Goal: Task Accomplishment & Management: Manage account settings

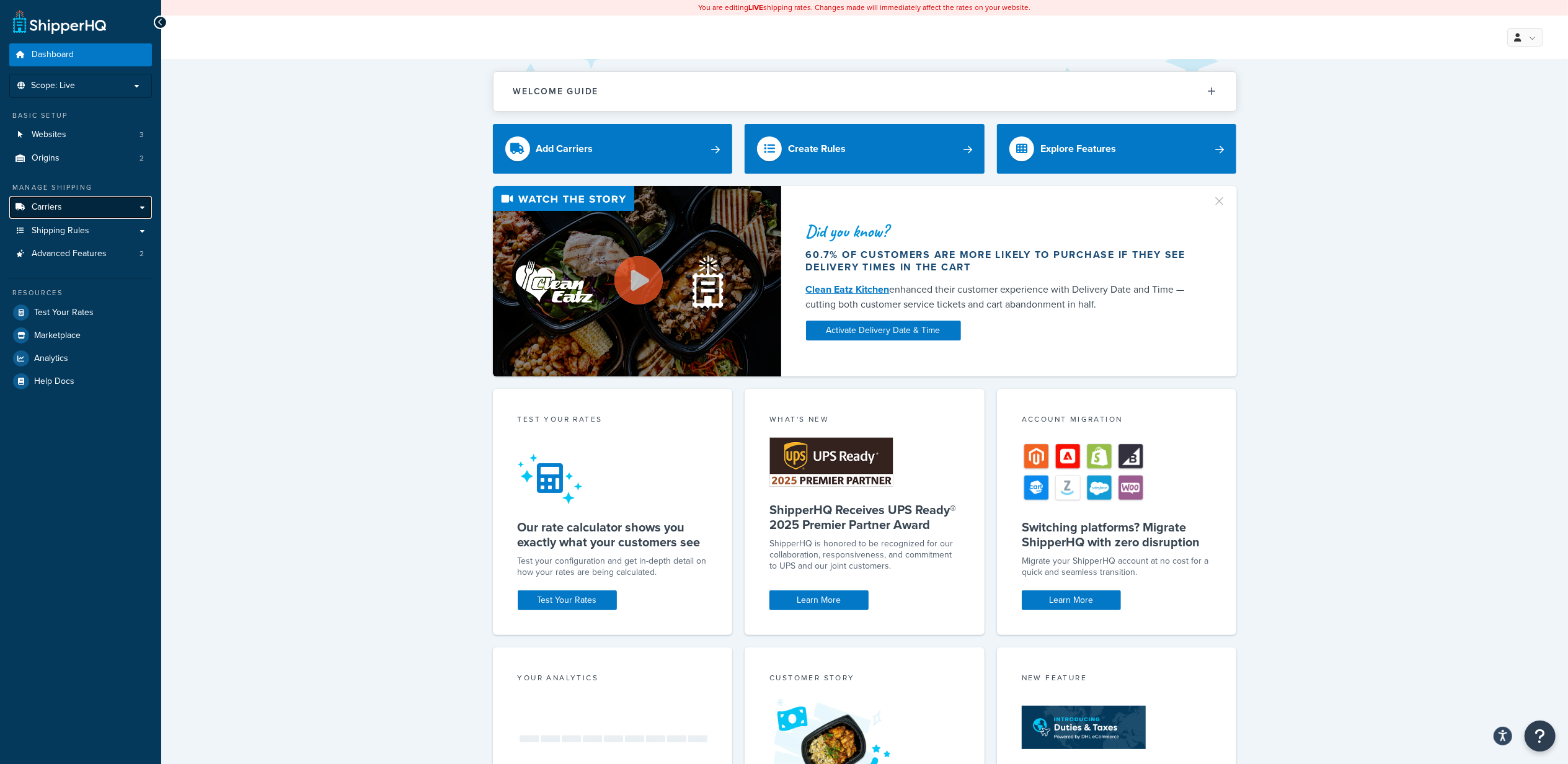
click at [85, 207] on link "Carriers" at bounding box center [81, 207] width 143 height 23
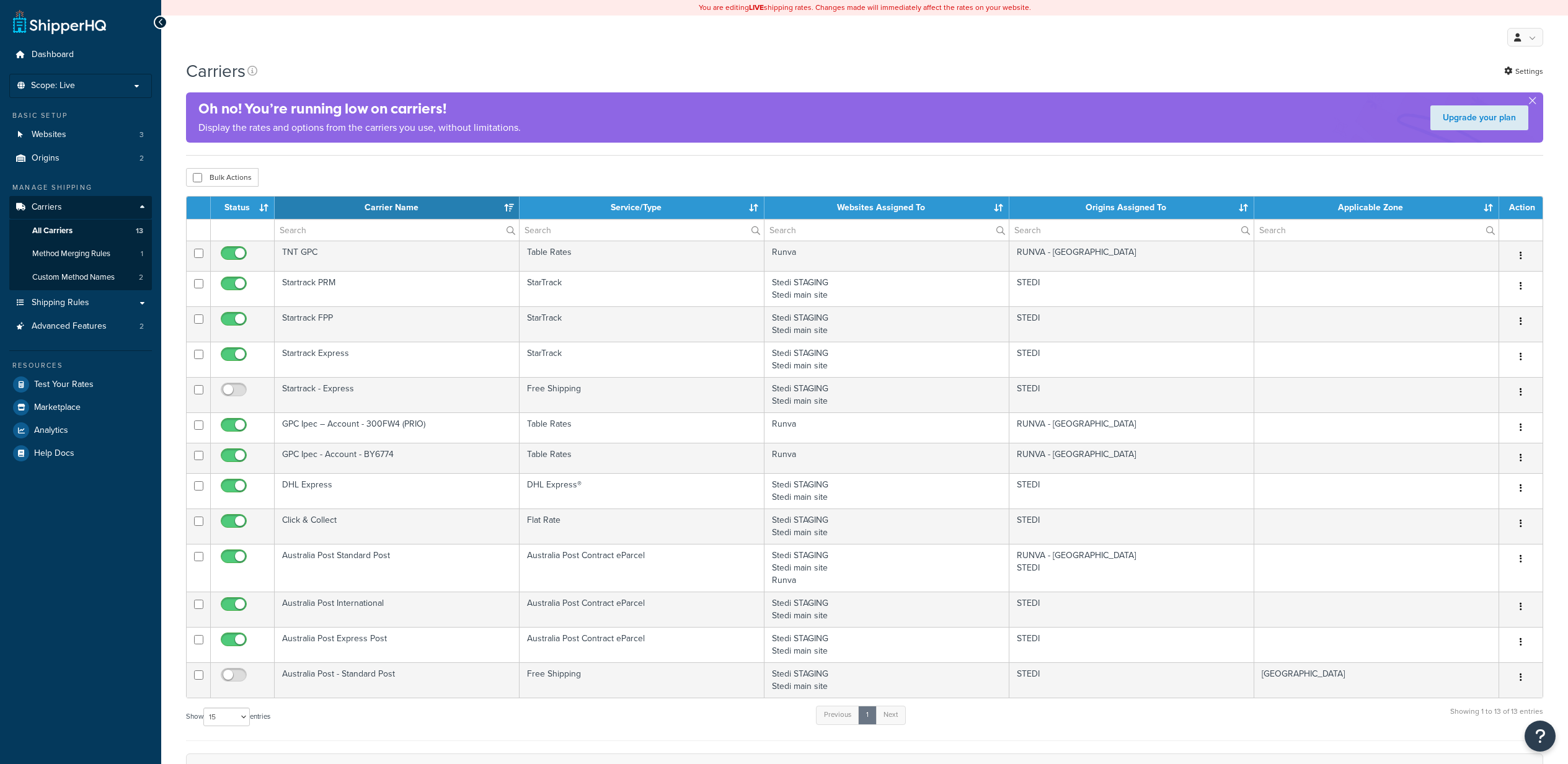
select select "15"
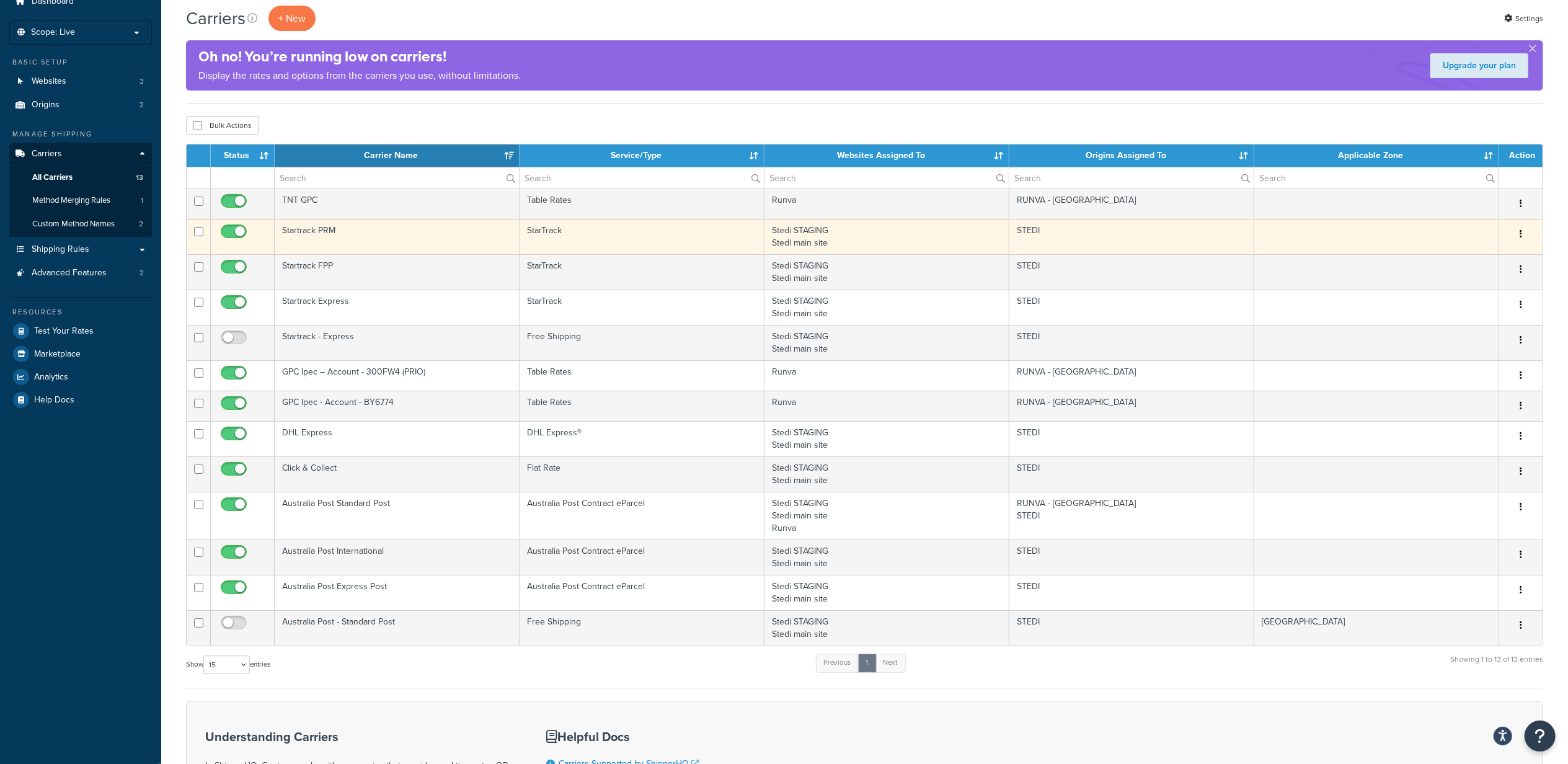
scroll to position [83, 0]
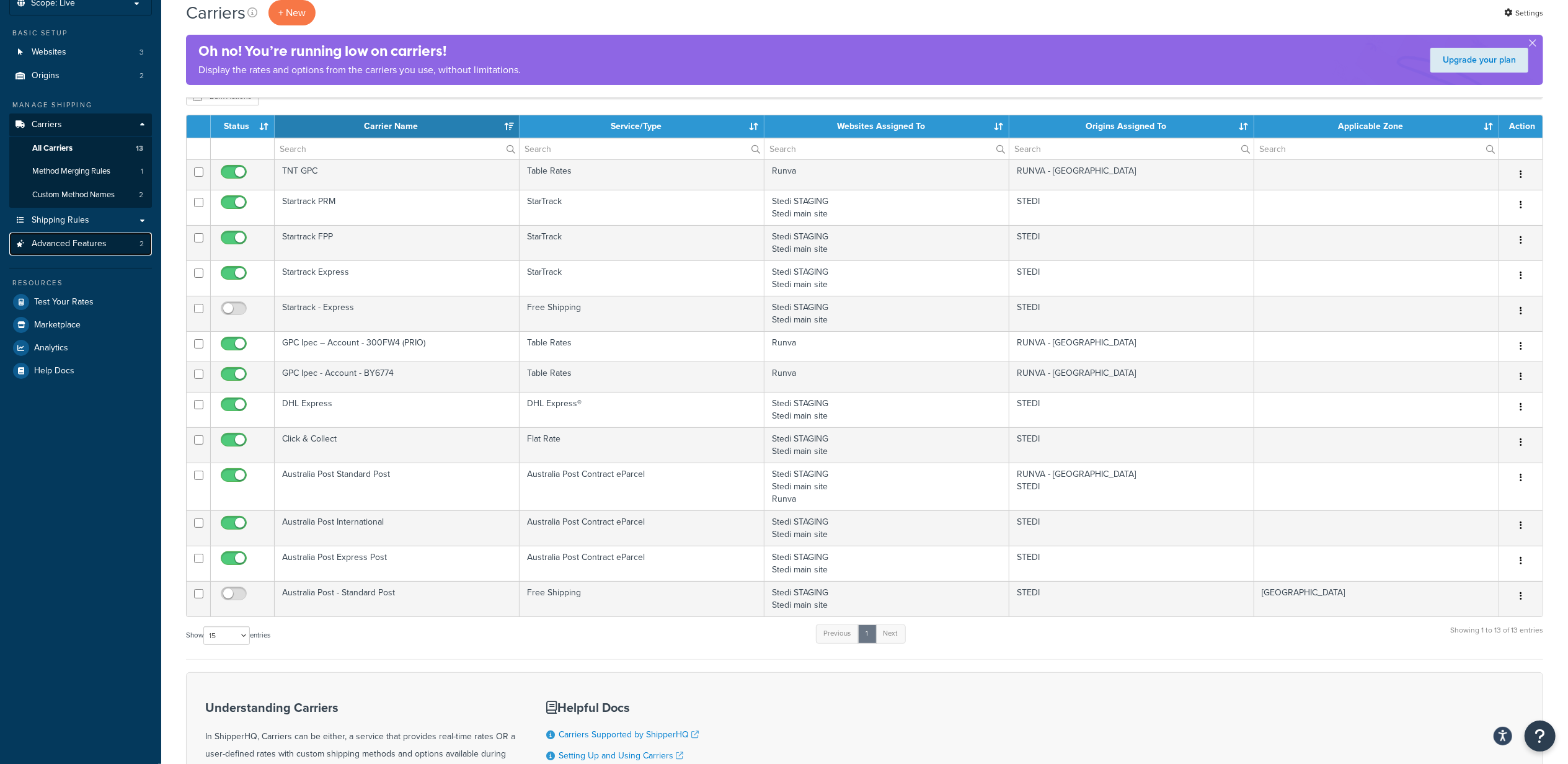
click at [89, 234] on link "Advanced Features 2" at bounding box center [81, 244] width 143 height 23
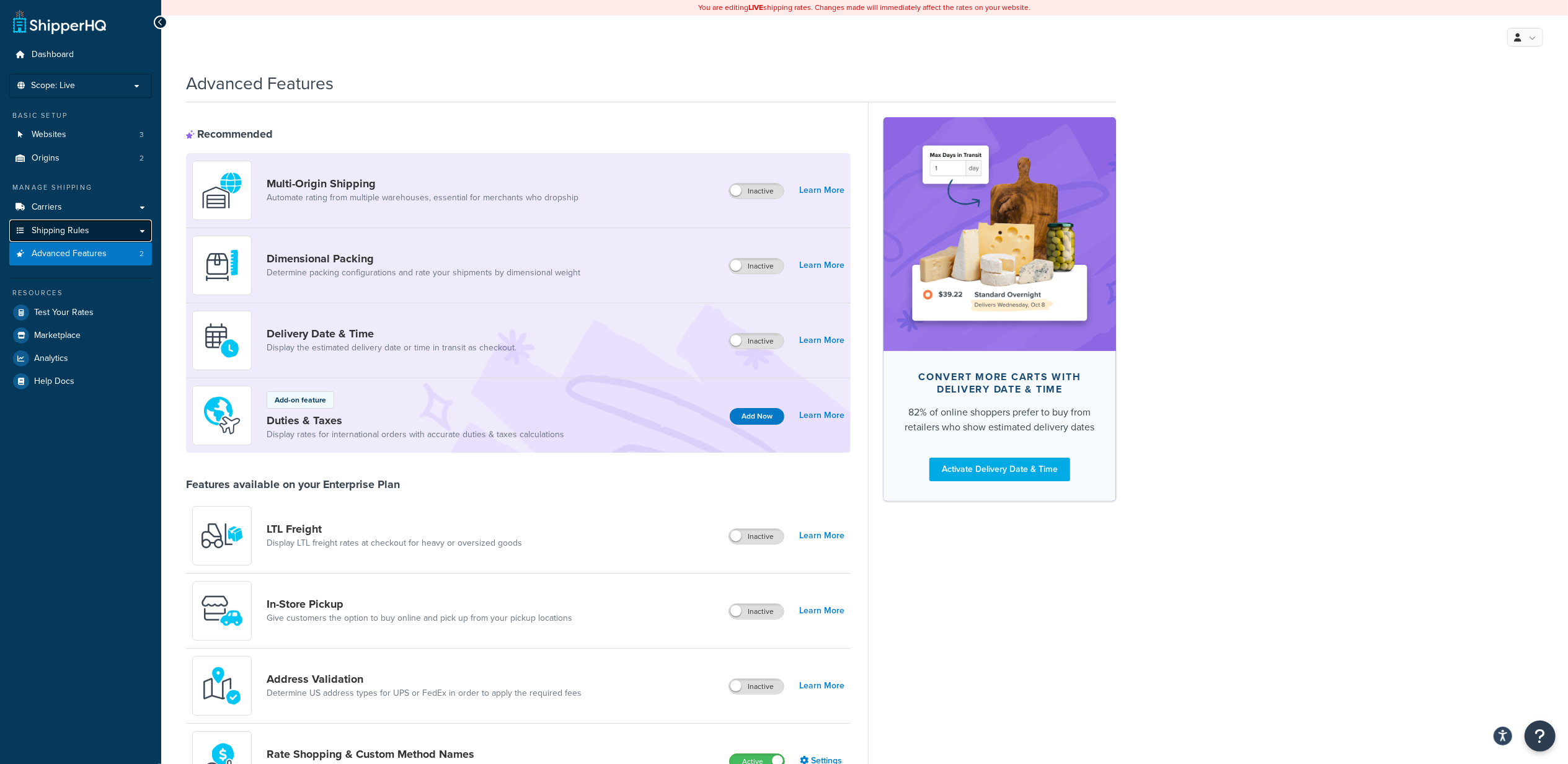
click at [90, 228] on link "Shipping Rules" at bounding box center [81, 231] width 143 height 23
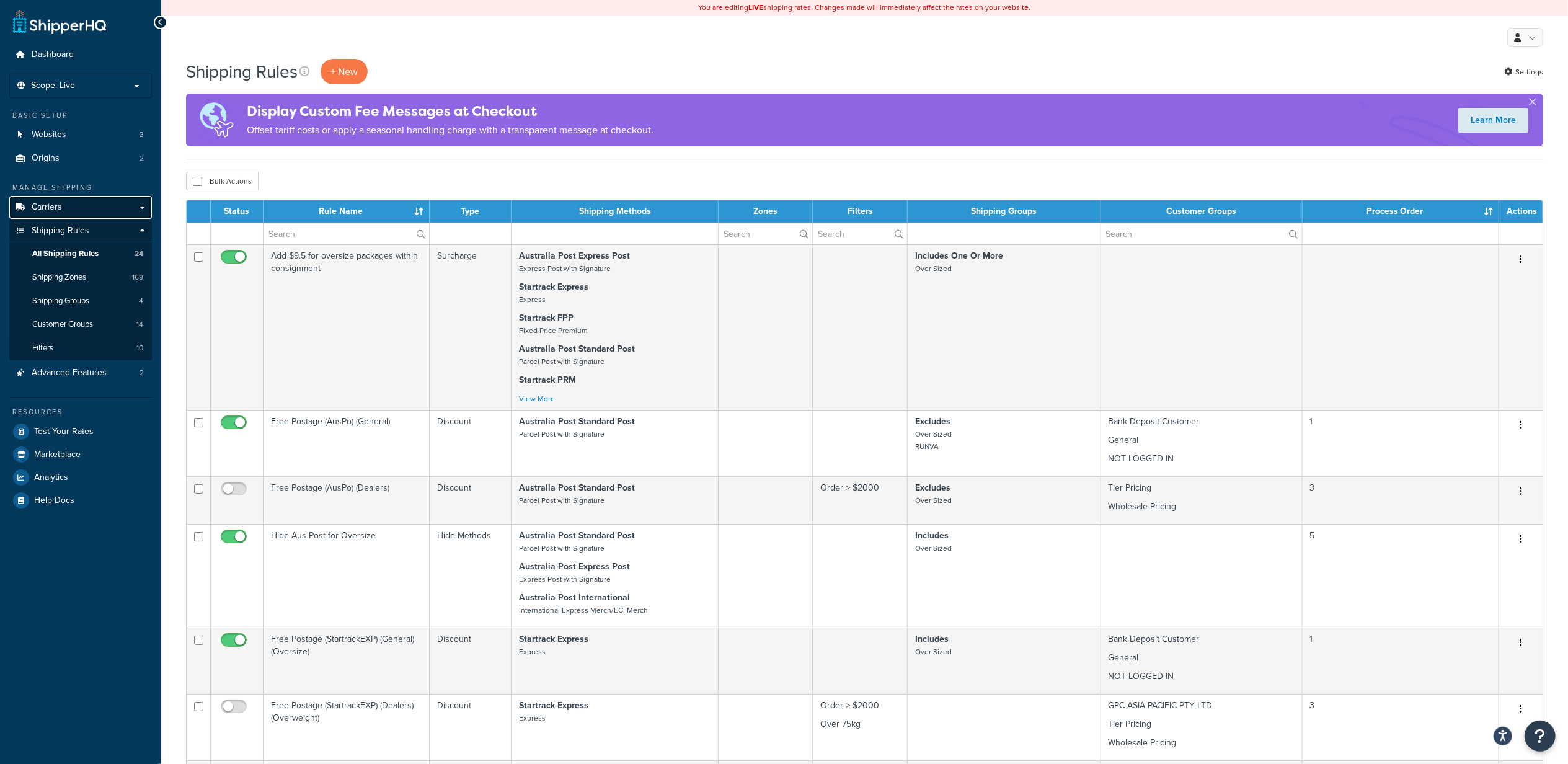
click at [70, 207] on link "Carriers" at bounding box center [81, 207] width 143 height 23
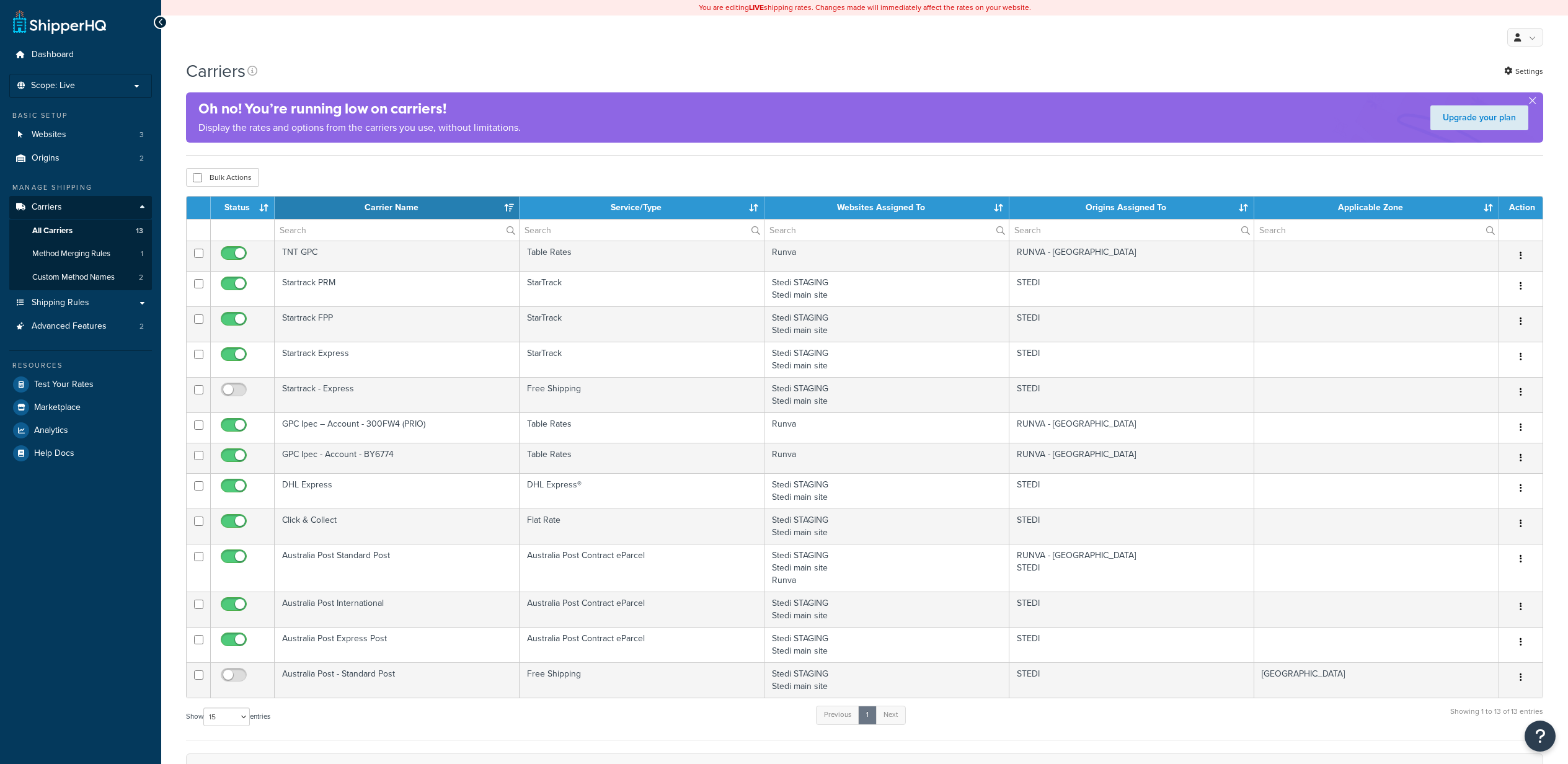
select select "15"
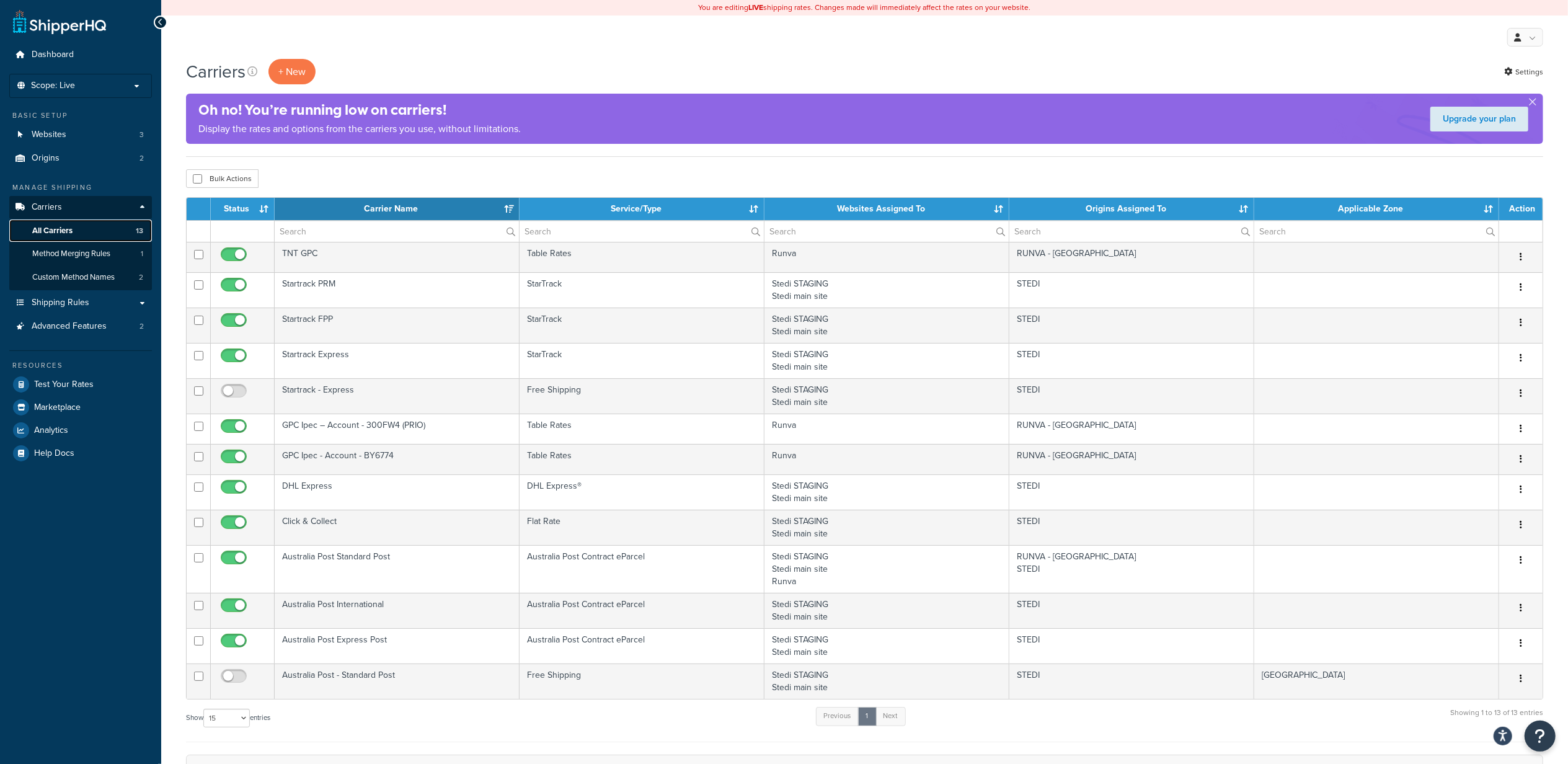
click at [92, 232] on link "All Carriers 13" at bounding box center [81, 231] width 143 height 23
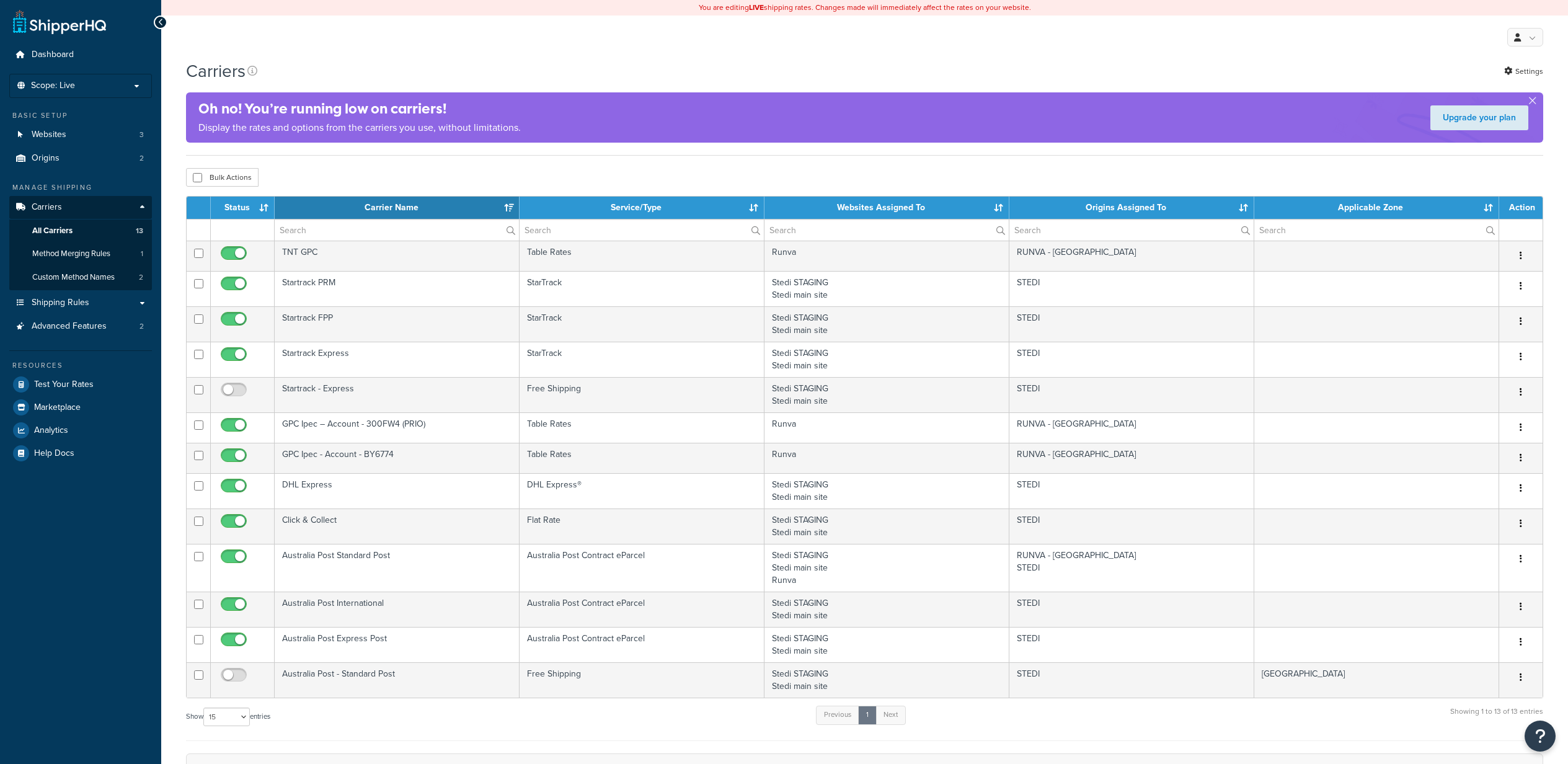
select select "15"
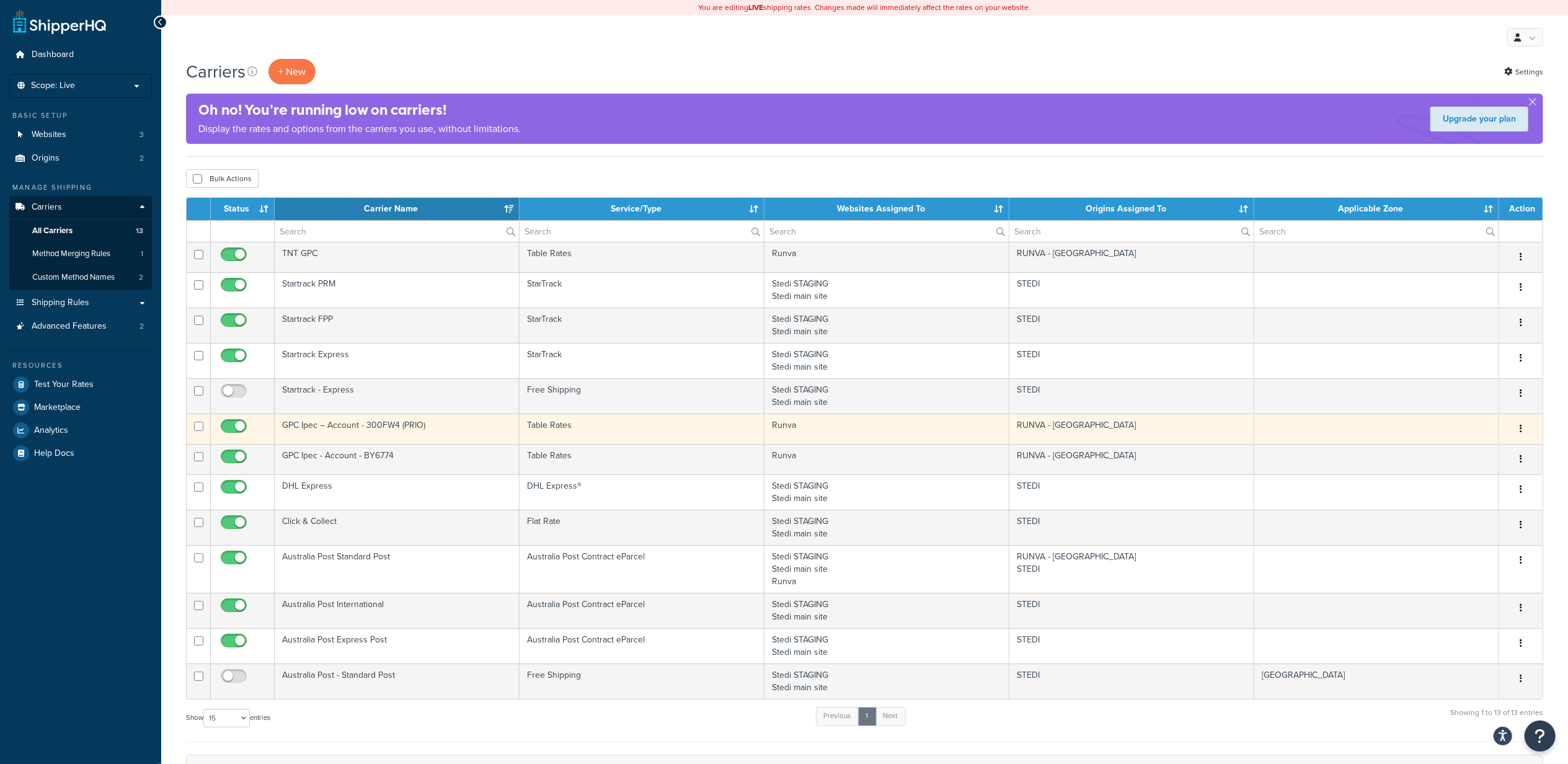
click at [1515, 431] on button "button" at bounding box center [1521, 429] width 18 height 20
click at [1464, 459] on link "Edit" at bounding box center [1471, 457] width 98 height 26
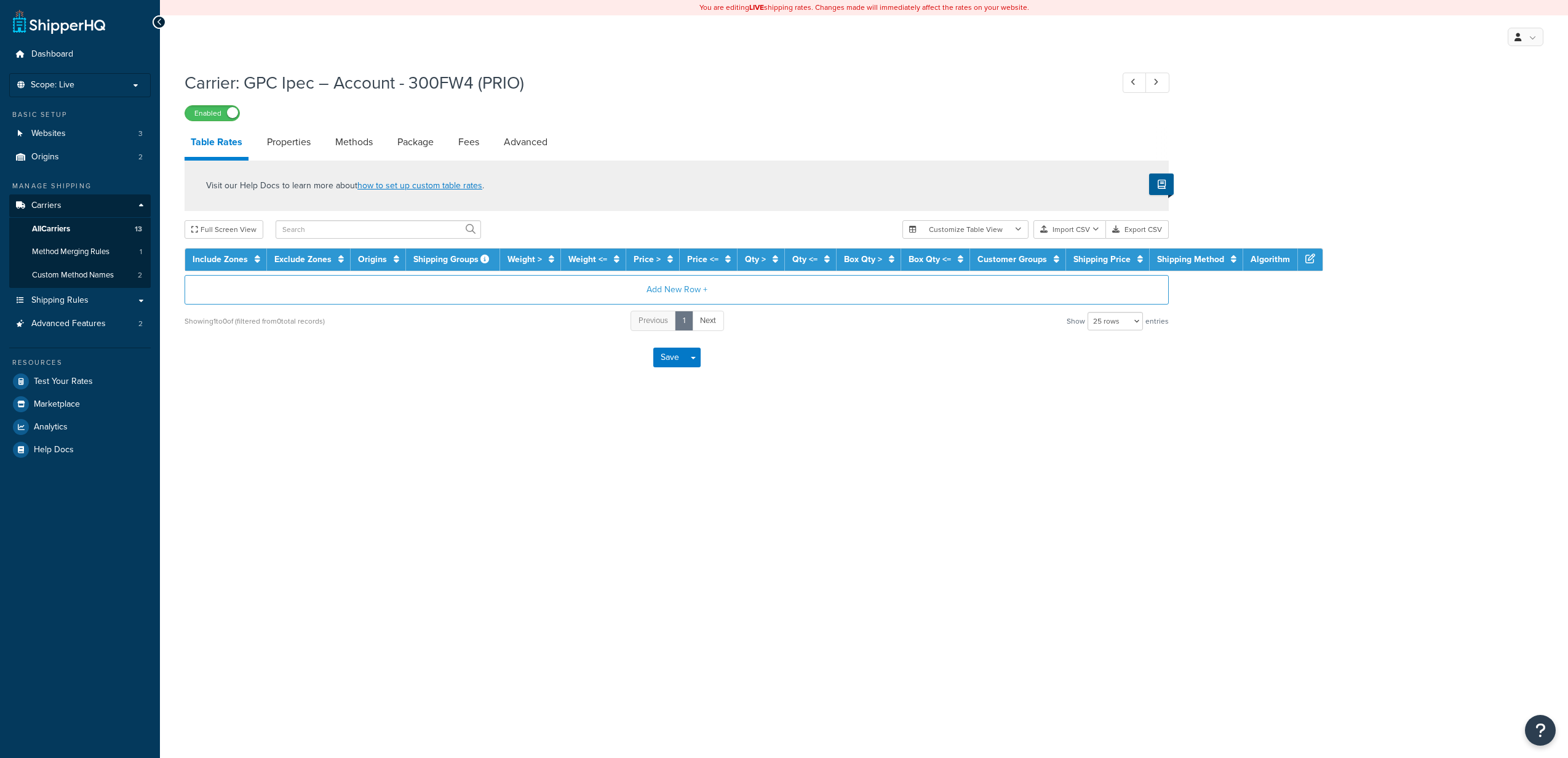
select select "25"
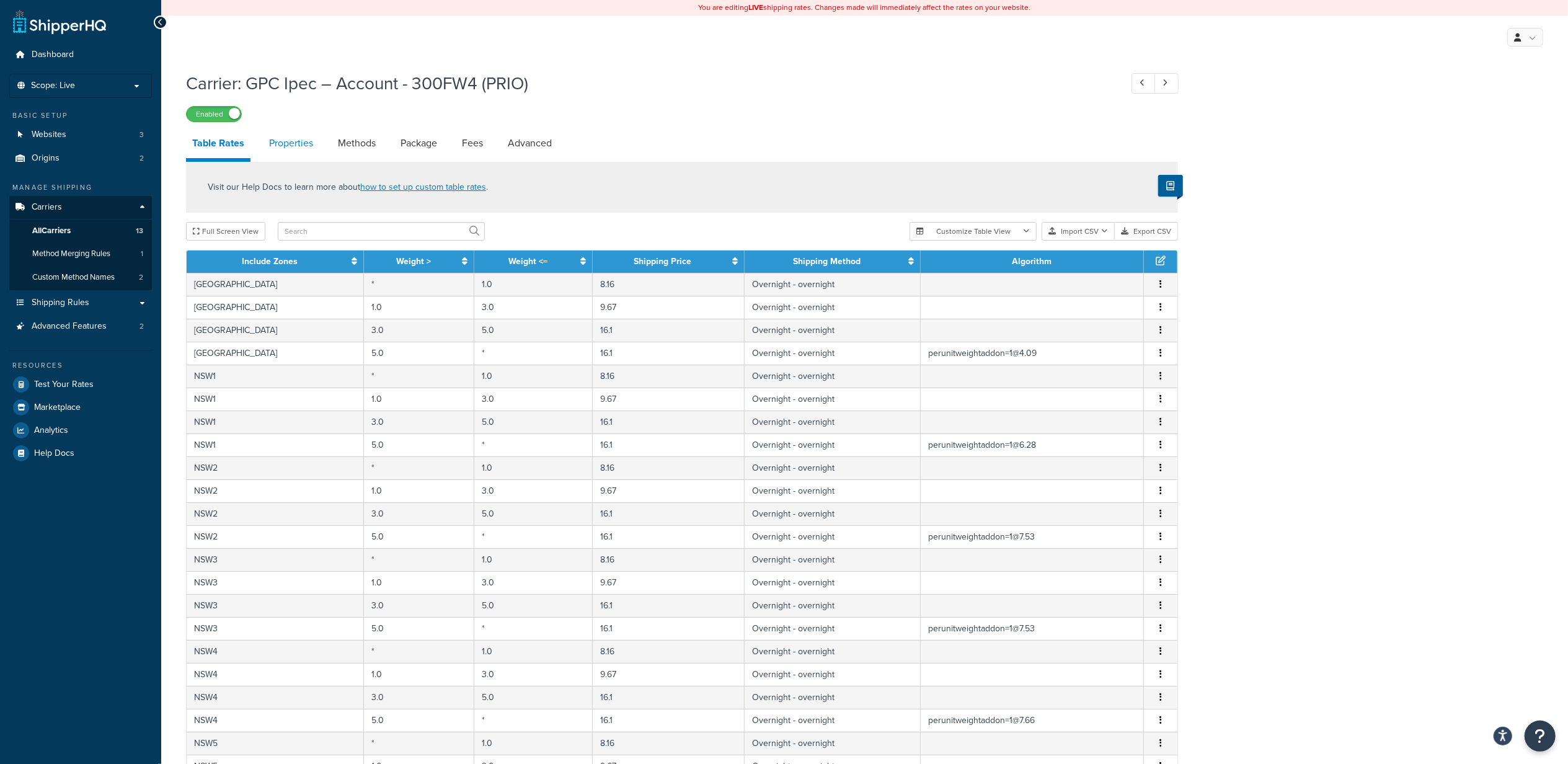
click at [290, 149] on link "Properties" at bounding box center [290, 144] width 56 height 30
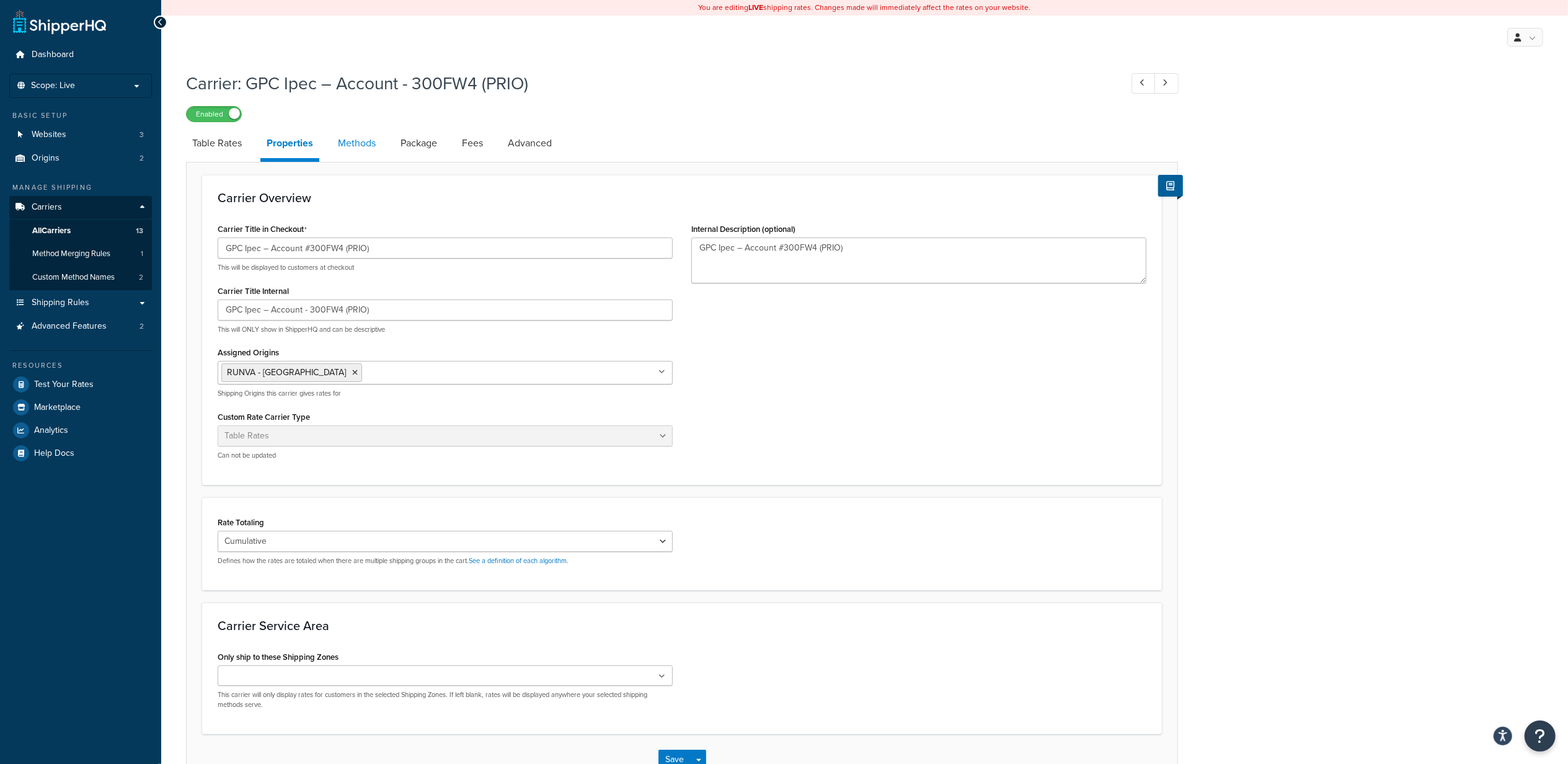
click at [360, 157] on link "Methods" at bounding box center [357, 144] width 50 height 30
select select "25"
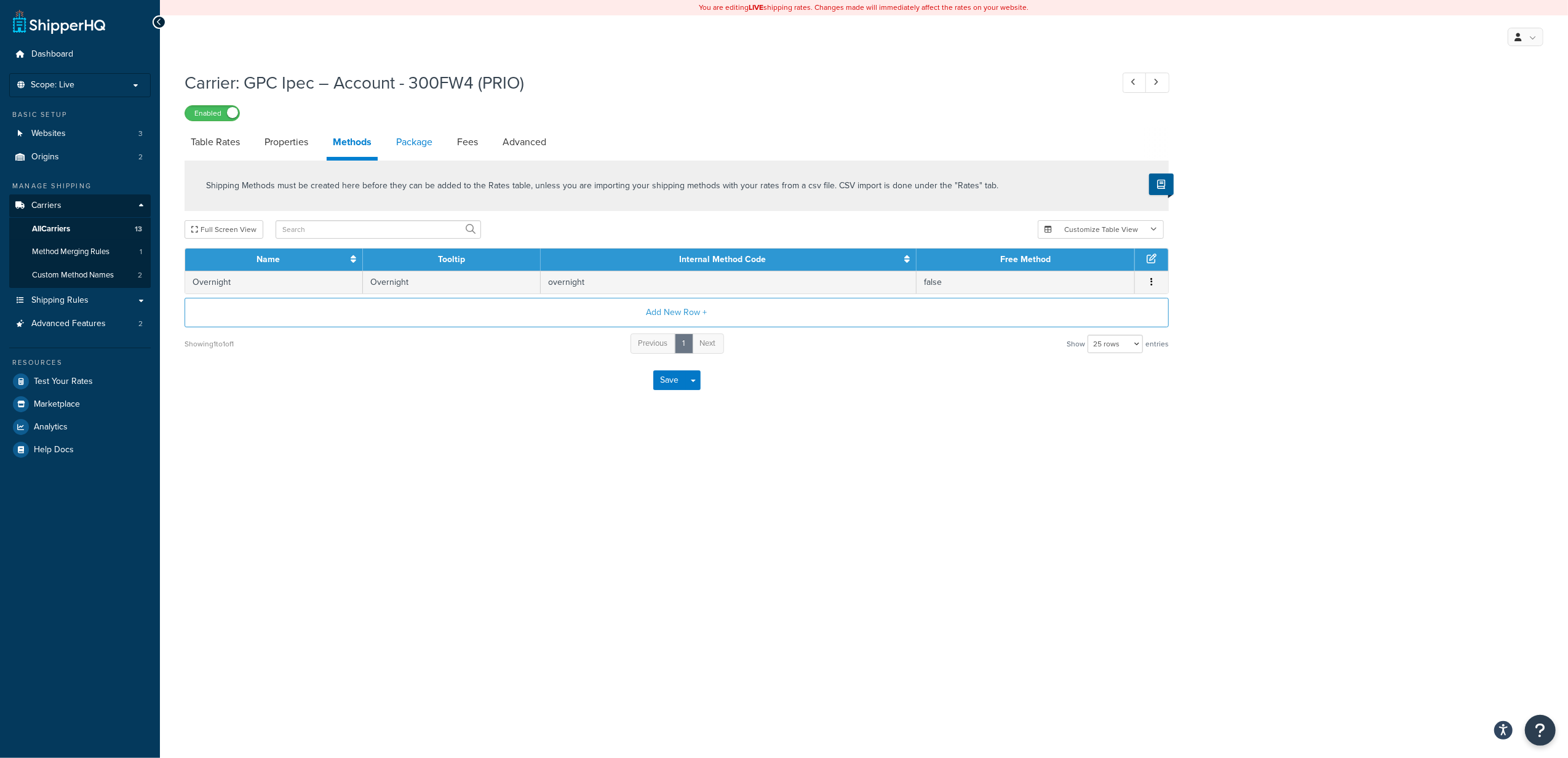
click at [435, 149] on link "Package" at bounding box center [415, 142] width 48 height 30
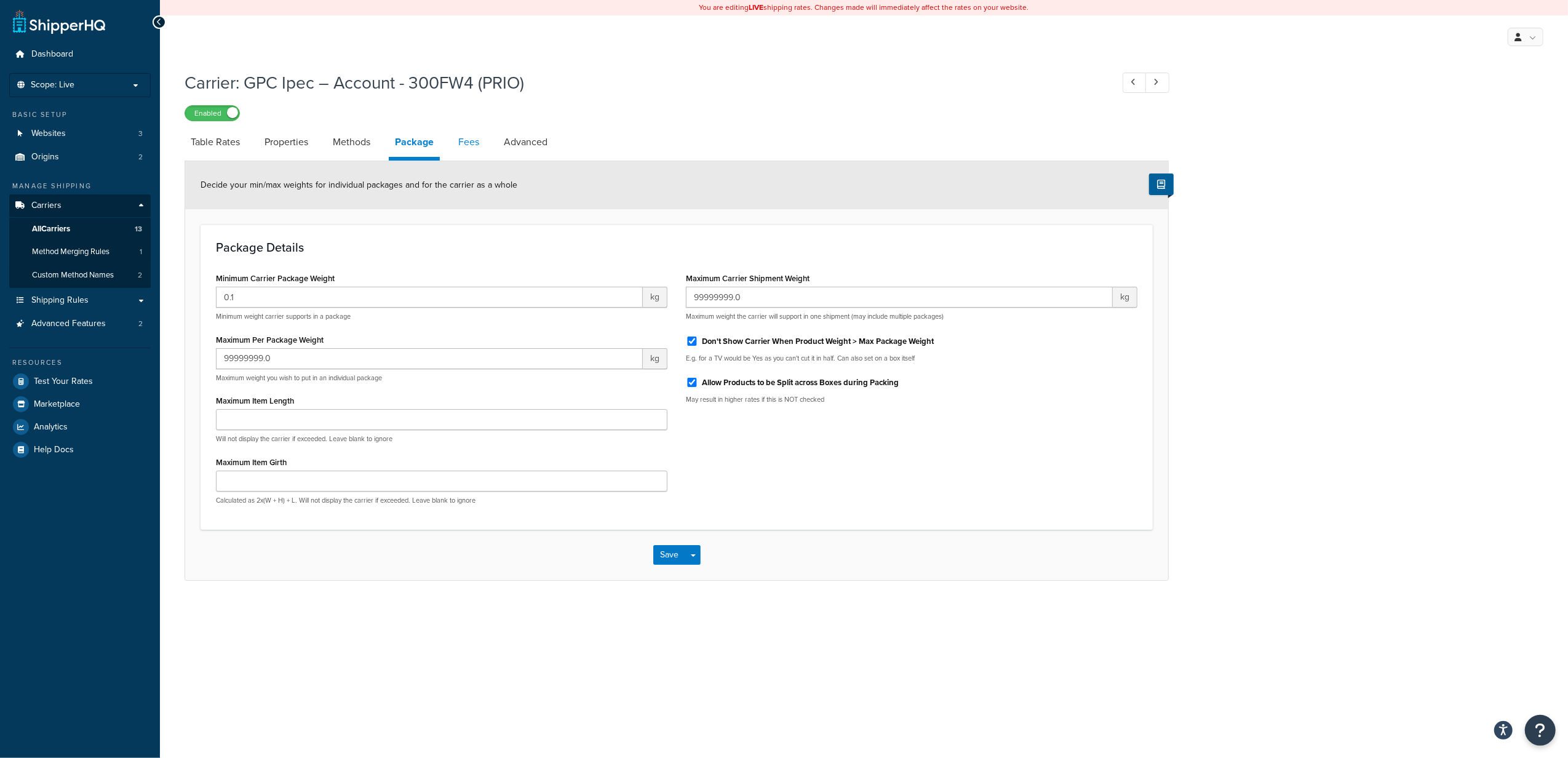
click at [456, 149] on link "Fees" at bounding box center [468, 142] width 33 height 30
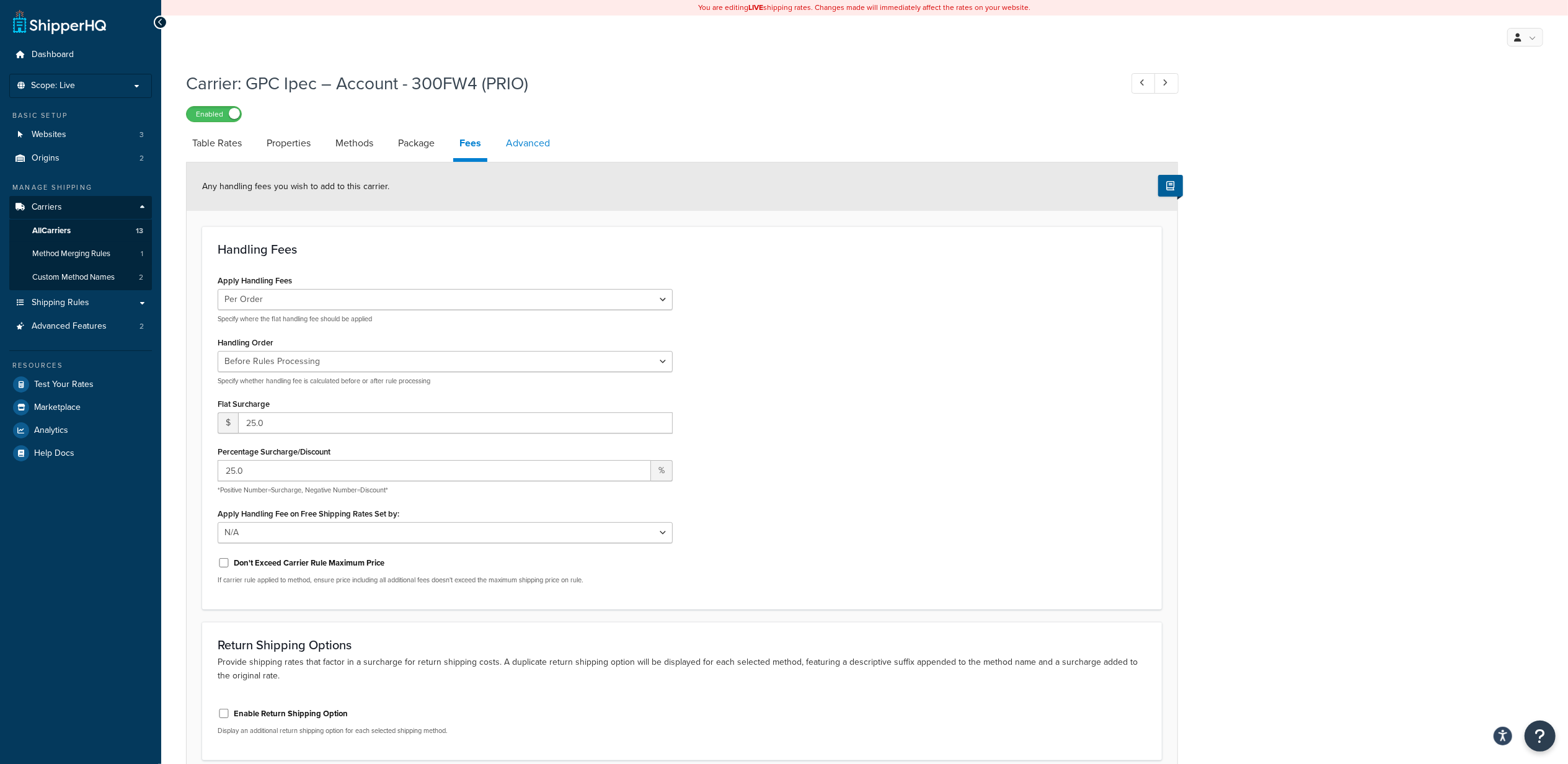
click at [510, 150] on link "Advanced" at bounding box center [527, 144] width 56 height 30
select select "false"
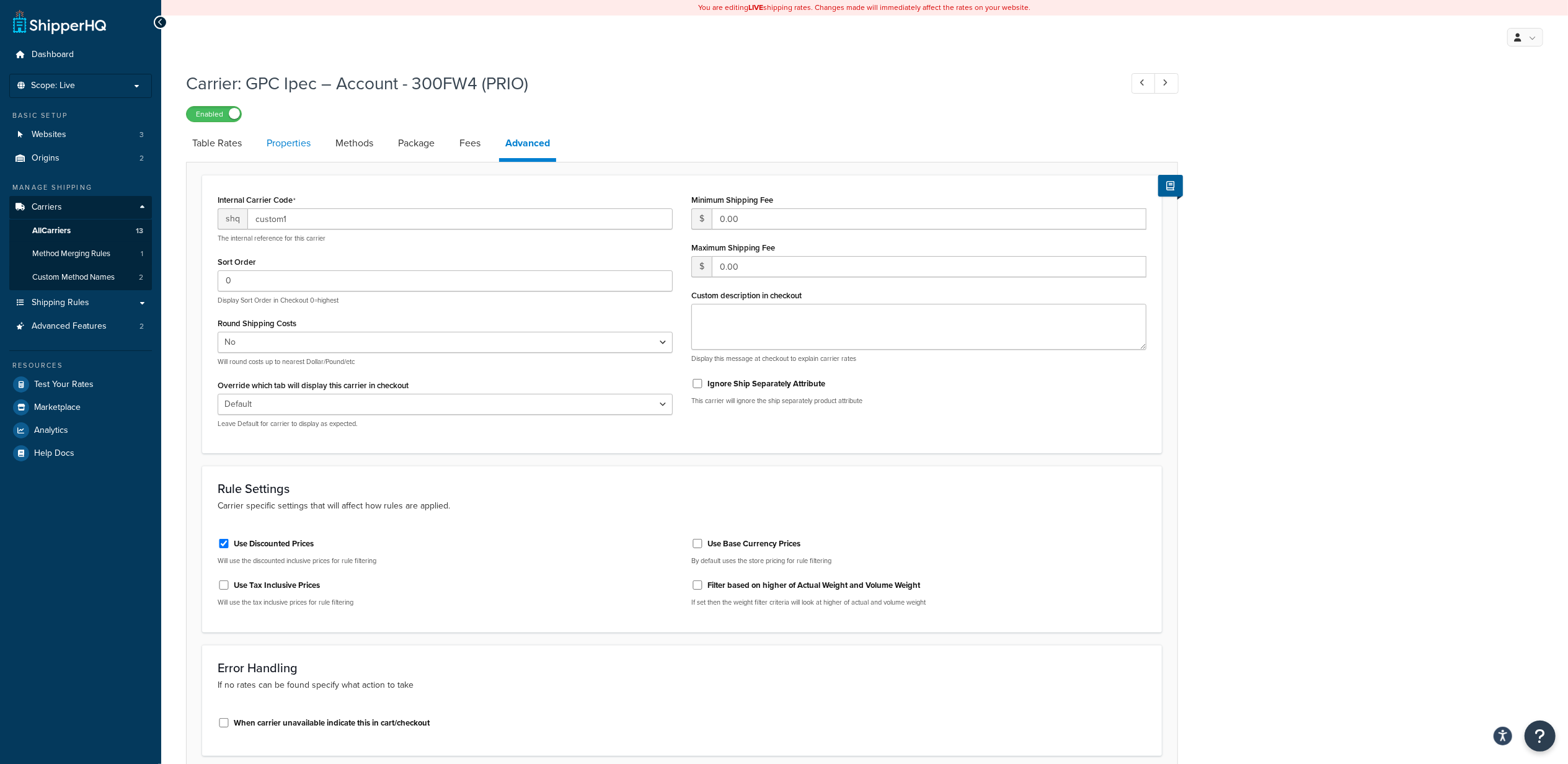
click at [290, 157] on link "Properties" at bounding box center [288, 144] width 56 height 30
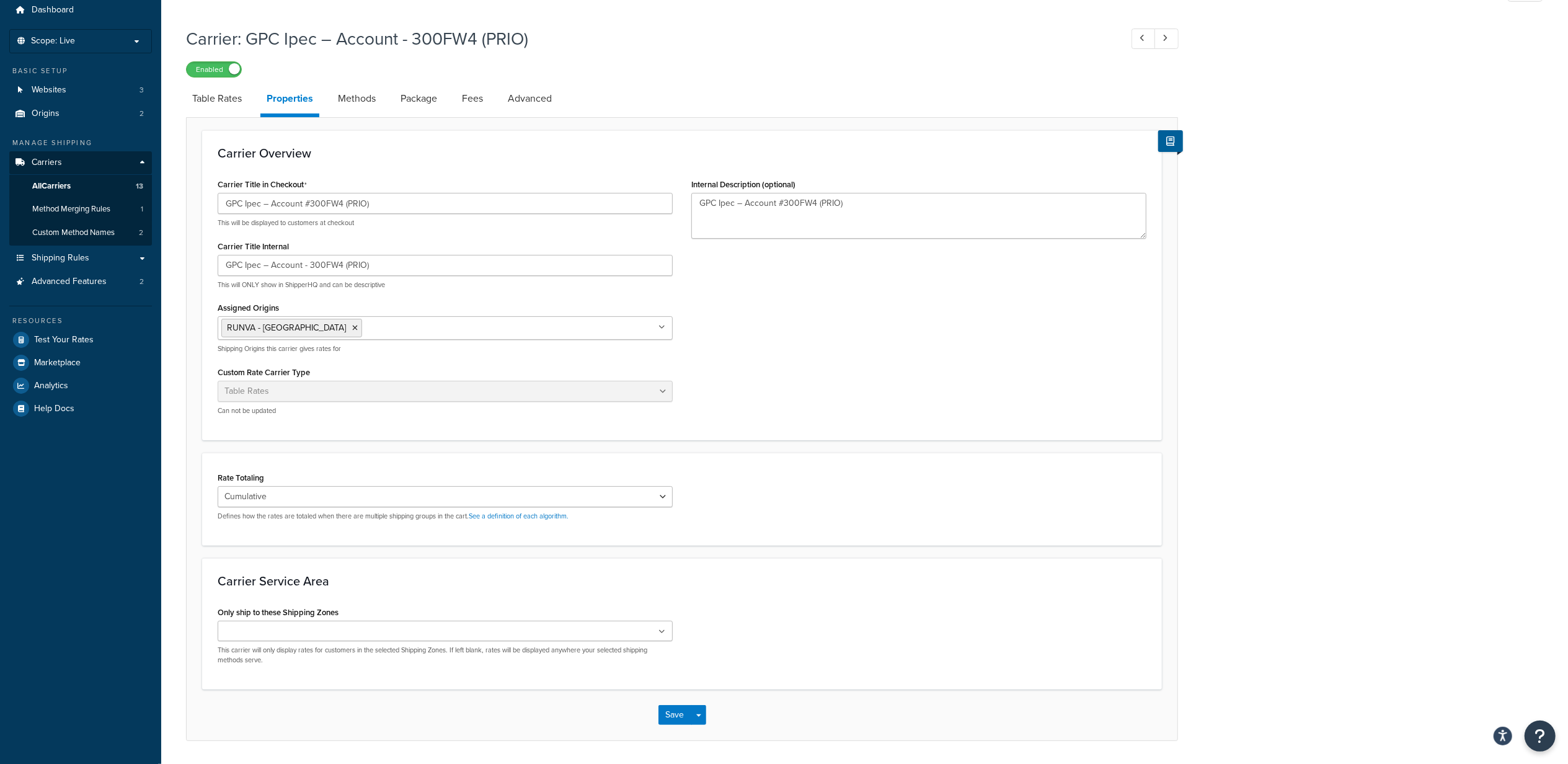
scroll to position [85, 0]
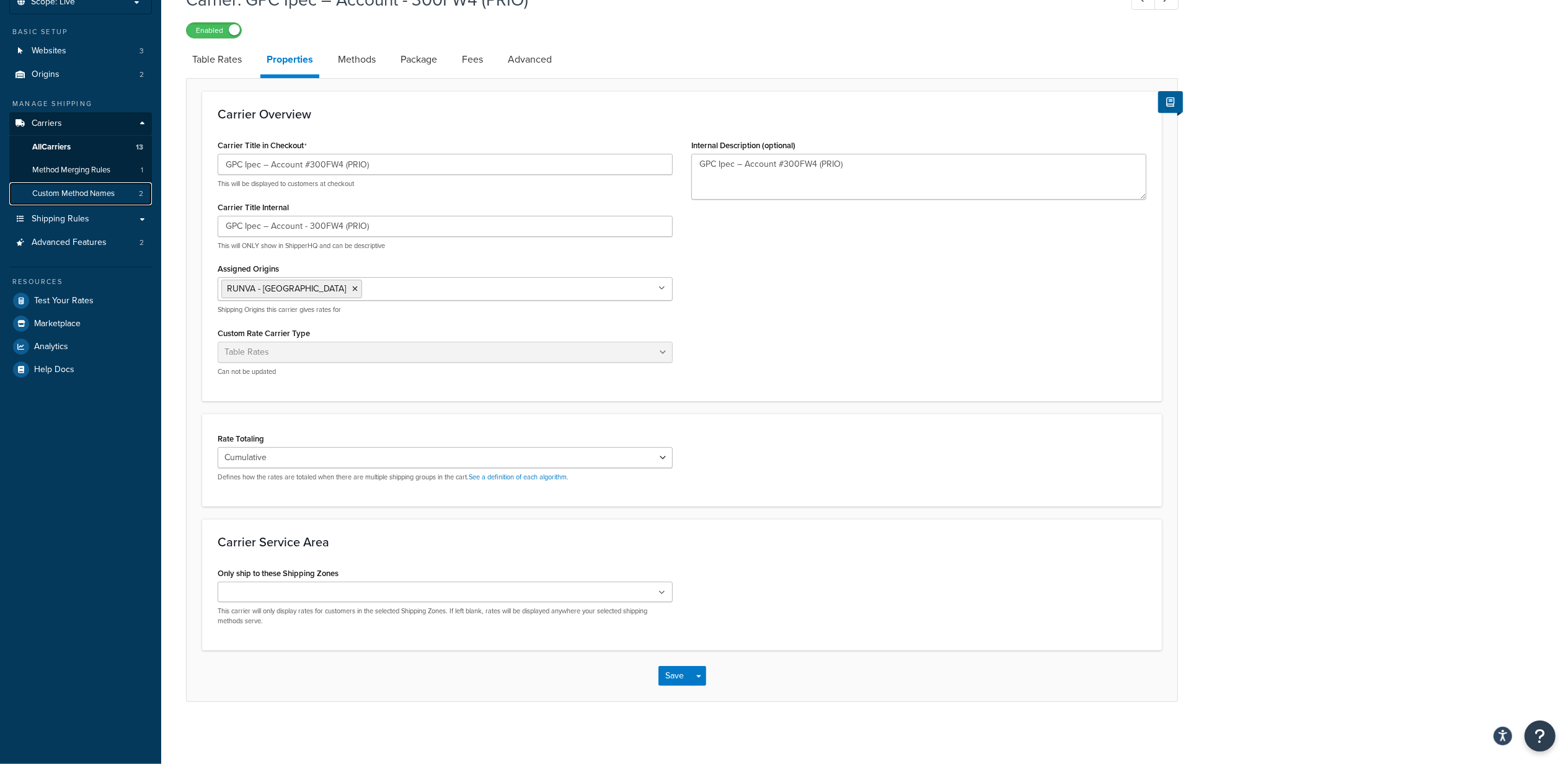
click at [94, 191] on span "Custom Method Names" at bounding box center [74, 194] width 83 height 11
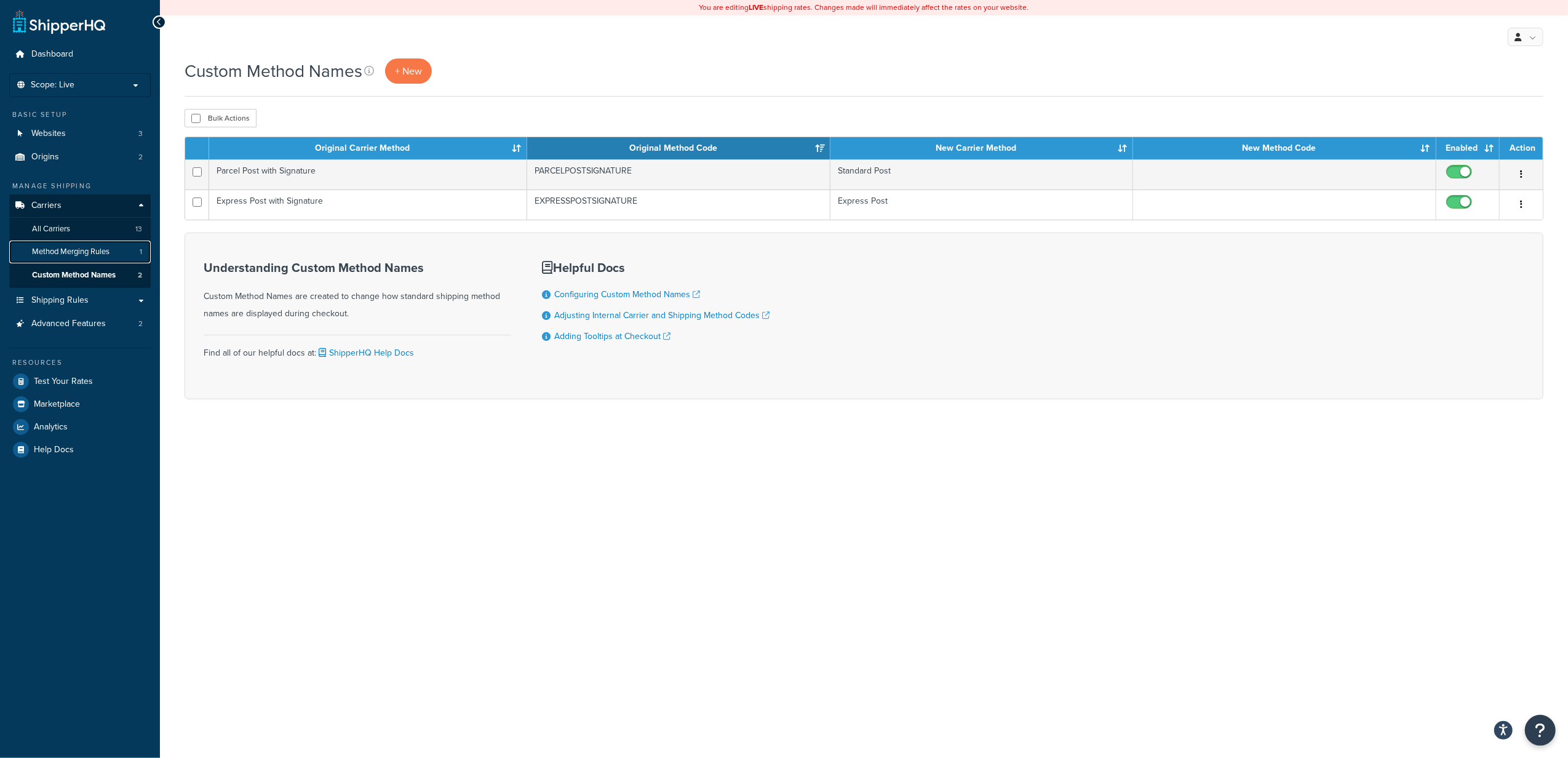
click at [74, 254] on span "Method Merging Rules" at bounding box center [71, 252] width 77 height 11
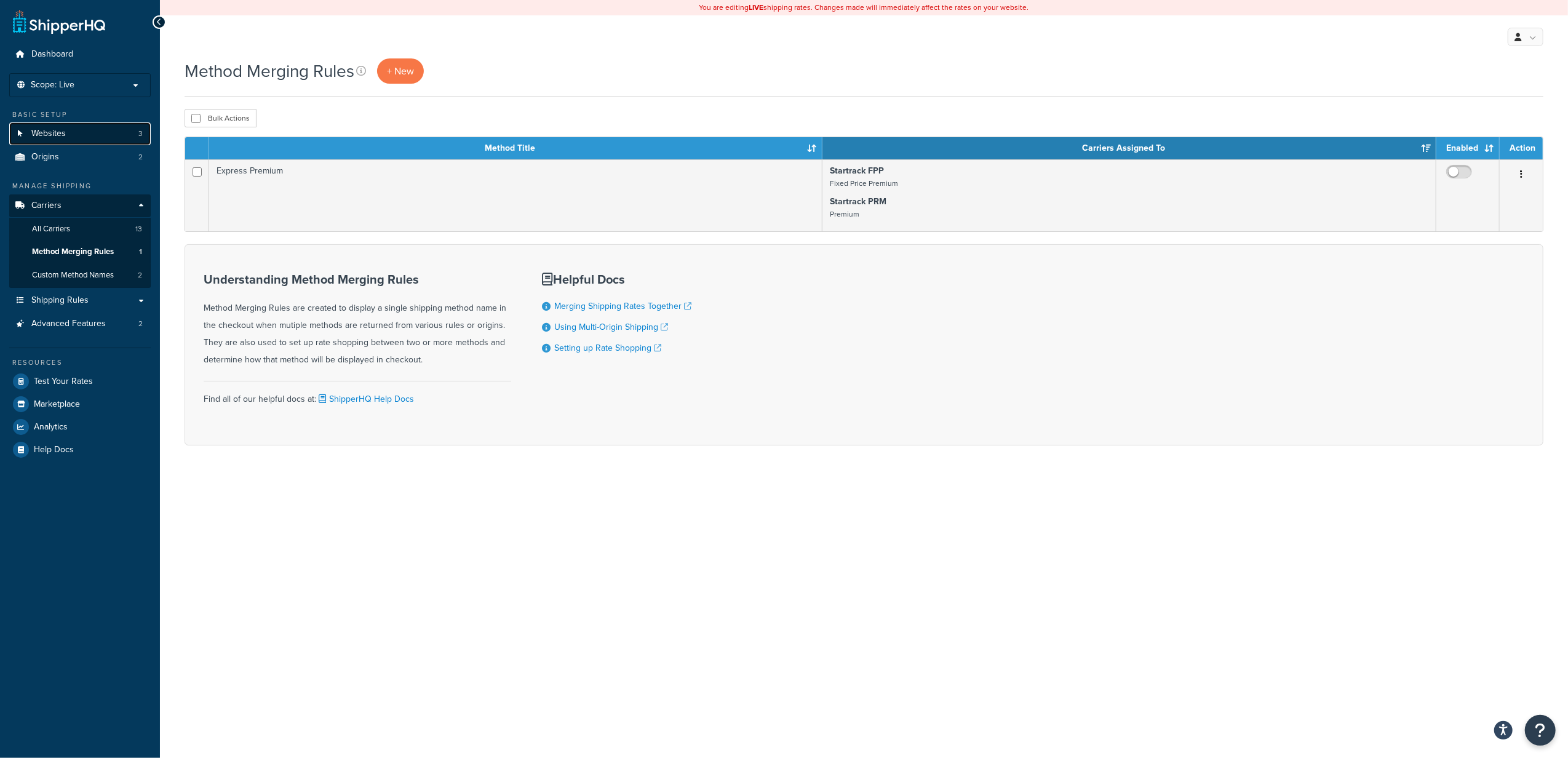
click at [74, 132] on link "Websites 3" at bounding box center [80, 134] width 142 height 23
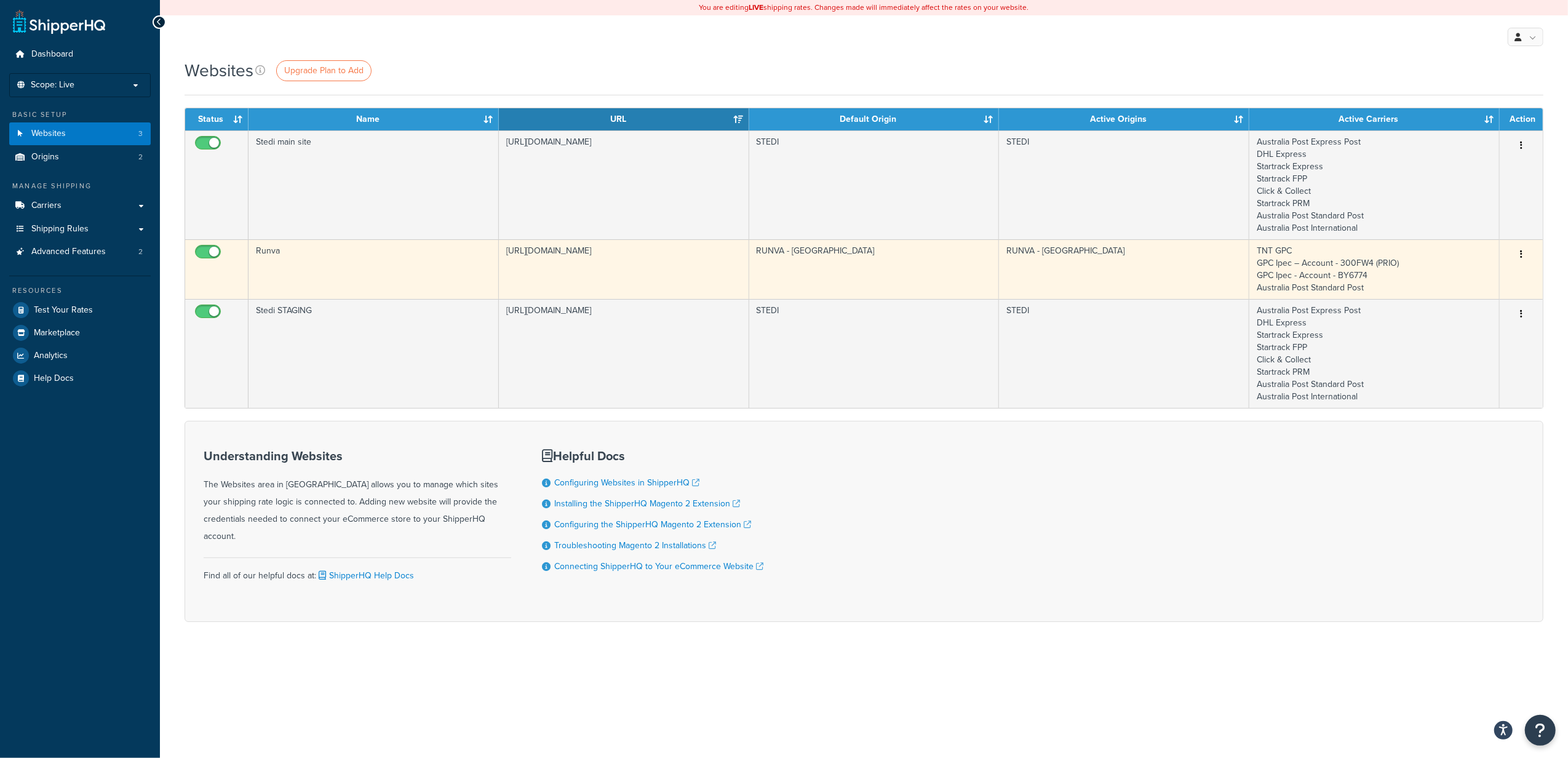
click at [1522, 252] on icon "button" at bounding box center [1522, 254] width 3 height 9
click at [1471, 280] on link "Edit" at bounding box center [1472, 281] width 97 height 26
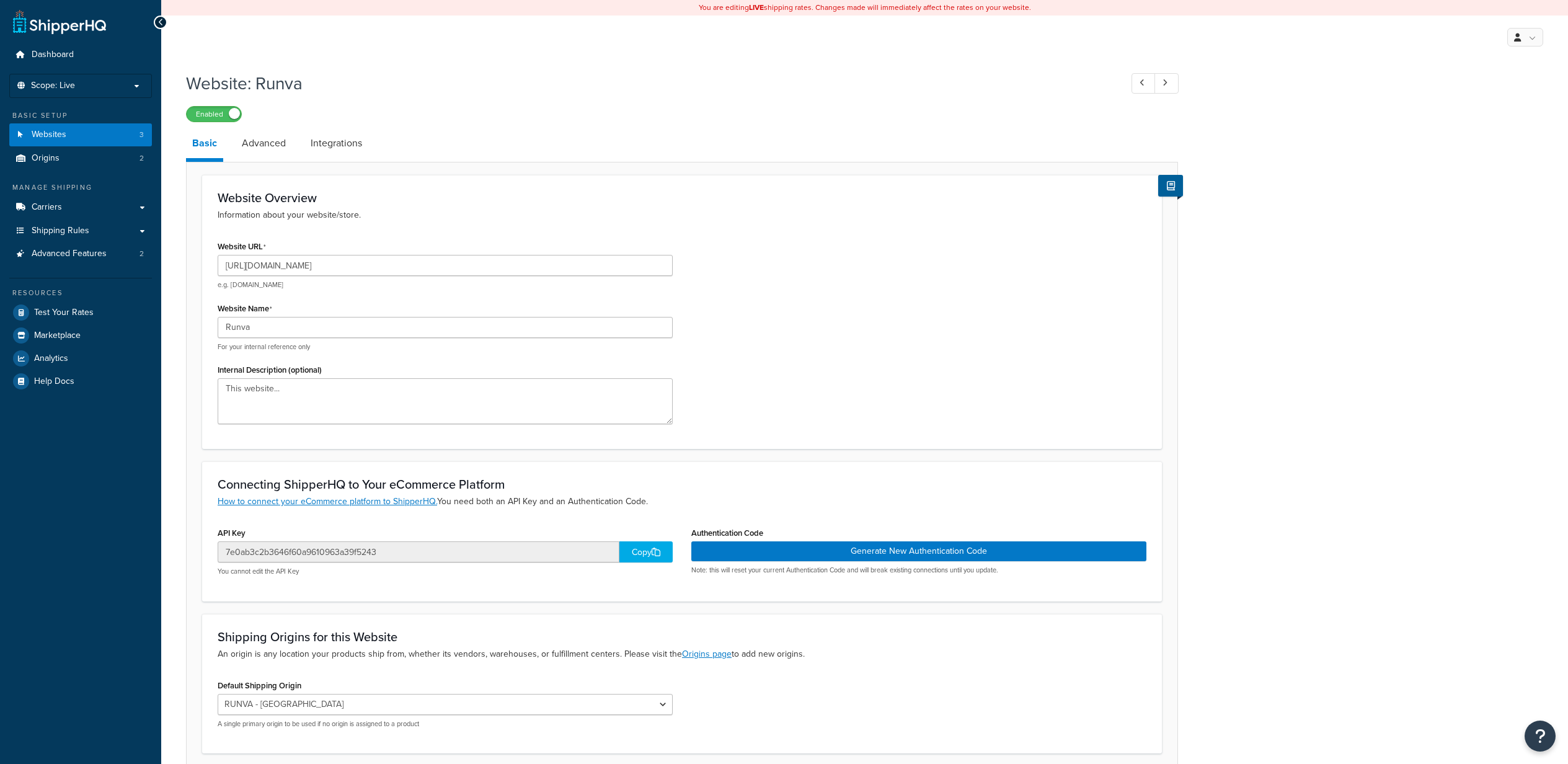
select select "164394"
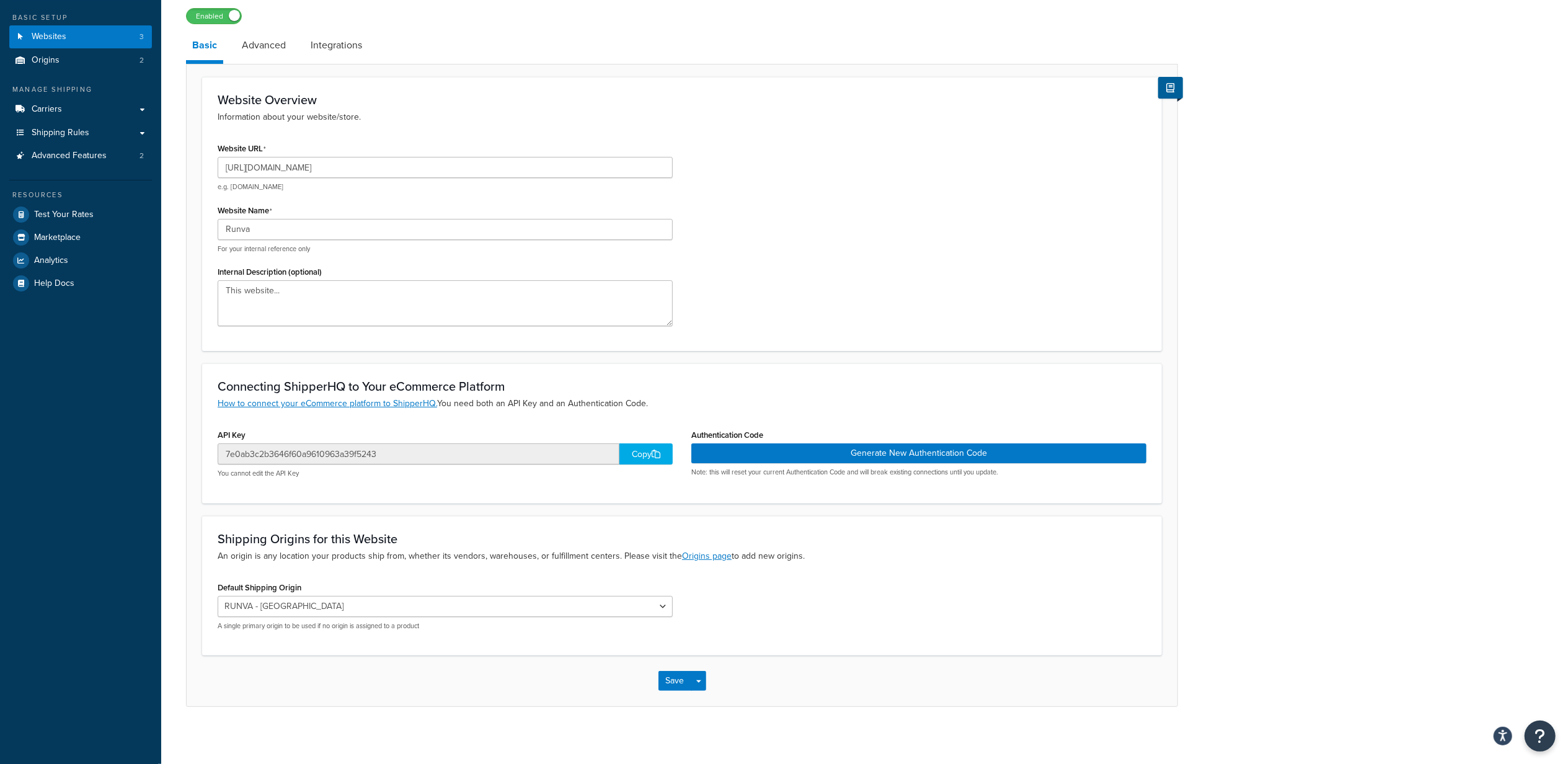
scroll to position [105, 0]
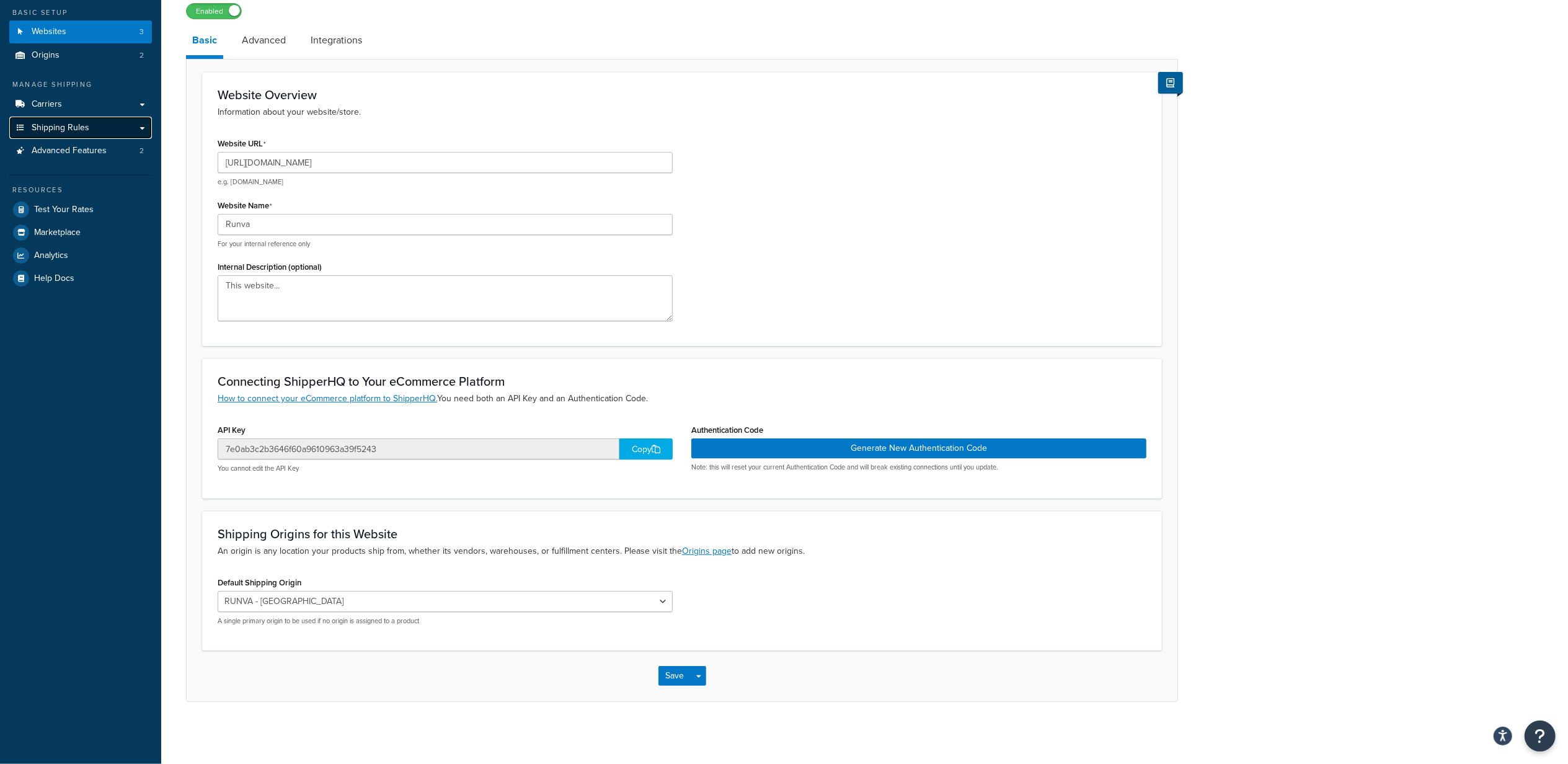
click at [66, 124] on span "Shipping Rules" at bounding box center [60, 128] width 58 height 11
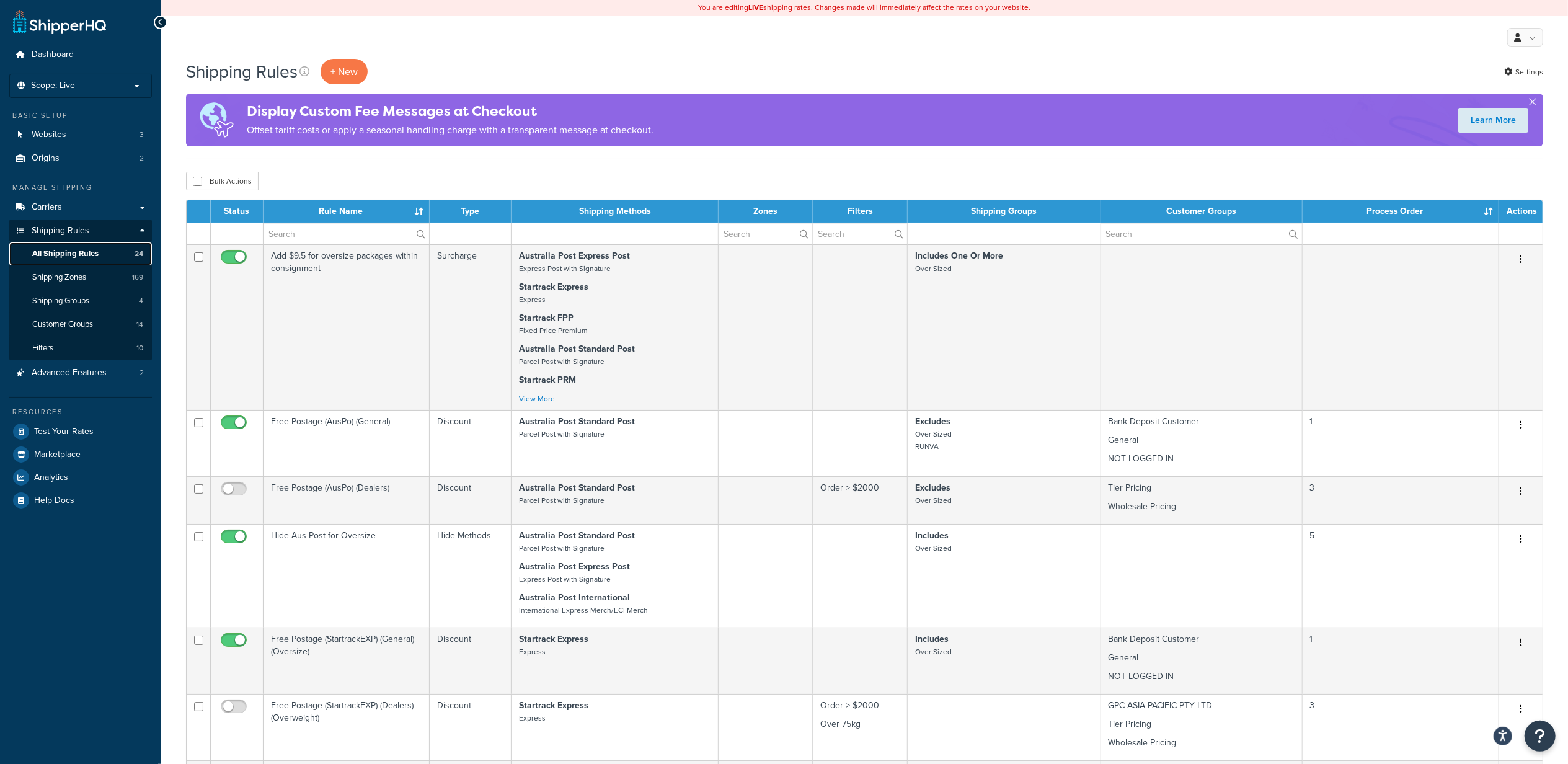
click at [83, 251] on span "All Shipping Rules" at bounding box center [66, 254] width 66 height 11
click at [125, 210] on link "Carriers" at bounding box center [81, 207] width 143 height 23
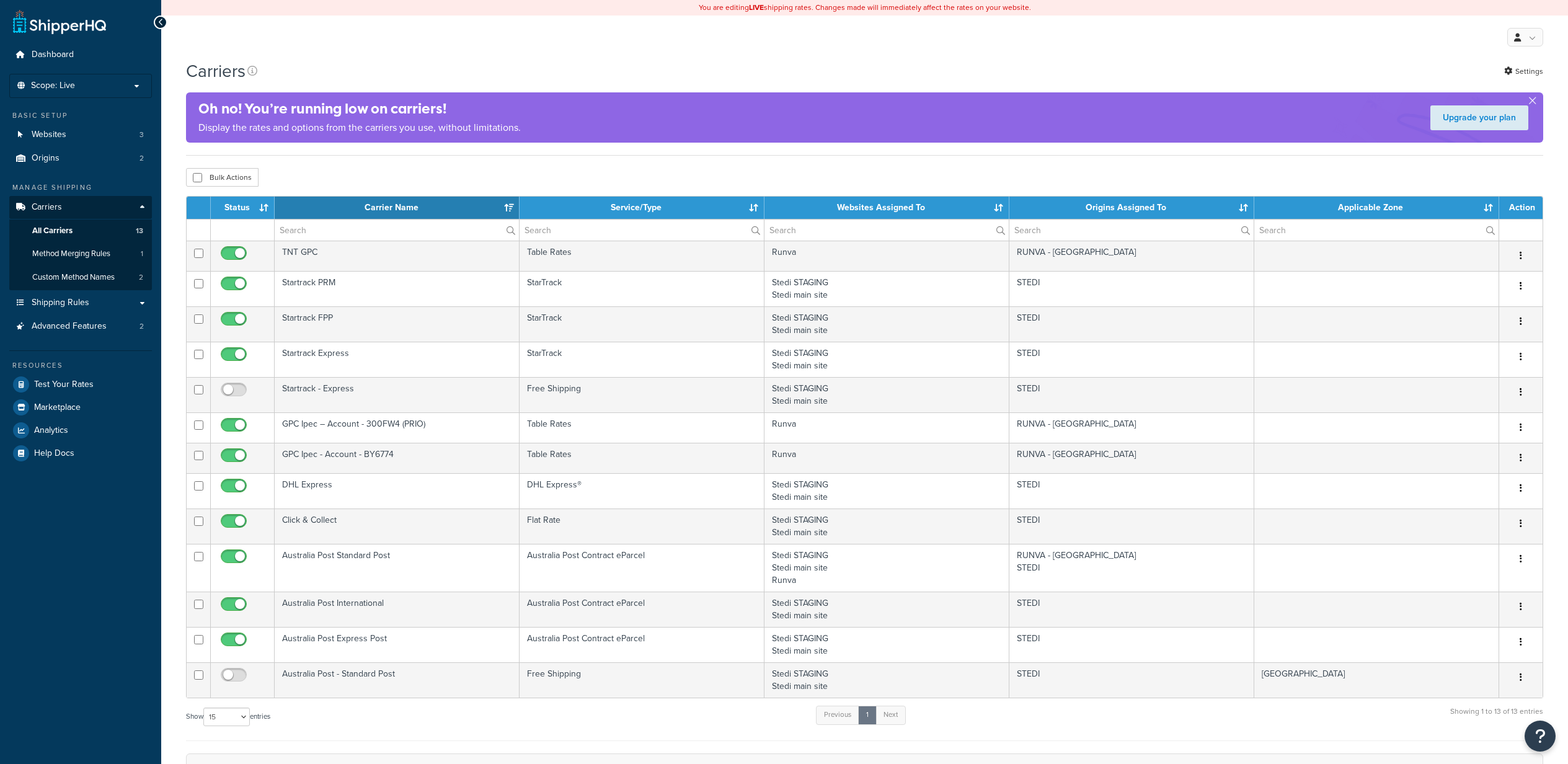
select select "15"
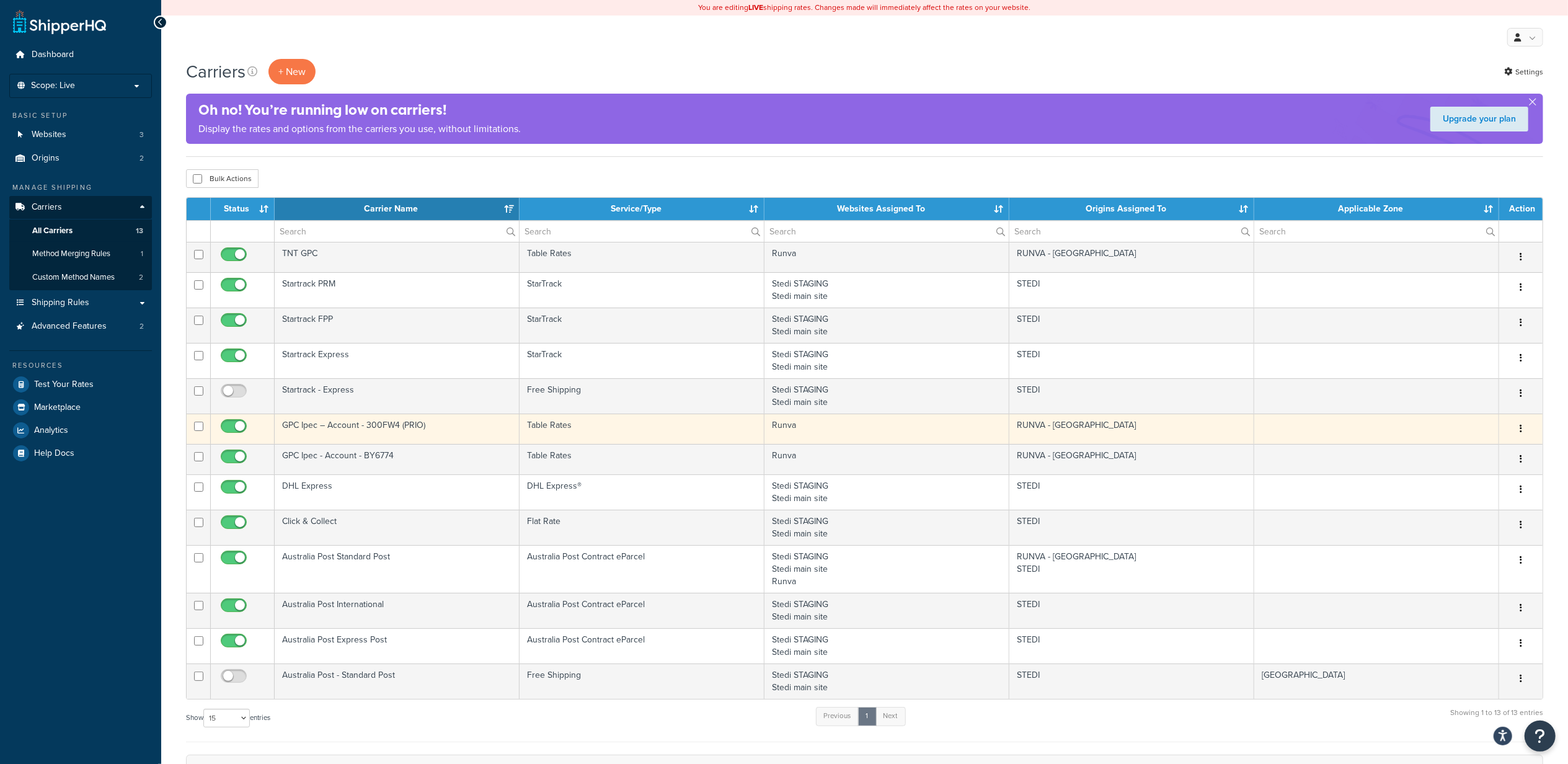
click at [415, 427] on td "GPC Ipec – Account - 300FW4 (PRIO)" at bounding box center [397, 429] width 245 height 30
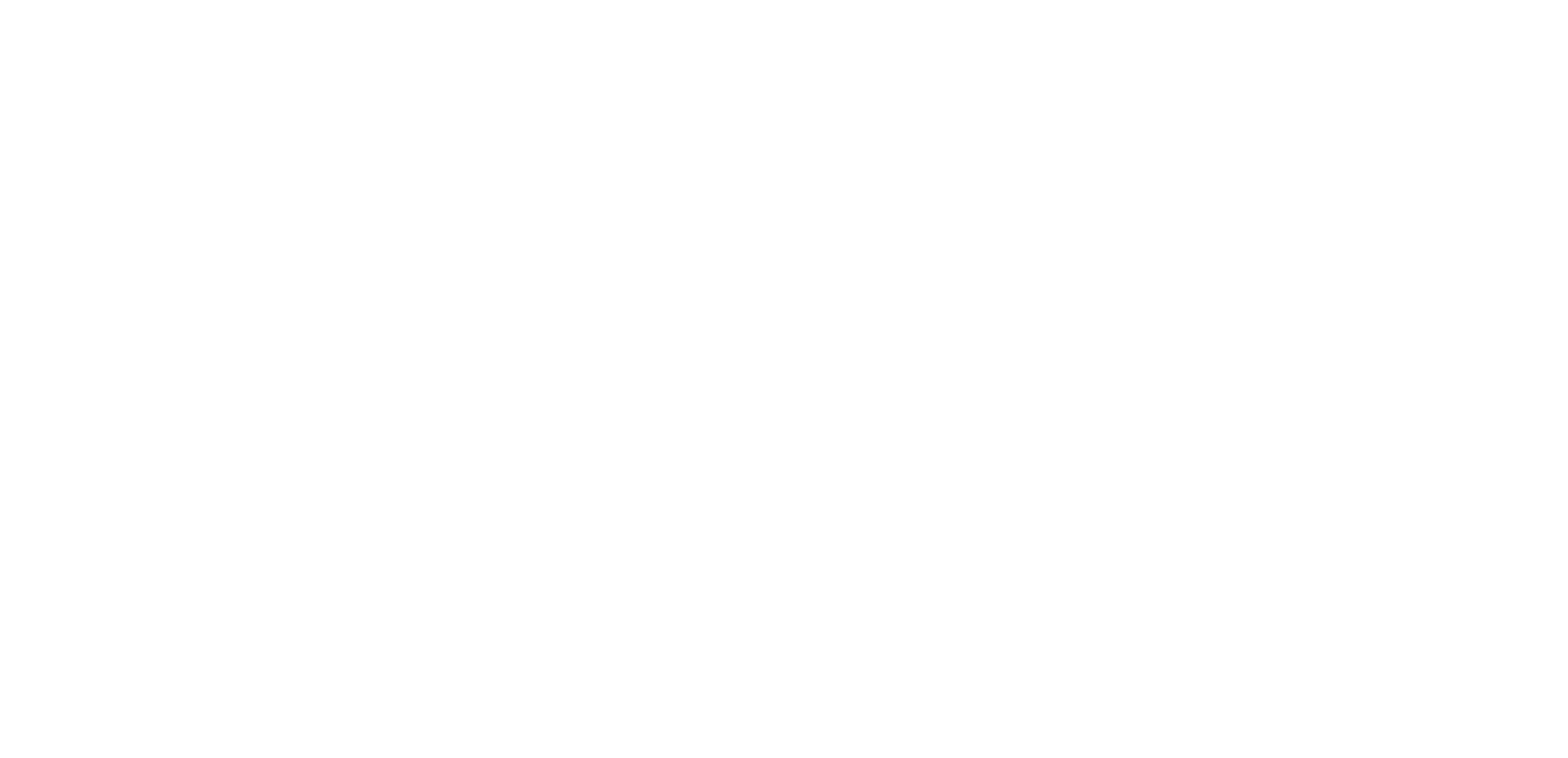
select select "25"
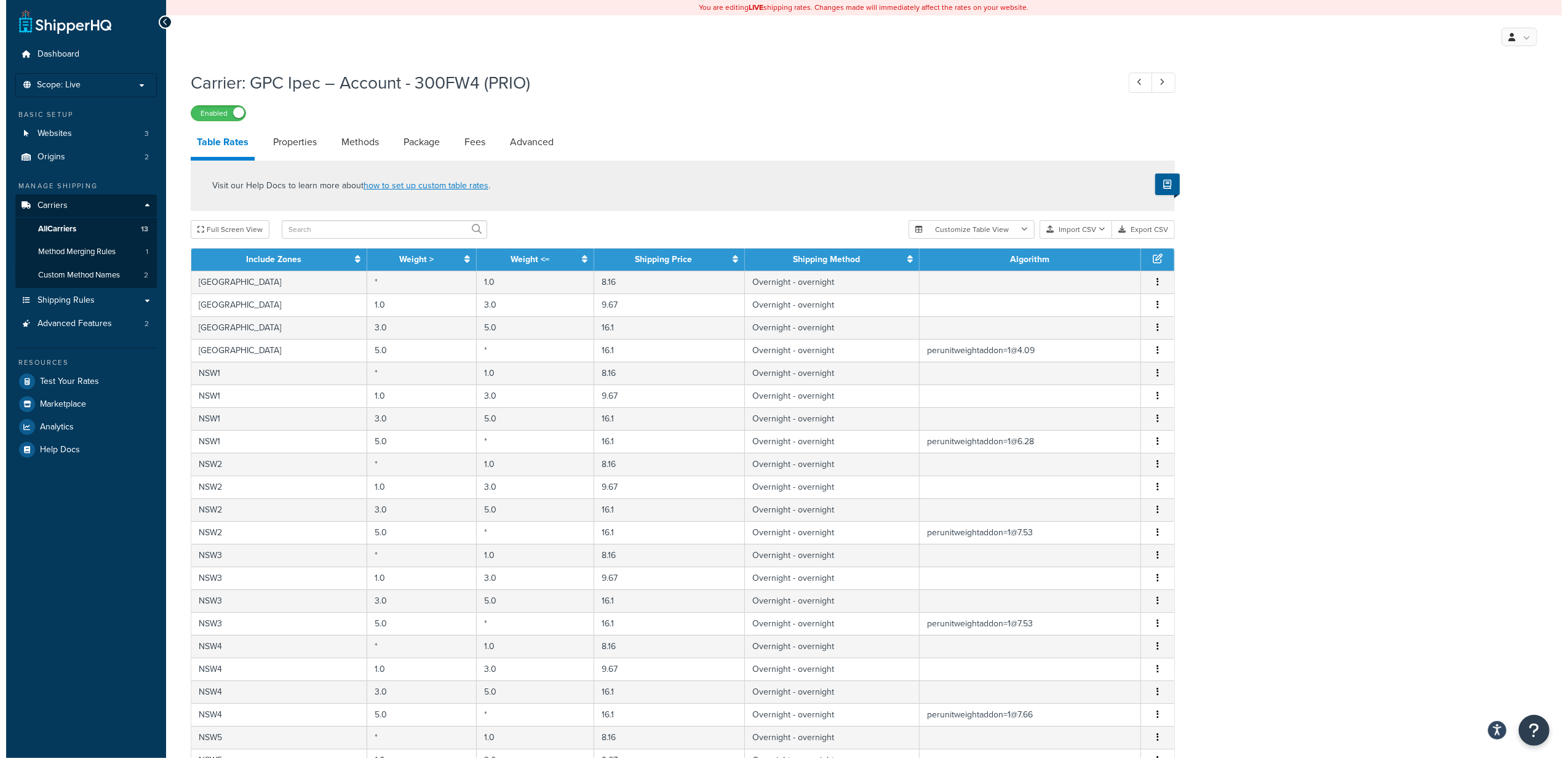
scroll to position [261, 0]
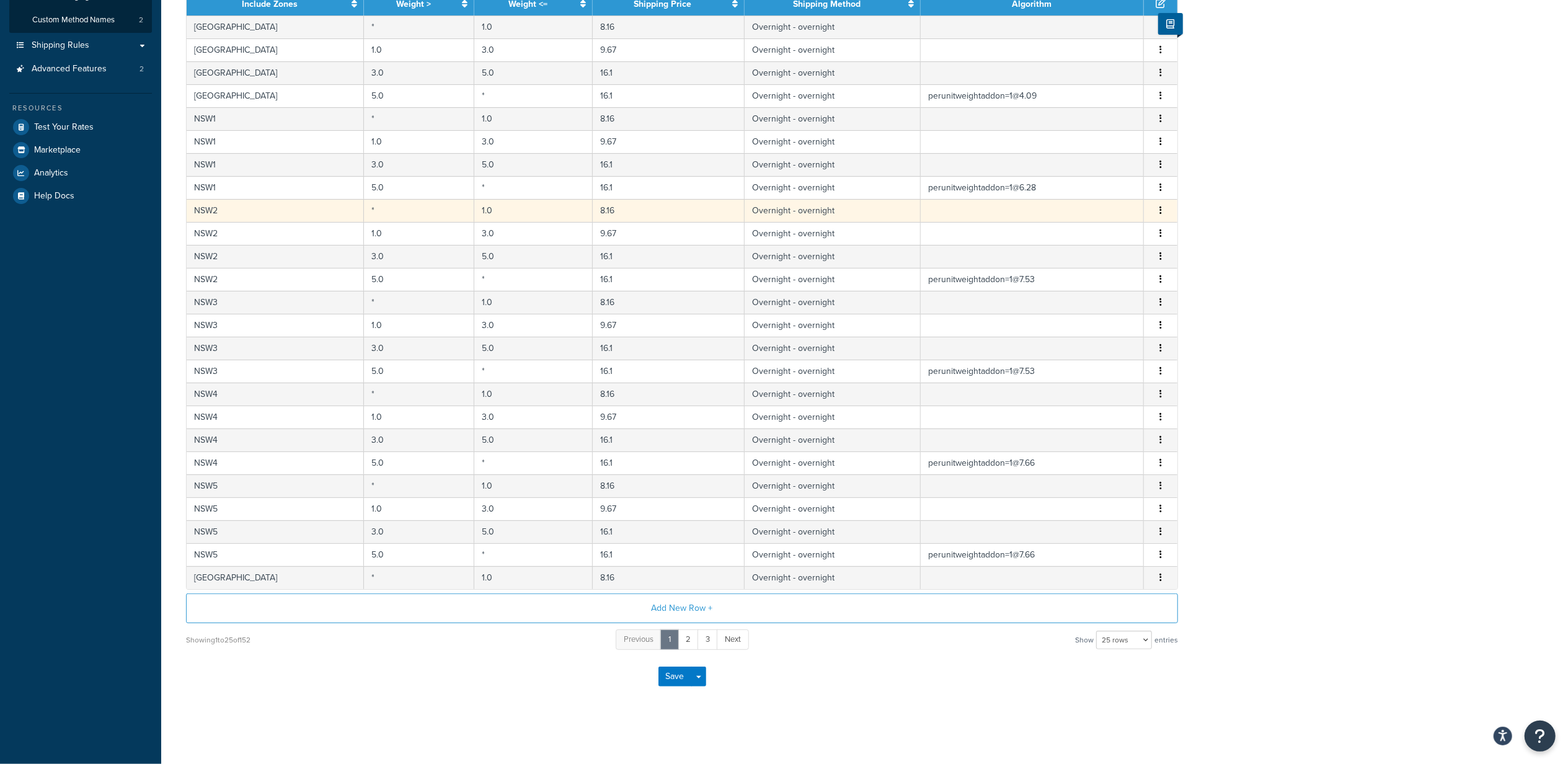
click at [1161, 204] on button "button" at bounding box center [1160, 211] width 10 height 14
click at [1118, 187] on div "Edit" at bounding box center [1097, 182] width 88 height 26
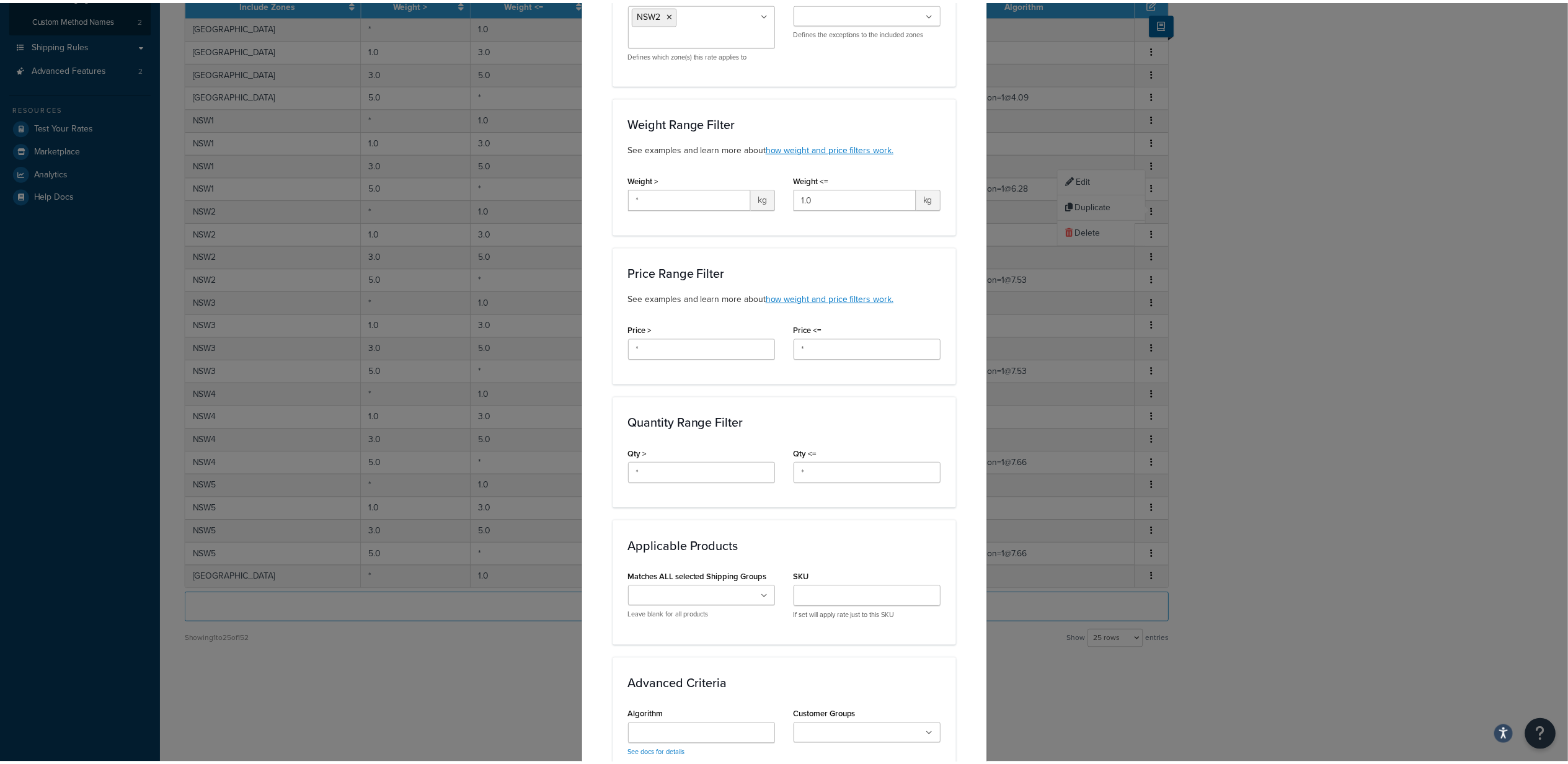
scroll to position [430, 0]
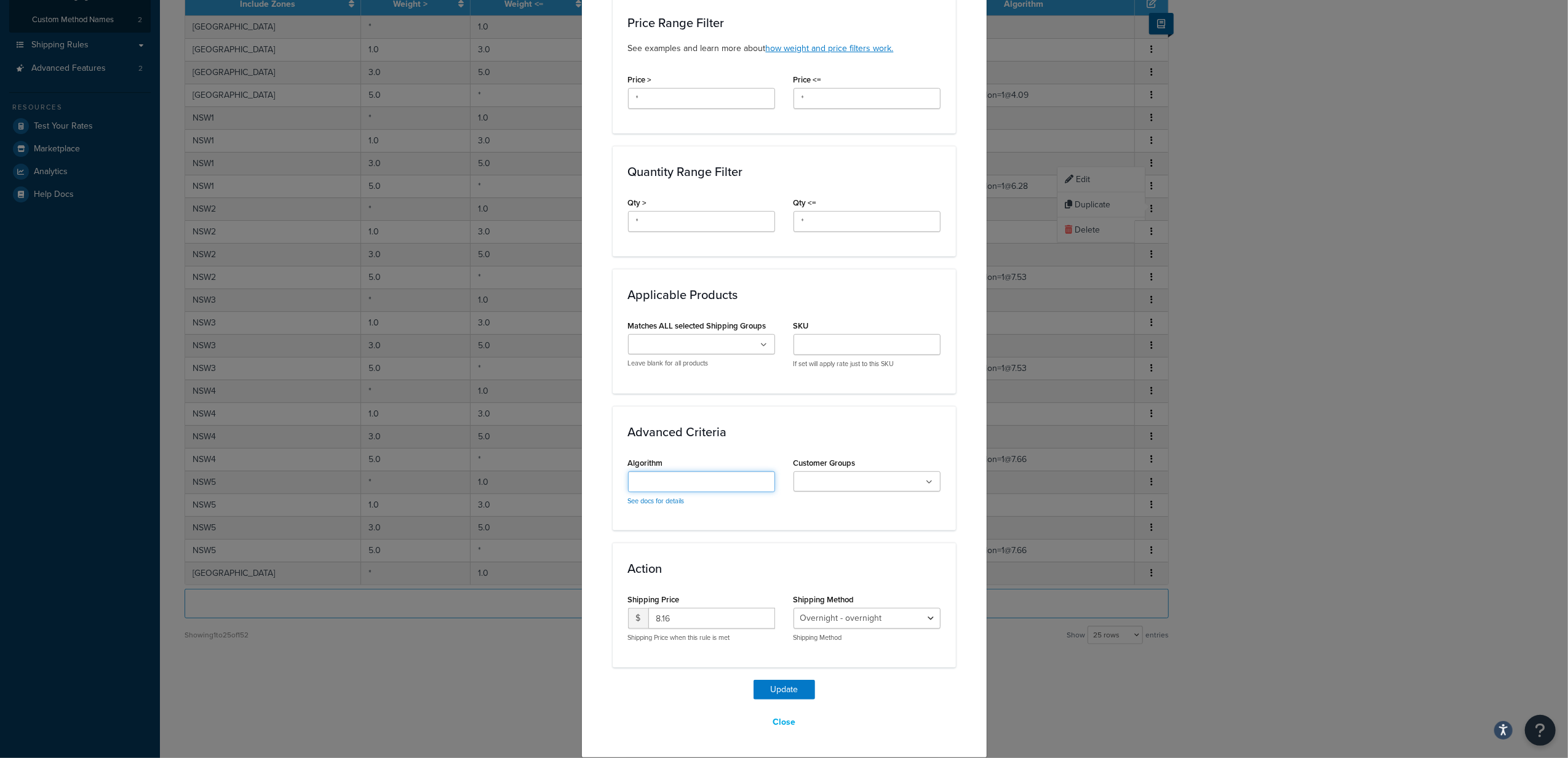
click at [722, 482] on input "Algorithm" at bounding box center [701, 481] width 147 height 21
click at [826, 476] on input "Customer Groups" at bounding box center [852, 482] width 109 height 13
click at [829, 434] on h3 "Advanced Criteria" at bounding box center [784, 432] width 312 height 13
click at [777, 721] on button "Close" at bounding box center [784, 722] width 39 height 21
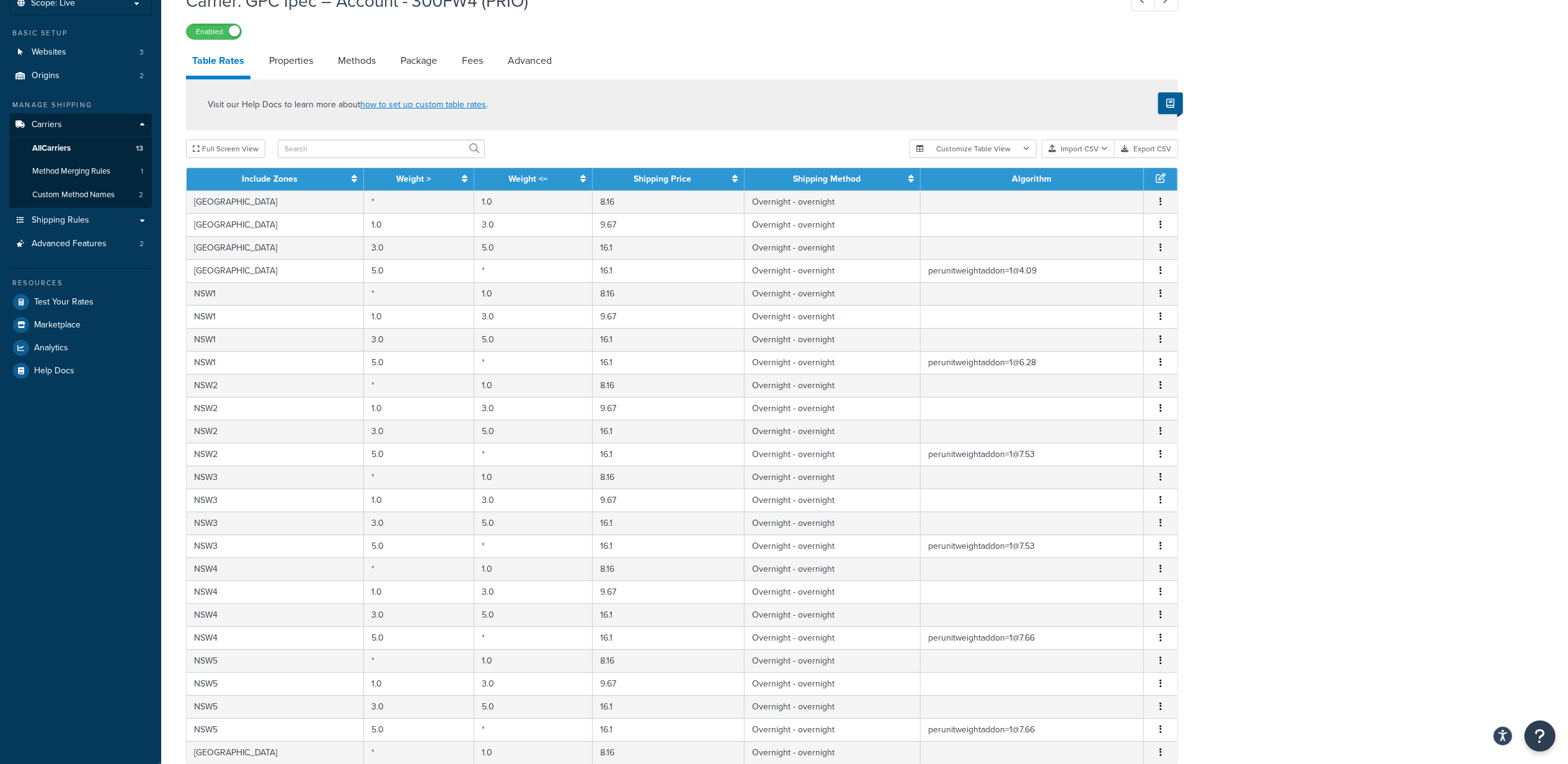
scroll to position [0, 0]
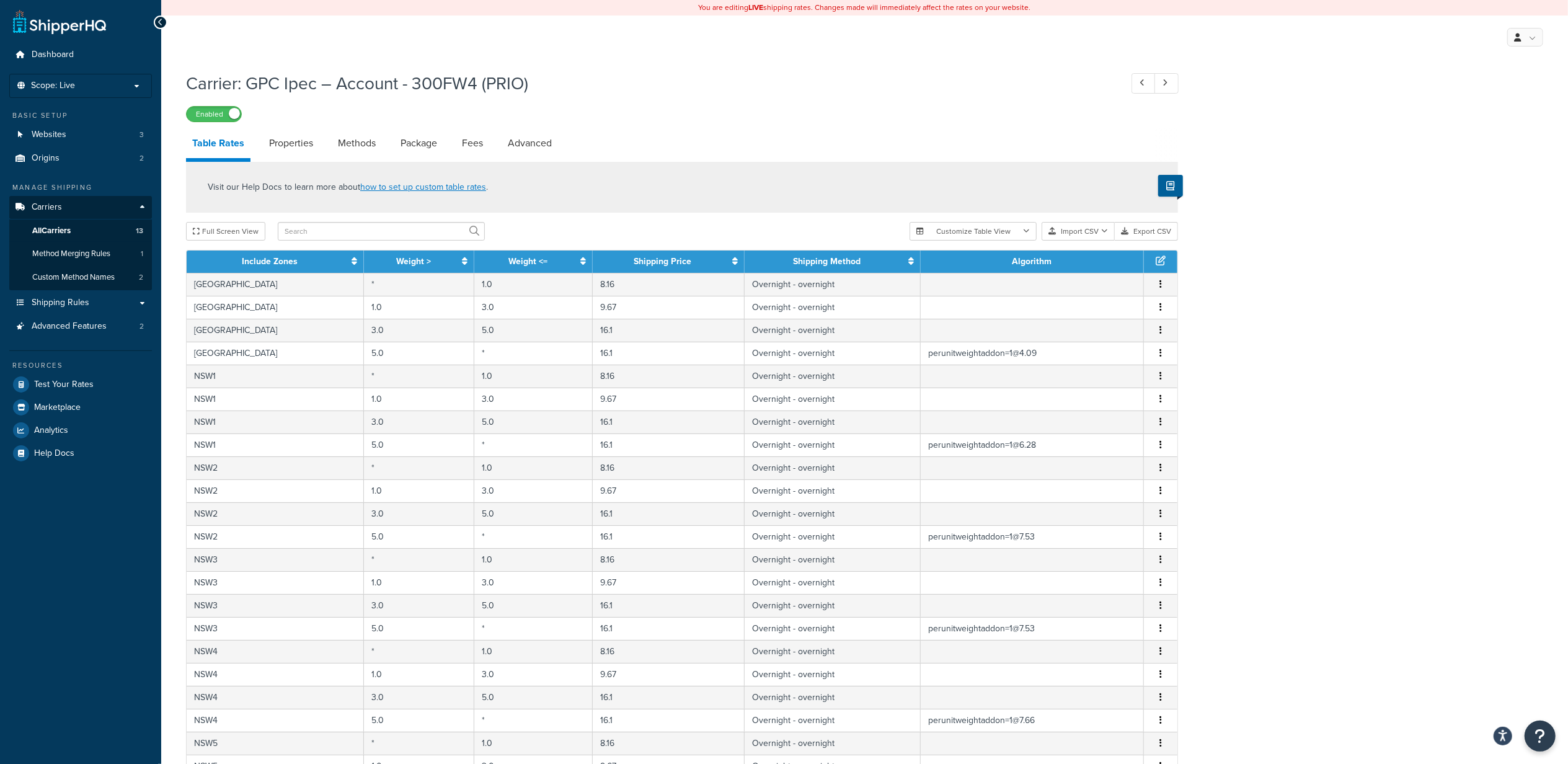
click at [786, 187] on div "Visit our Help Docs to learn more about how to set up custom table rates ." at bounding box center [682, 187] width 992 height 51
click at [110, 301] on link "Shipping Rules" at bounding box center [81, 303] width 143 height 23
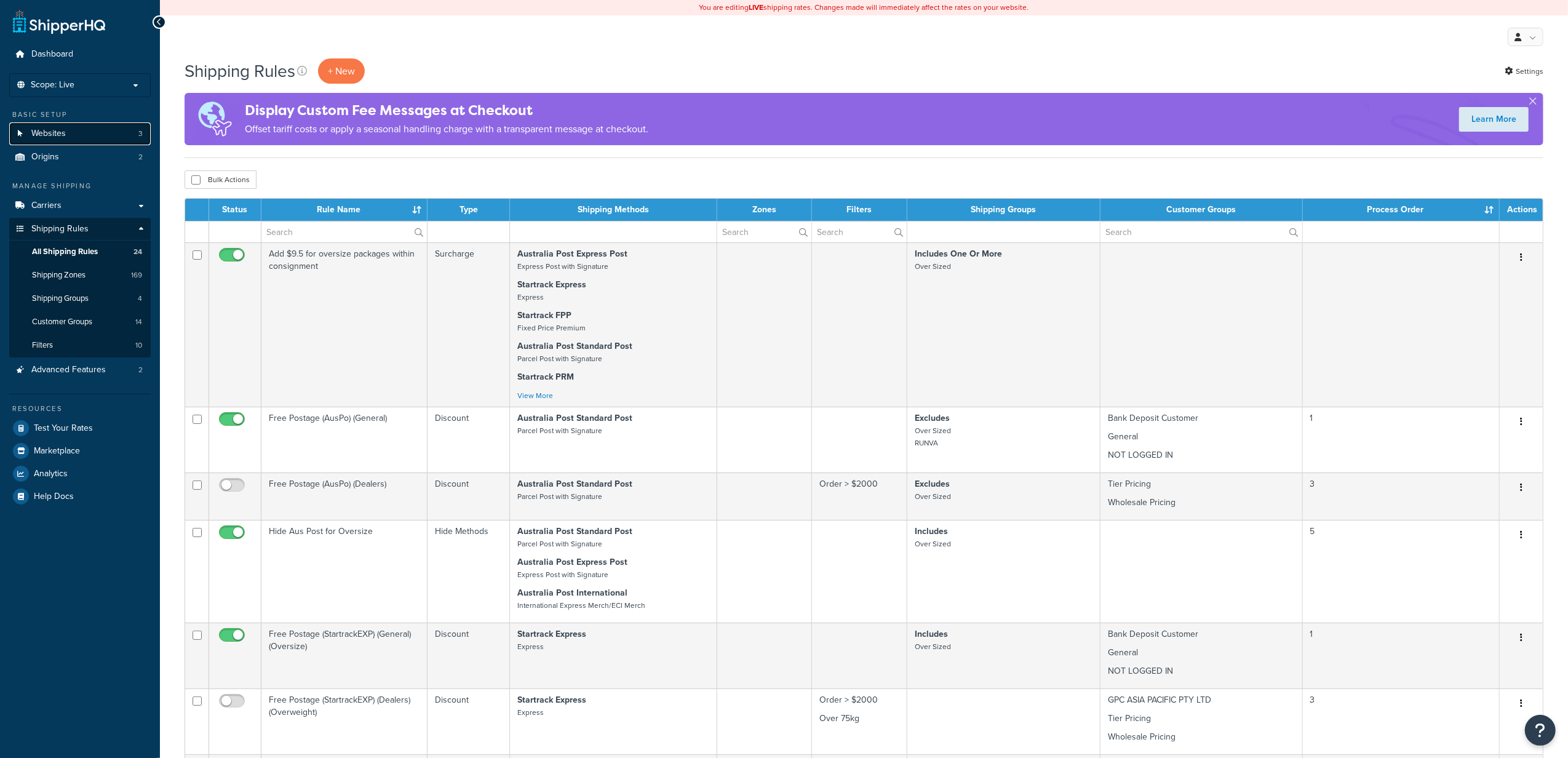
click at [108, 135] on link "Websites 3" at bounding box center [80, 134] width 142 height 23
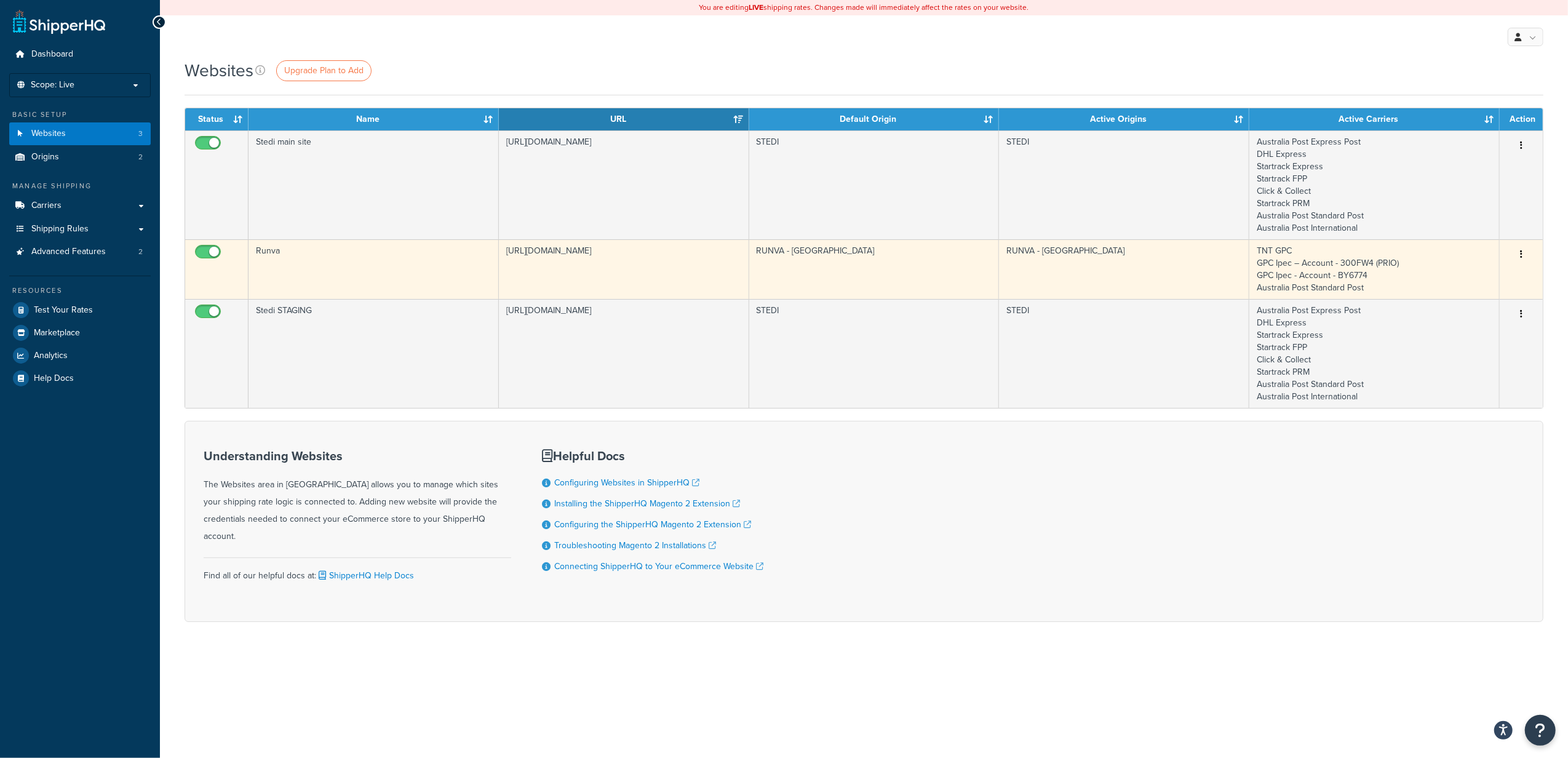
click at [1524, 252] on button "button" at bounding box center [1522, 254] width 17 height 19
click at [1472, 280] on link "Edit" at bounding box center [1472, 281] width 97 height 26
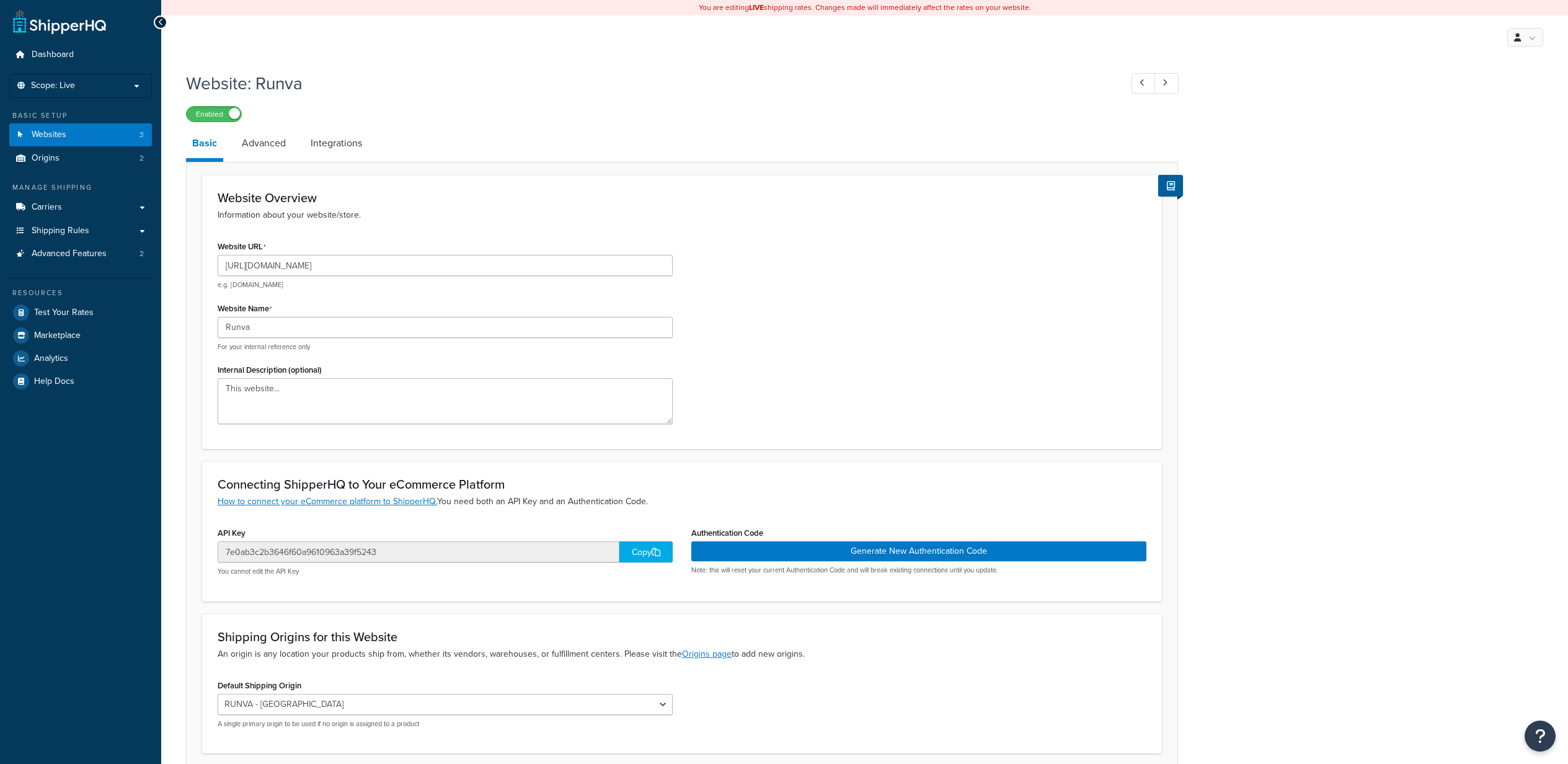
select select "164394"
click at [257, 149] on link "Advanced" at bounding box center [263, 144] width 56 height 30
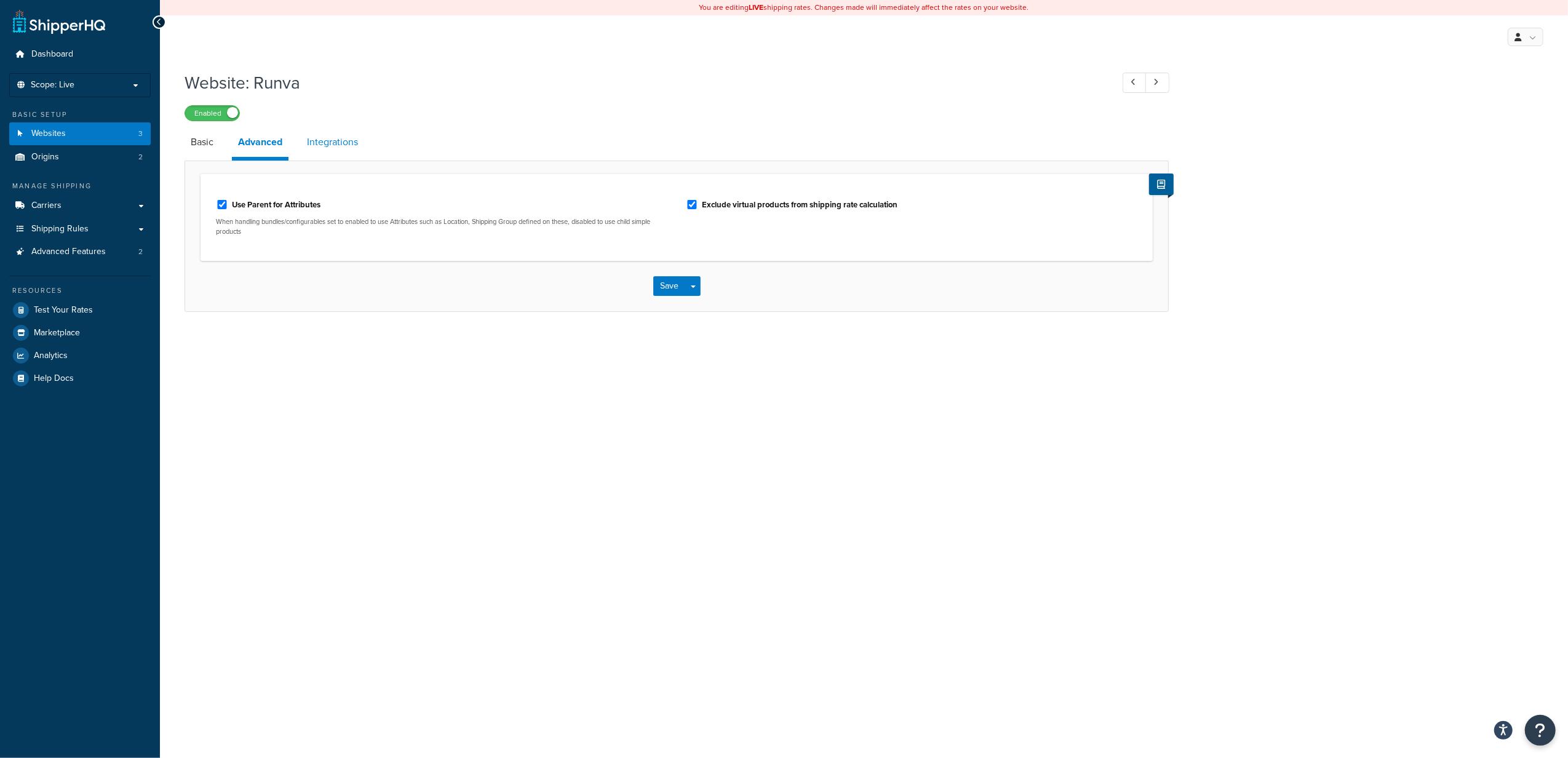
click at [331, 149] on link "Integrations" at bounding box center [333, 142] width 63 height 30
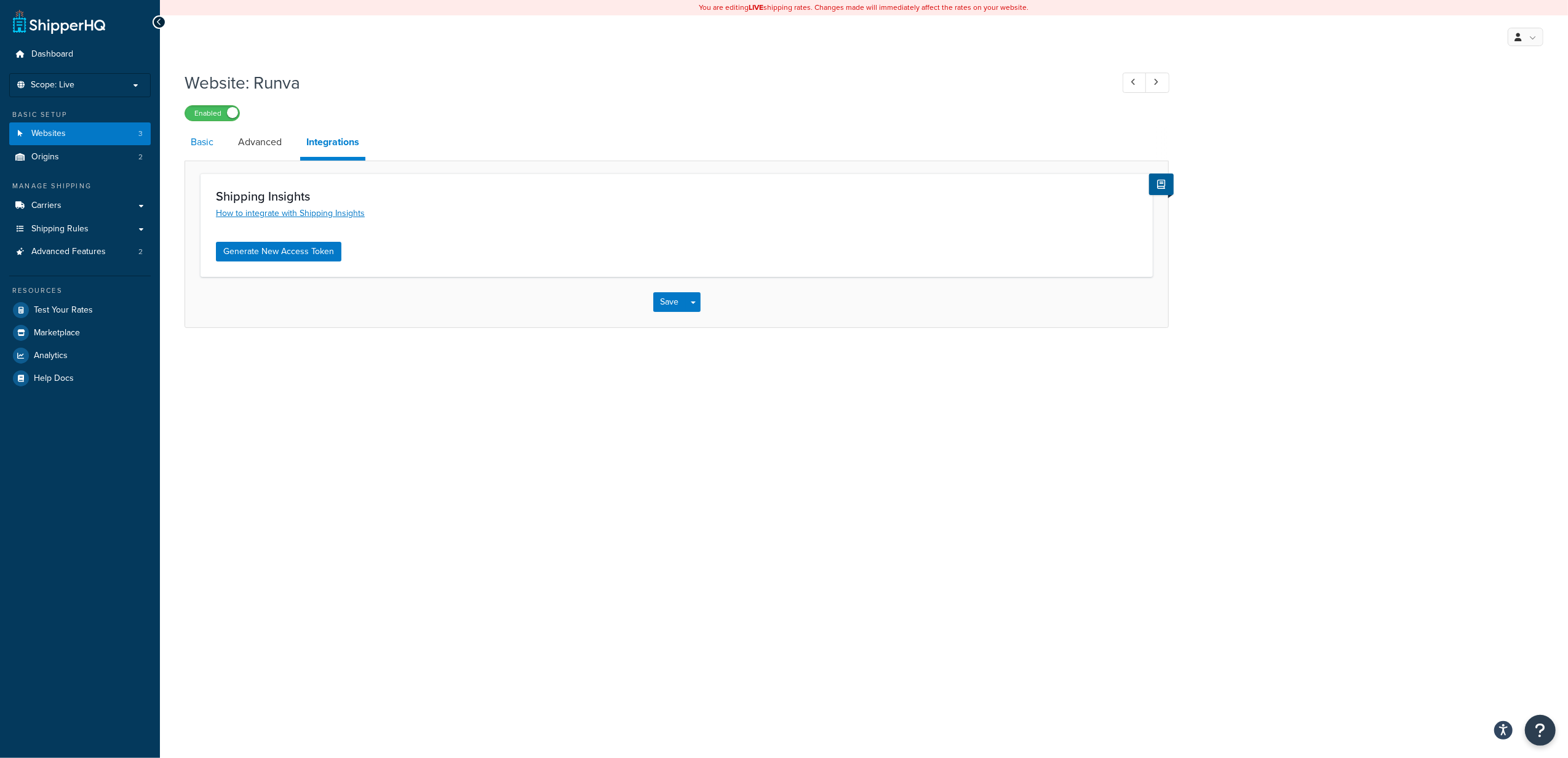
click at [202, 148] on link "Basic" at bounding box center [202, 142] width 35 height 30
select select "164394"
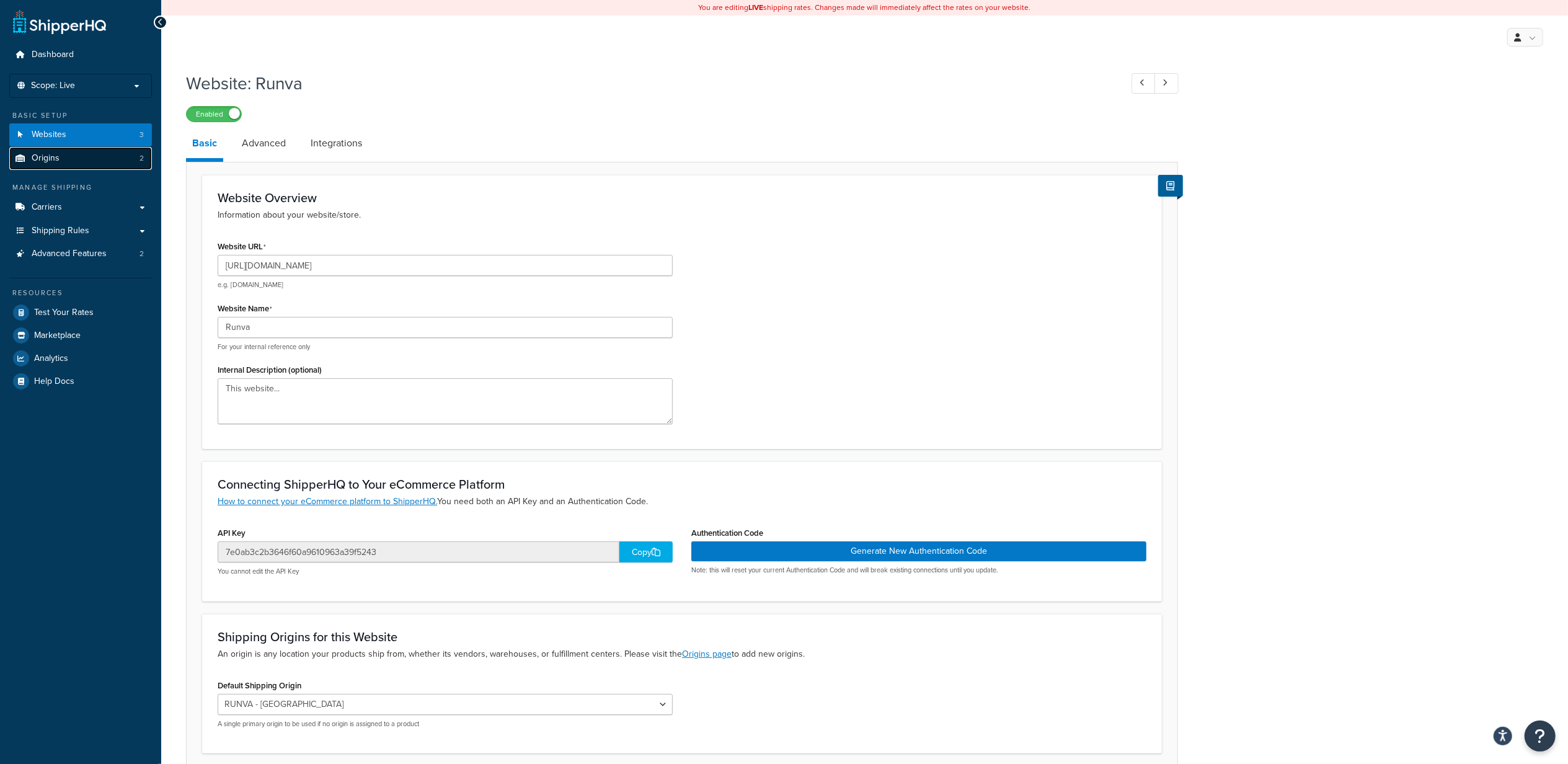
click at [70, 161] on link "Origins 2" at bounding box center [81, 158] width 143 height 23
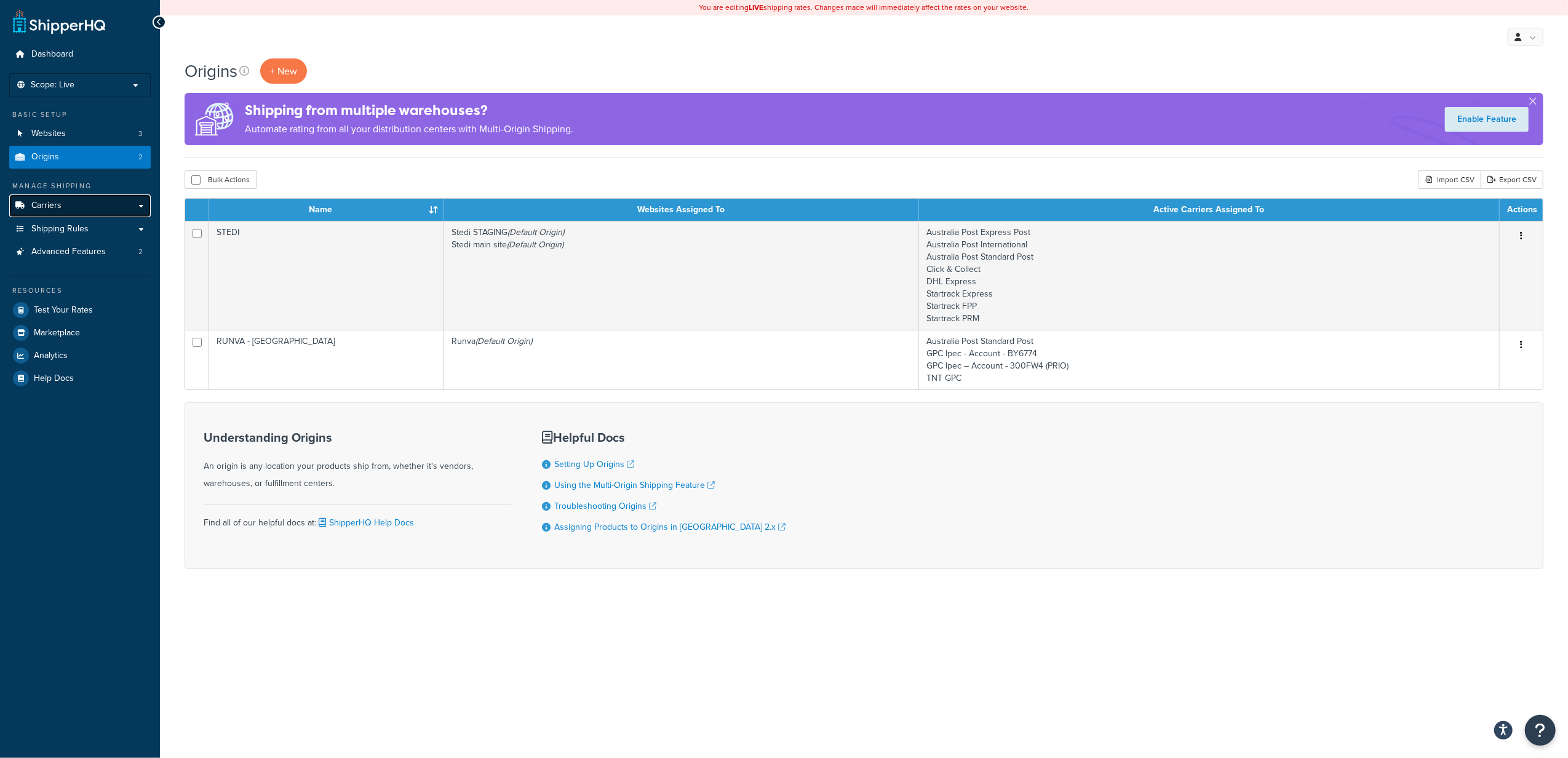
click at [91, 198] on link "Carriers" at bounding box center [80, 206] width 142 height 23
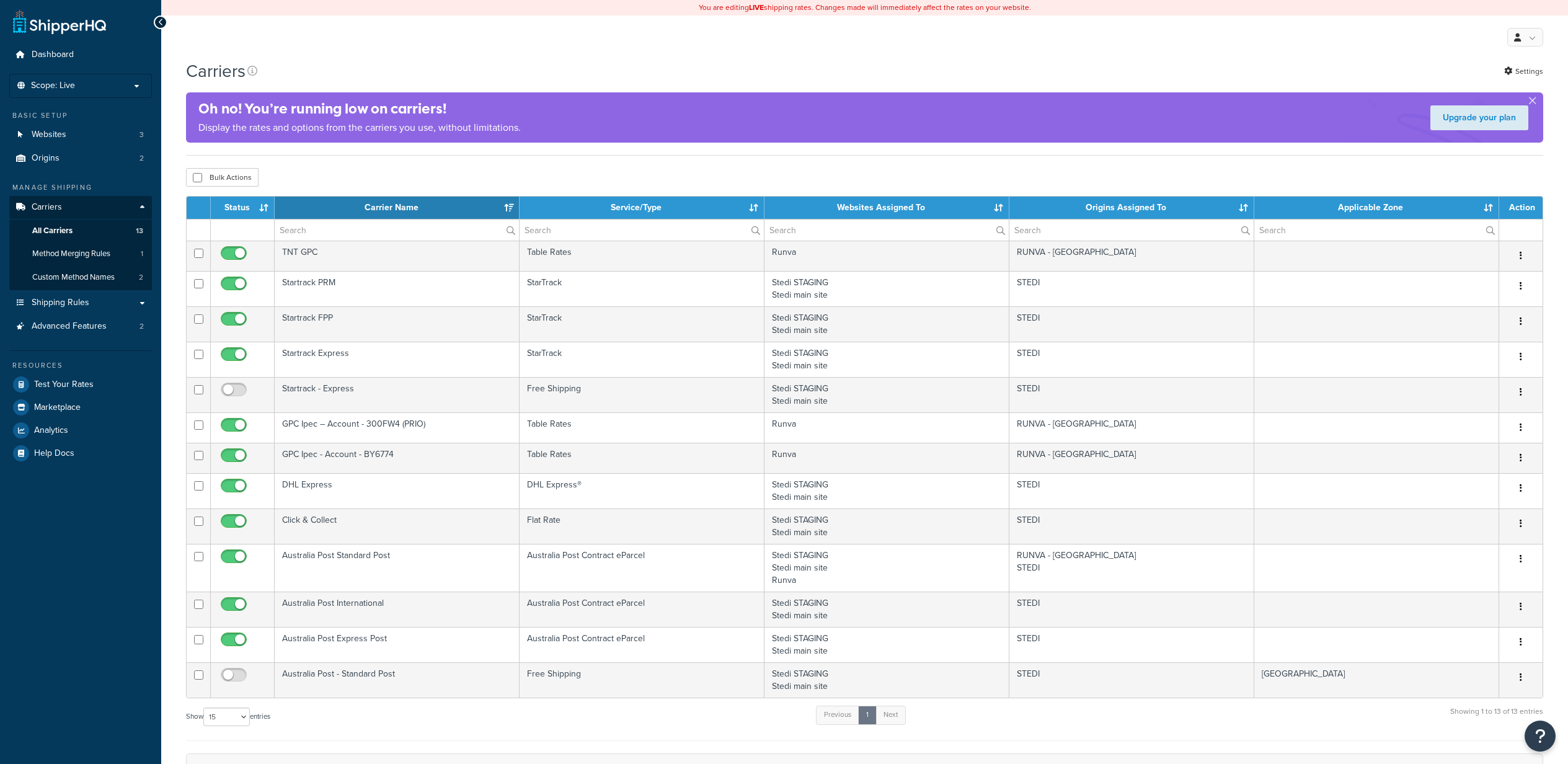
select select "15"
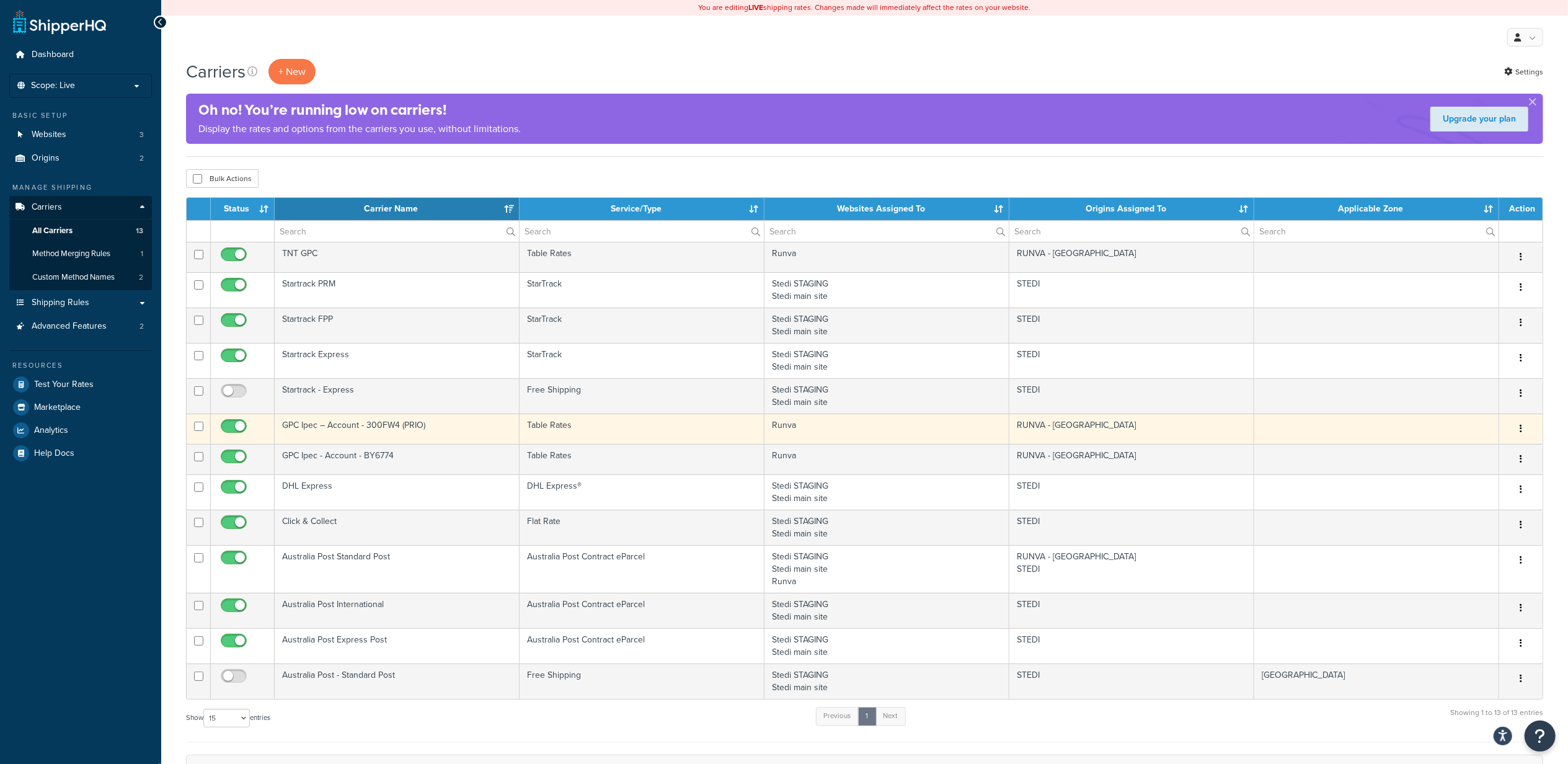
click at [237, 427] on input "checkbox" at bounding box center [235, 429] width 34 height 16
checkbox input "false"
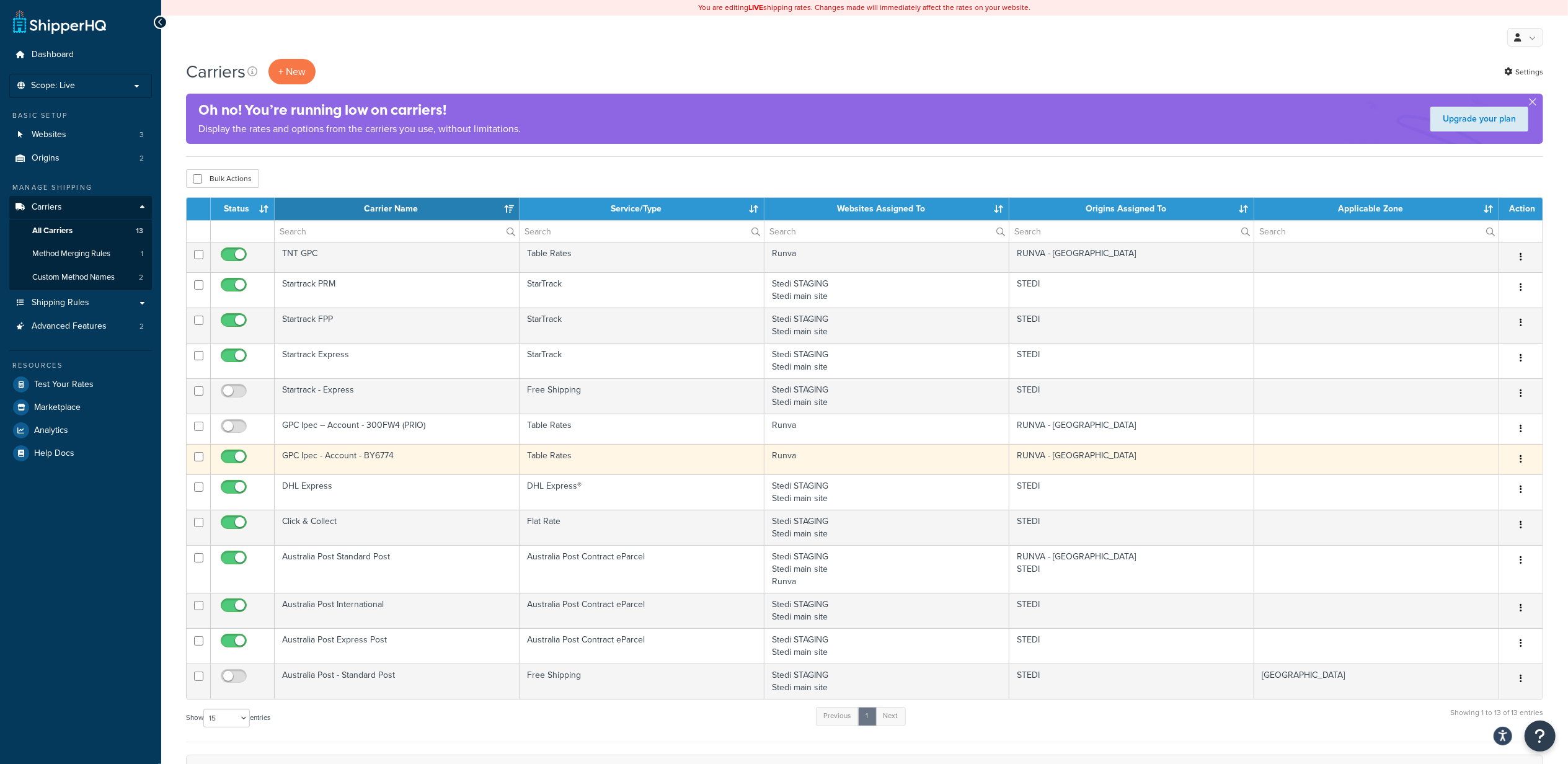
click at [233, 452] on span at bounding box center [234, 457] width 26 height 15
click at [233, 452] on input "checkbox" at bounding box center [235, 460] width 34 height 16
checkbox input "false"
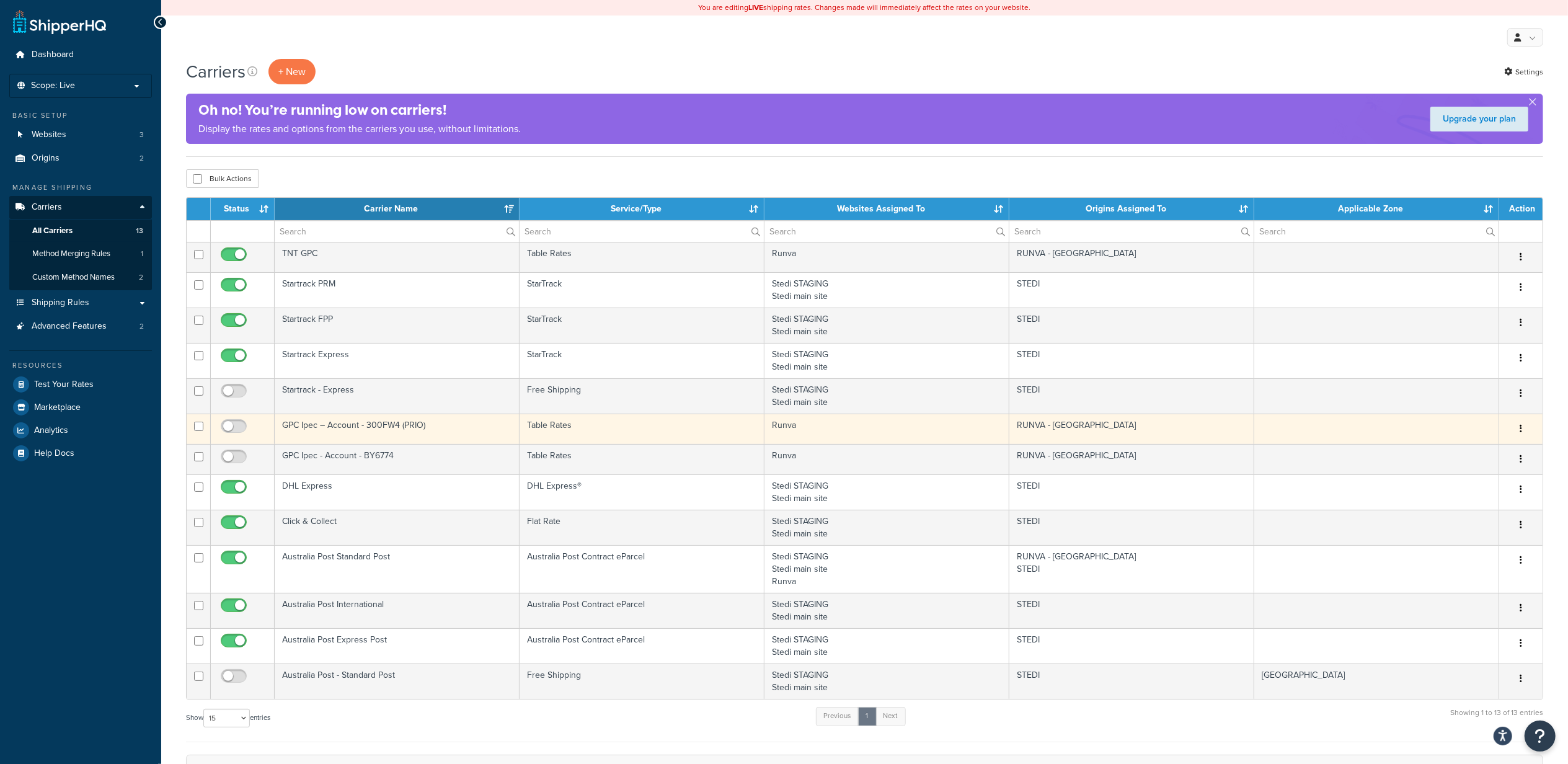
click at [1521, 428] on icon "button" at bounding box center [1521, 428] width 3 height 9
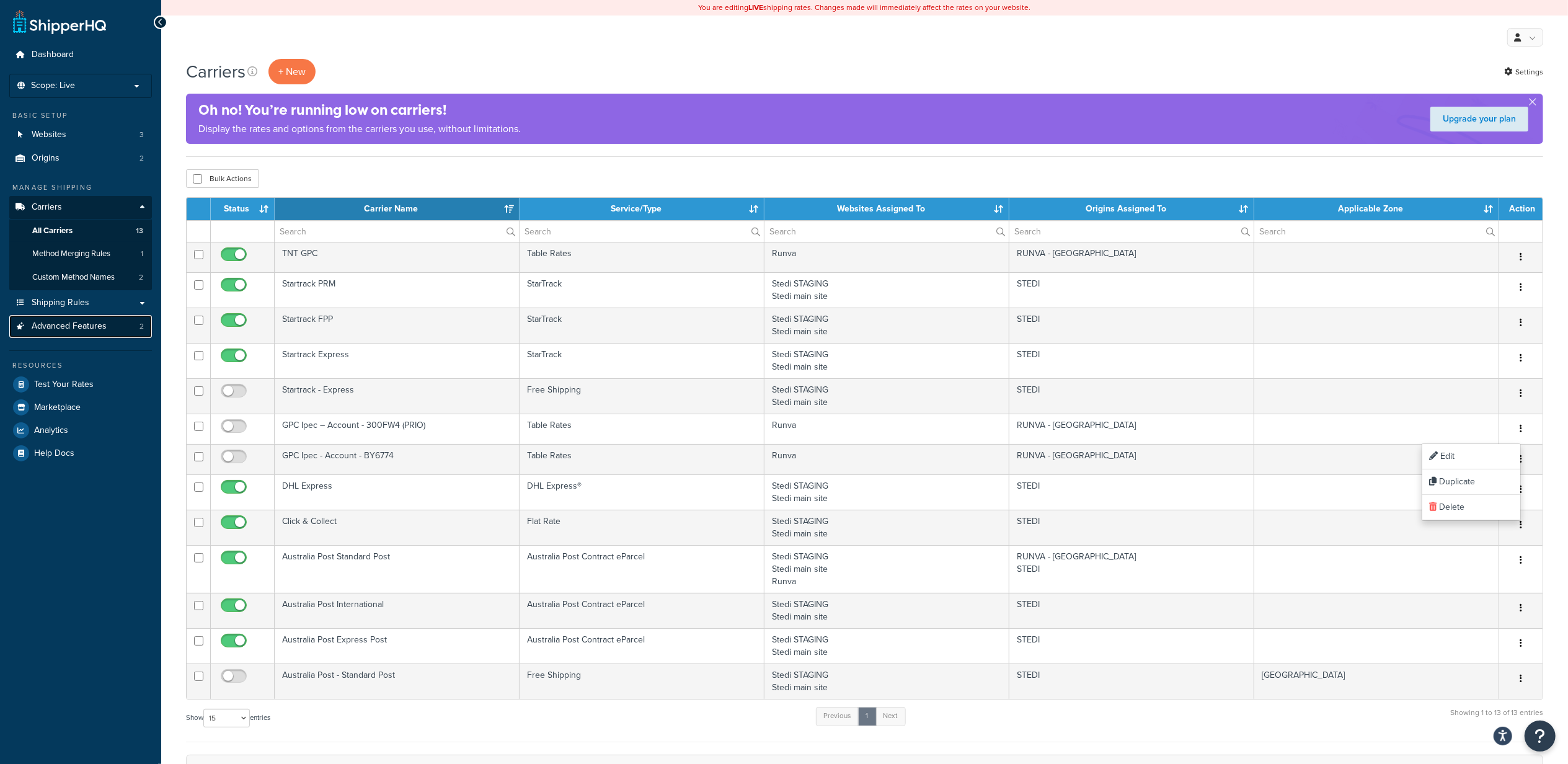
click at [102, 326] on span "Advanced Features" at bounding box center [69, 326] width 75 height 11
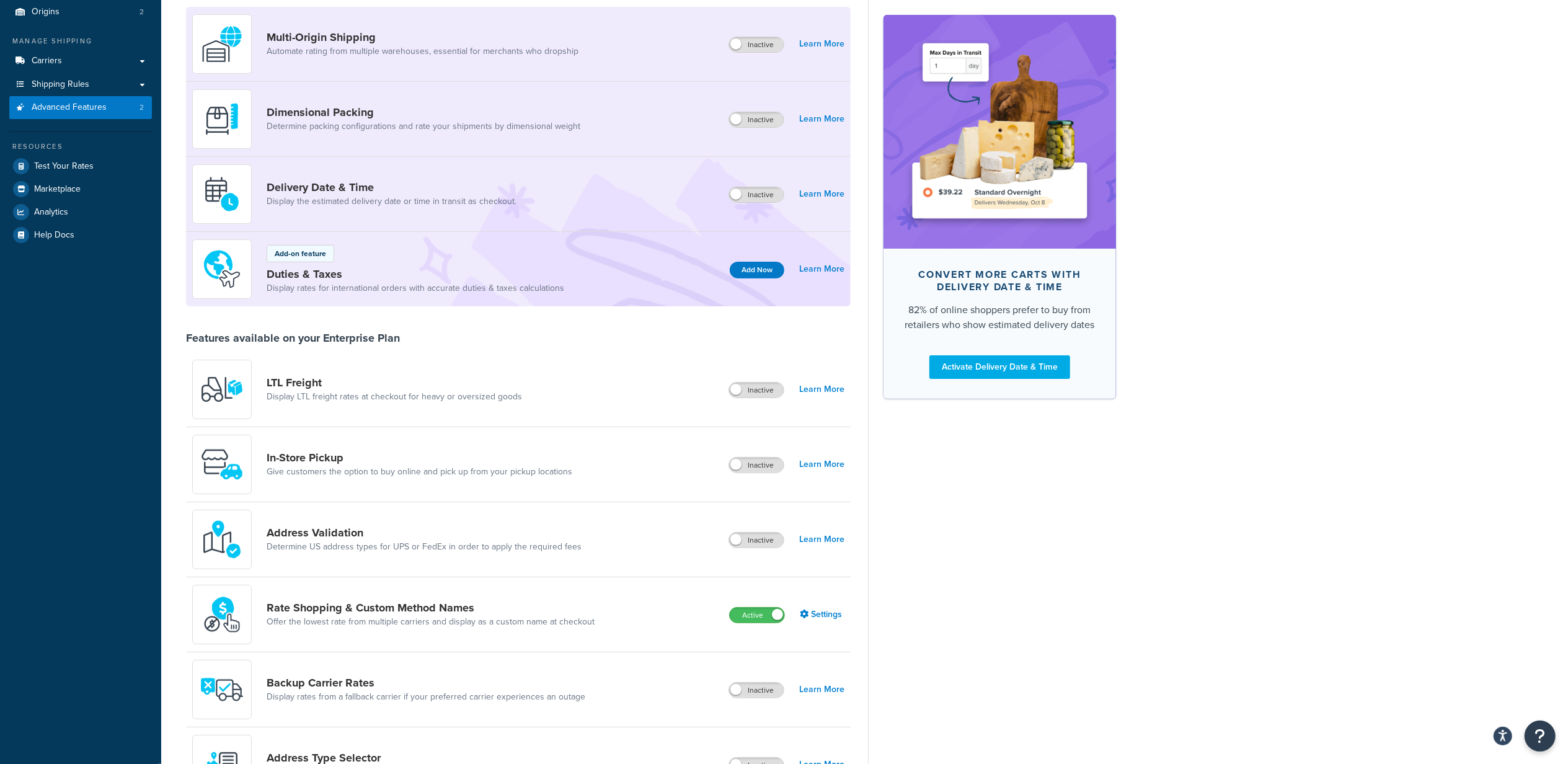
scroll to position [144, 0]
click at [91, 83] on link "Shipping Rules" at bounding box center [81, 87] width 143 height 23
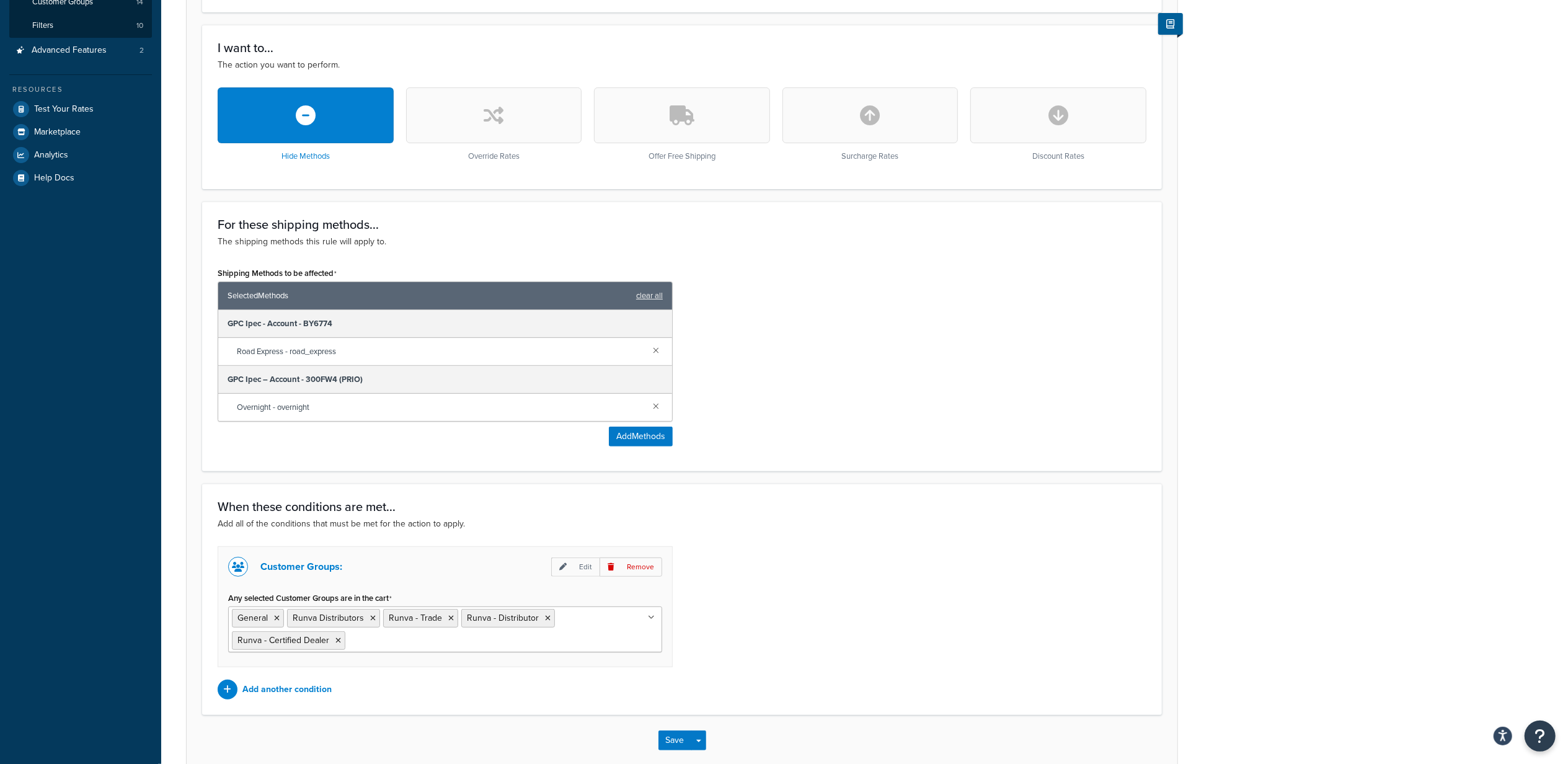
scroll to position [331, 0]
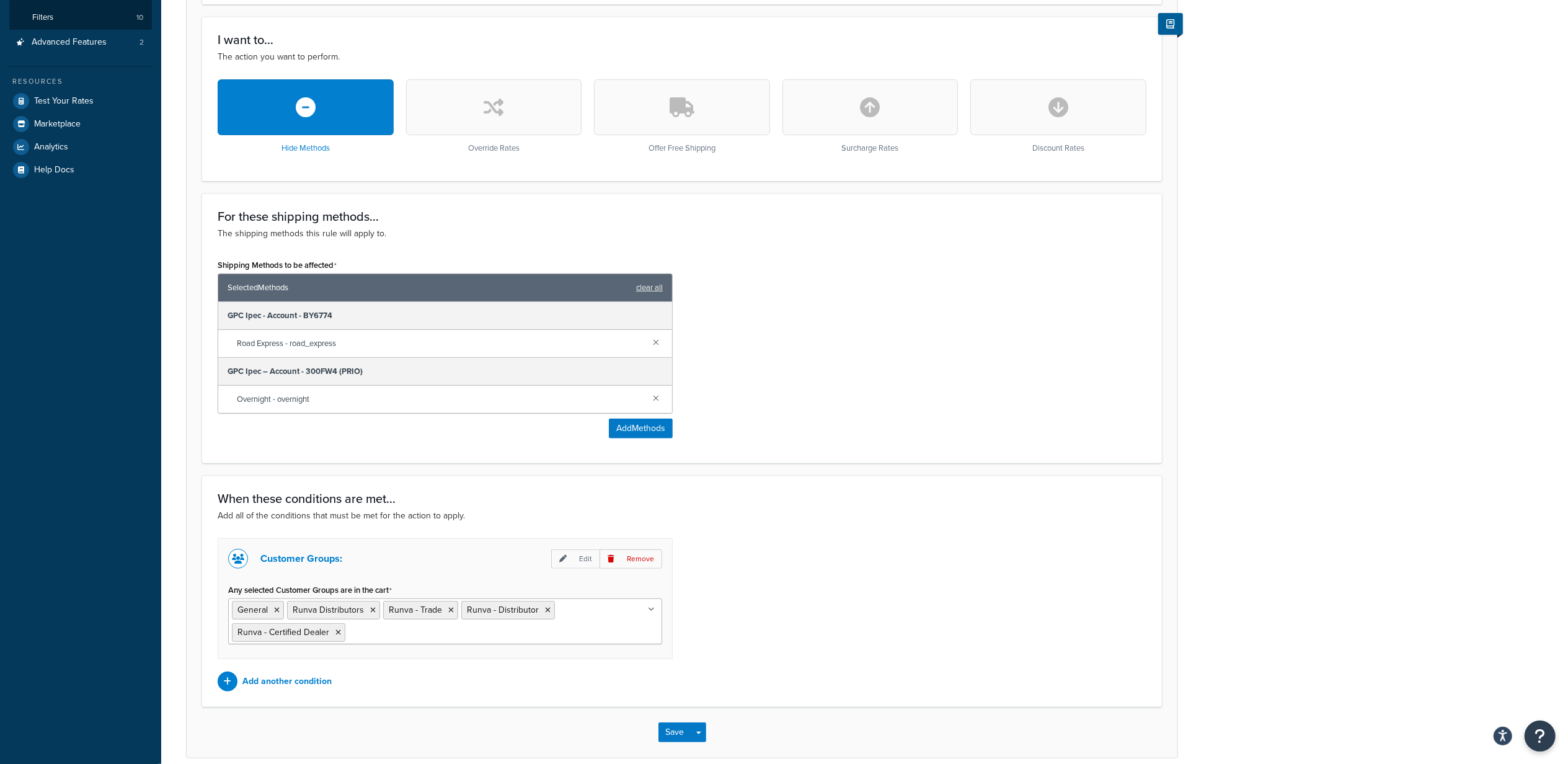
click at [391, 639] on input "Any selected Customer Groups are in the cart" at bounding box center [404, 632] width 110 height 14
click at [804, 660] on div "Customer Groups: Edit Remove Any selected Customer Groups are in the cart NOT L…" at bounding box center [682, 615] width 947 height 153
click at [675, 737] on button "Save" at bounding box center [674, 732] width 33 height 20
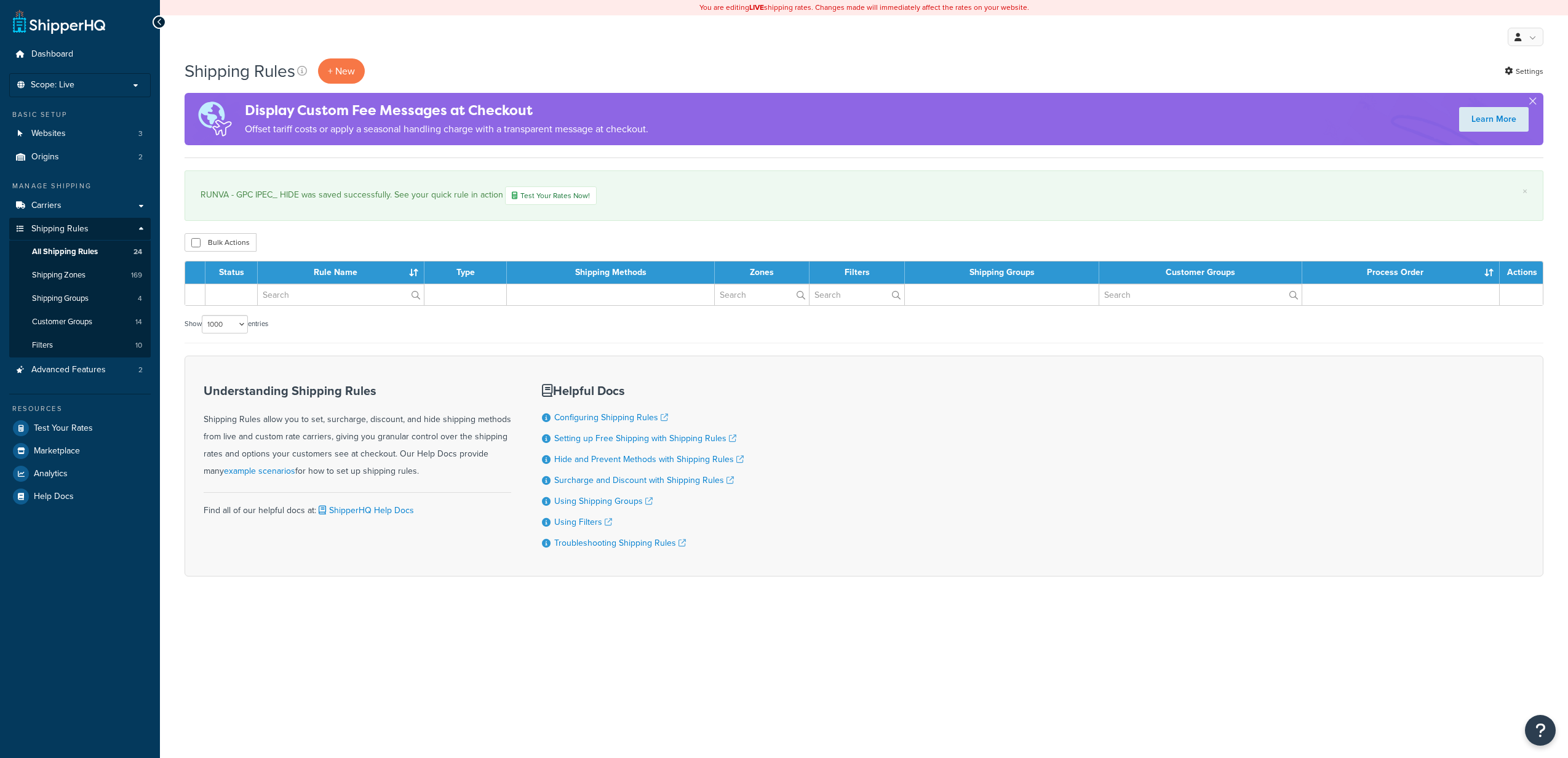
select select "1000"
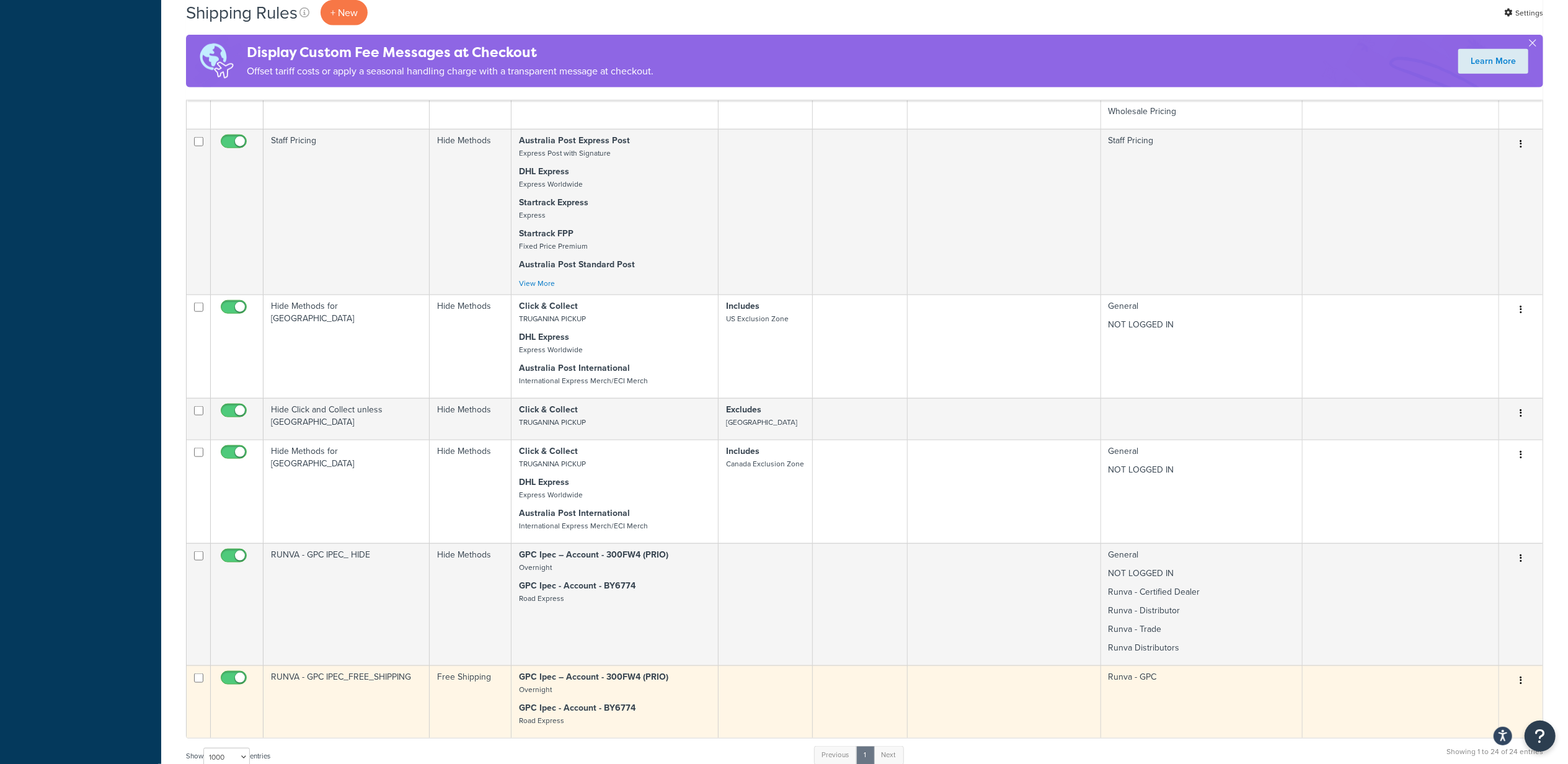
scroll to position [1777, 0]
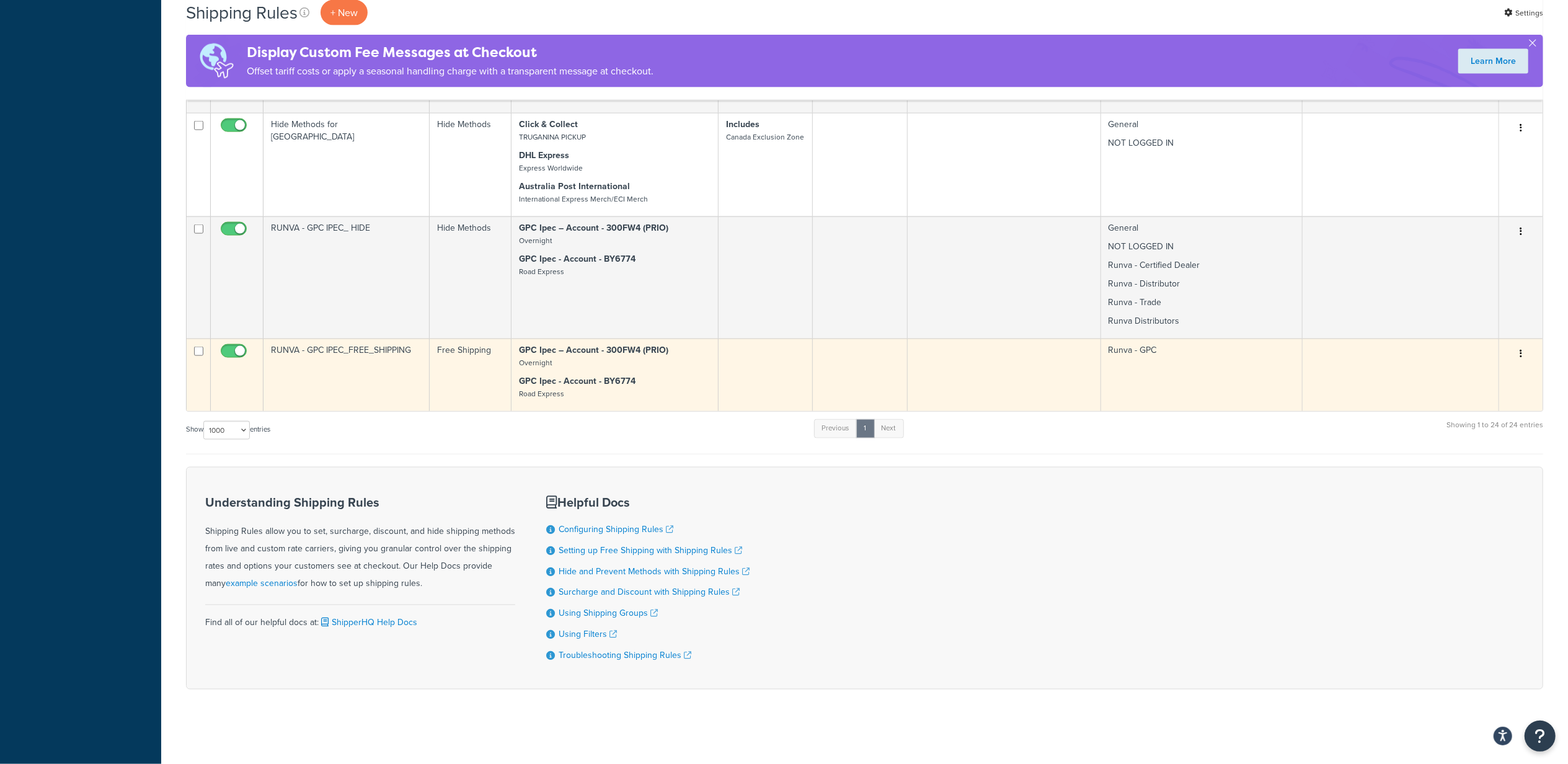
click at [760, 379] on td at bounding box center [765, 375] width 94 height 72
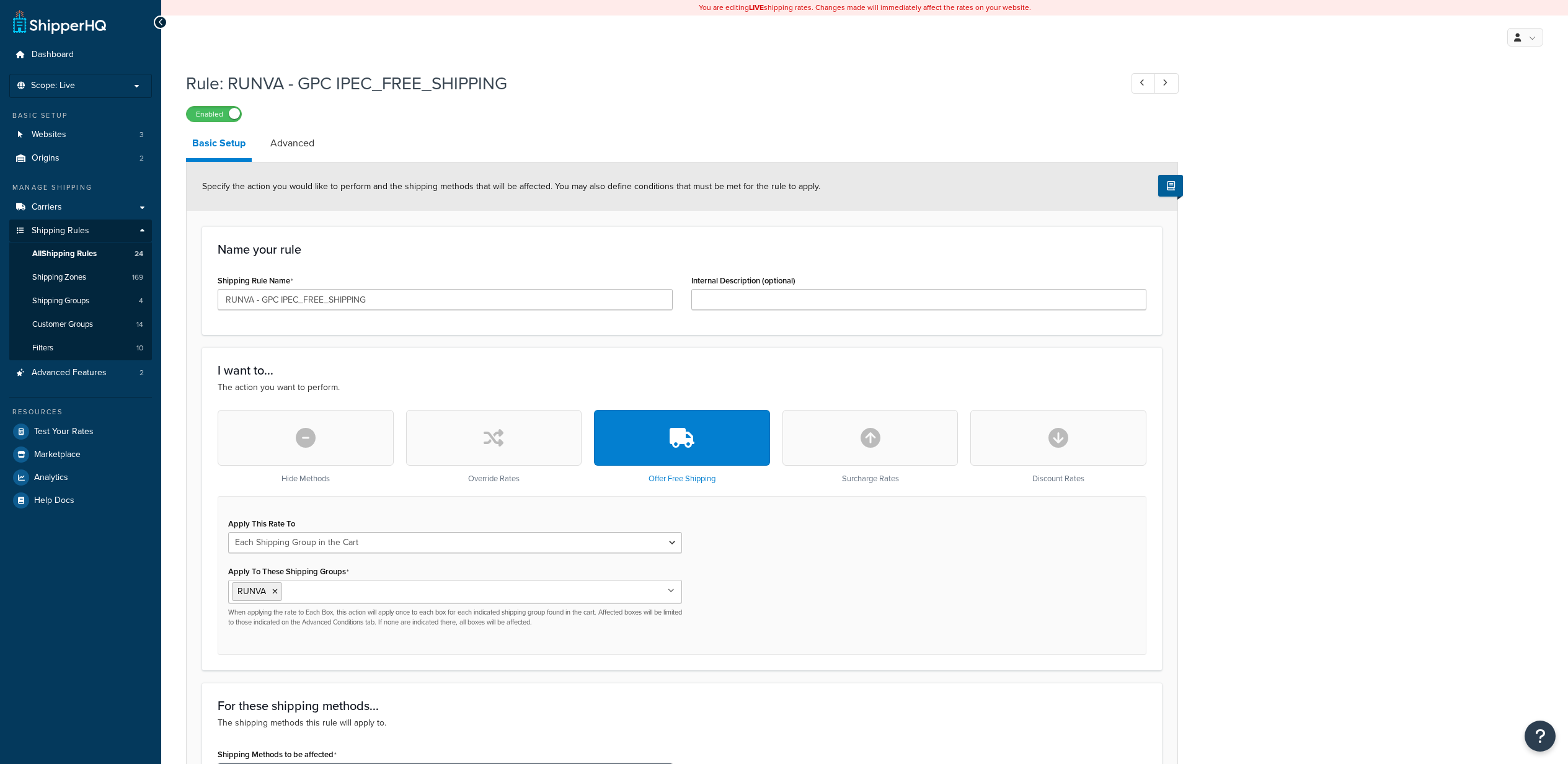
select select "SHIPPING_GROUP"
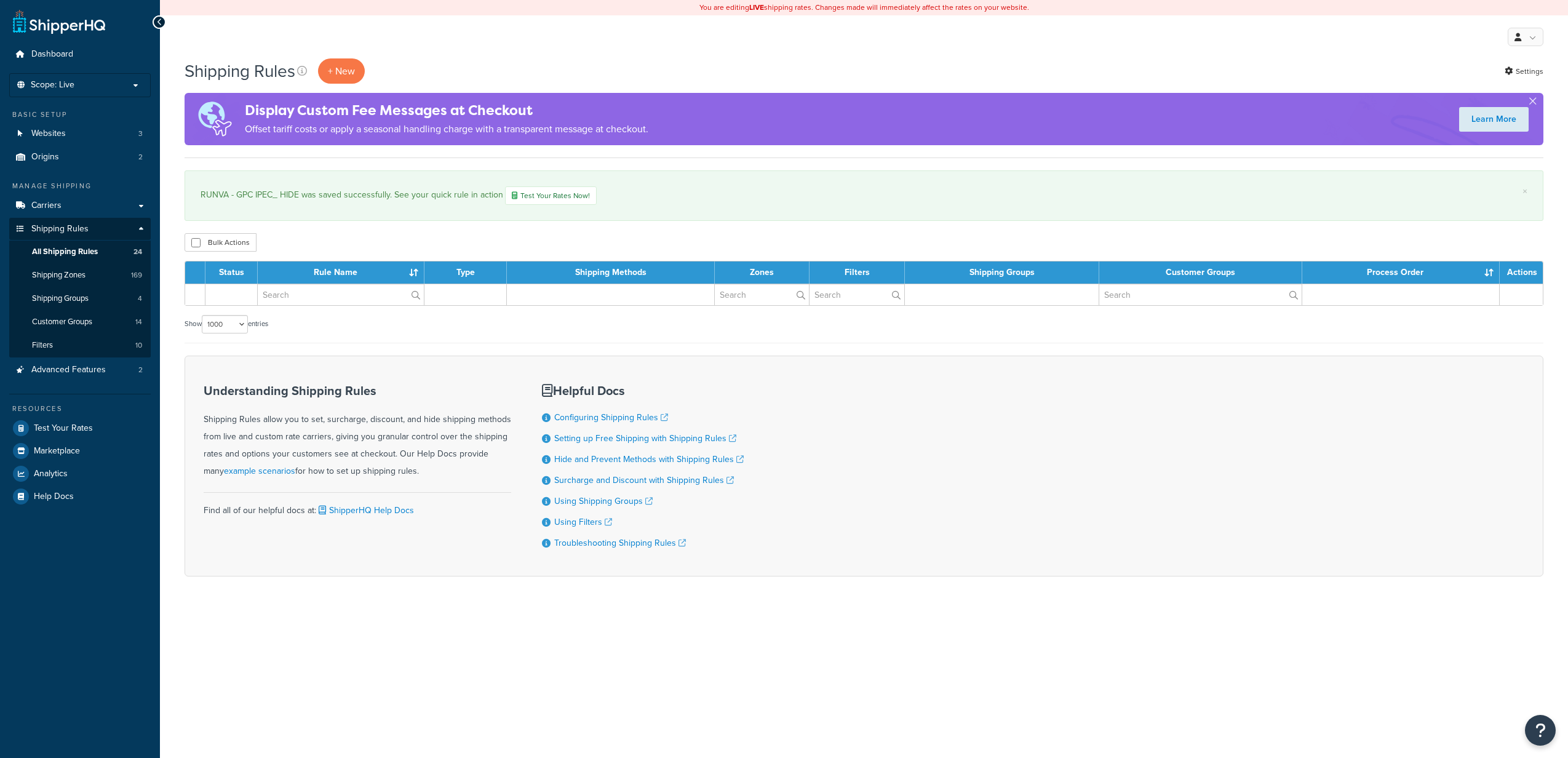
select select "1000"
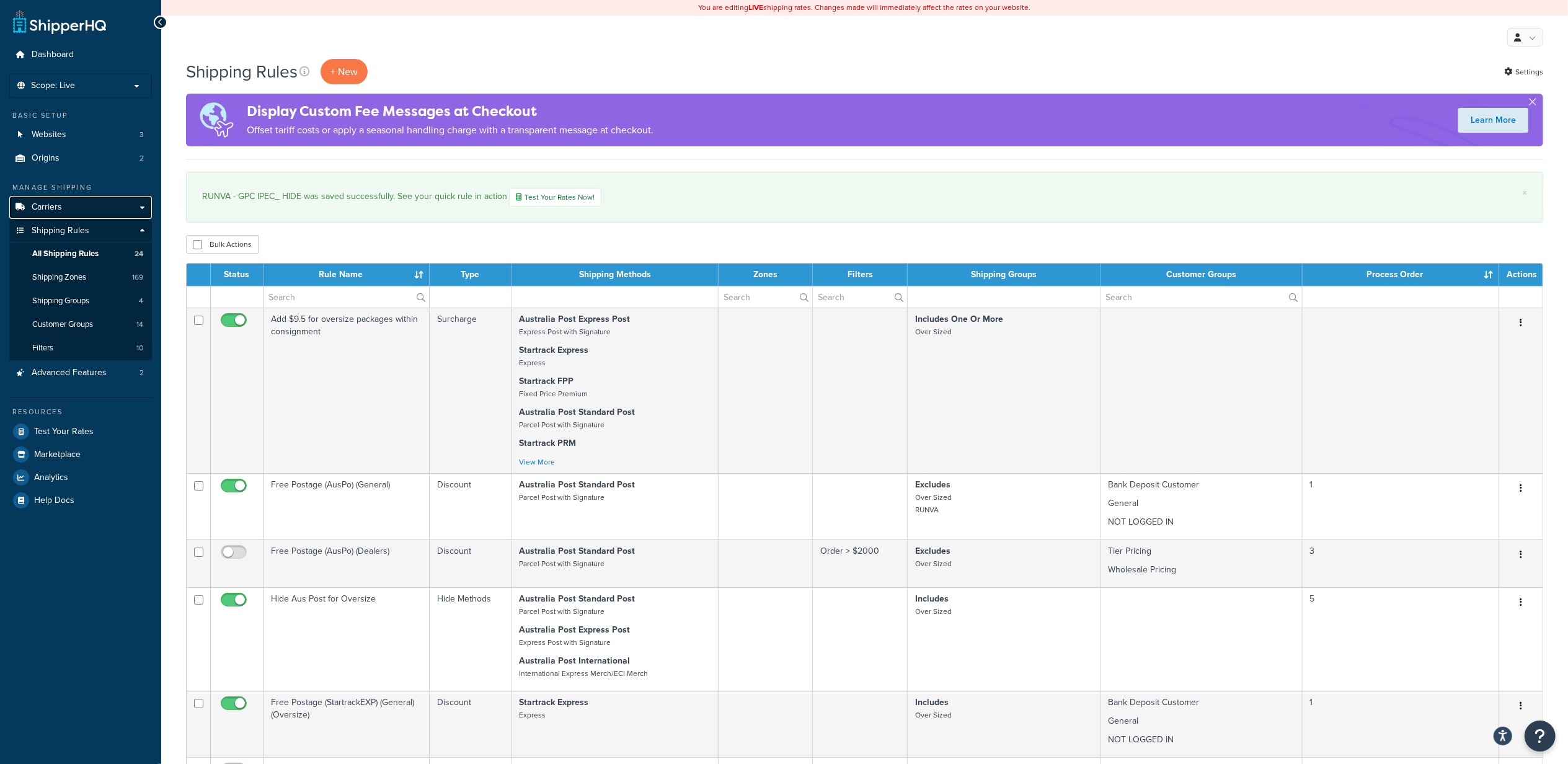
click at [87, 206] on link "Carriers" at bounding box center [81, 207] width 143 height 23
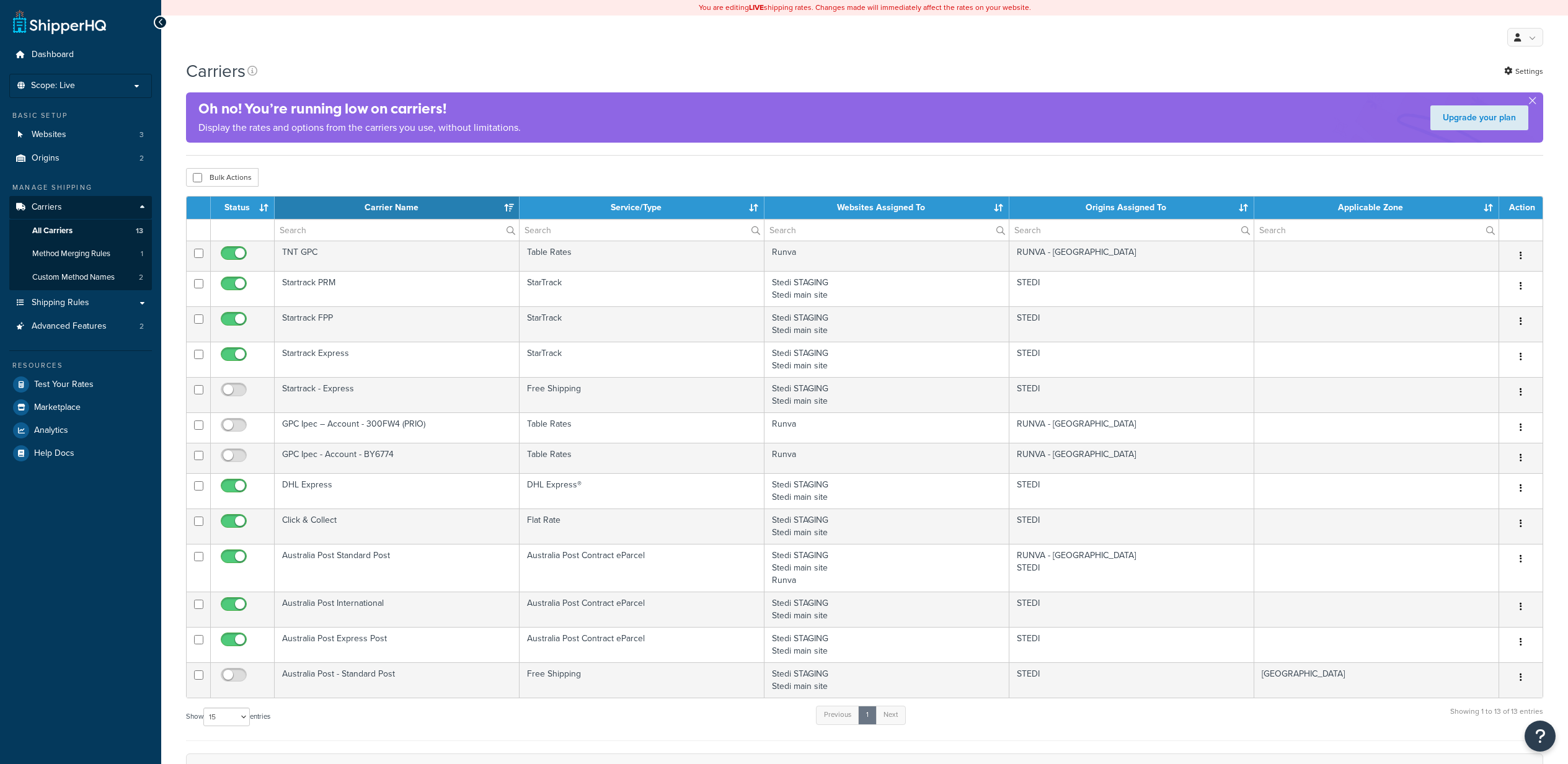
select select "15"
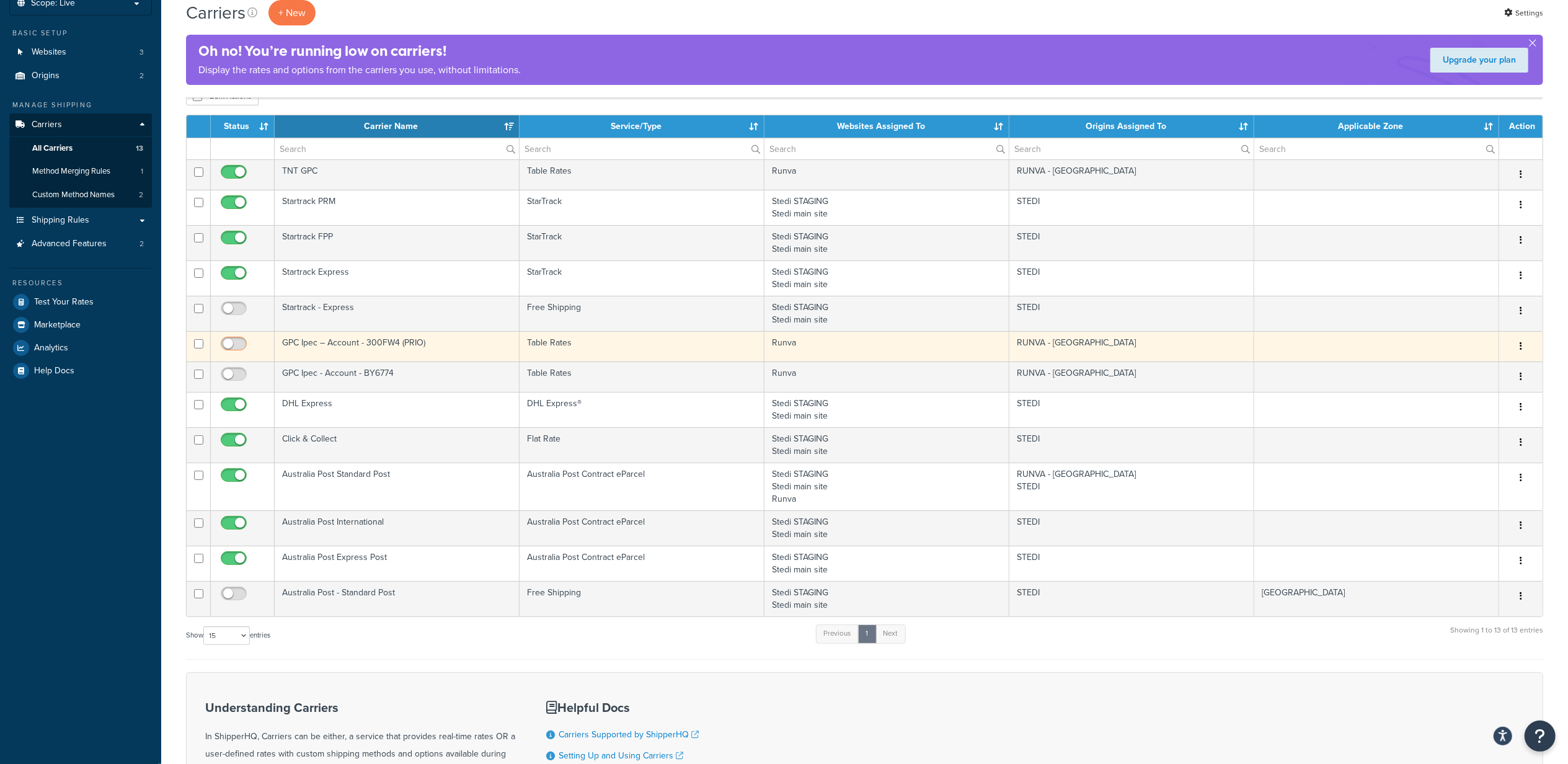
click at [246, 342] on input "checkbox" at bounding box center [235, 347] width 34 height 16
checkbox input "true"
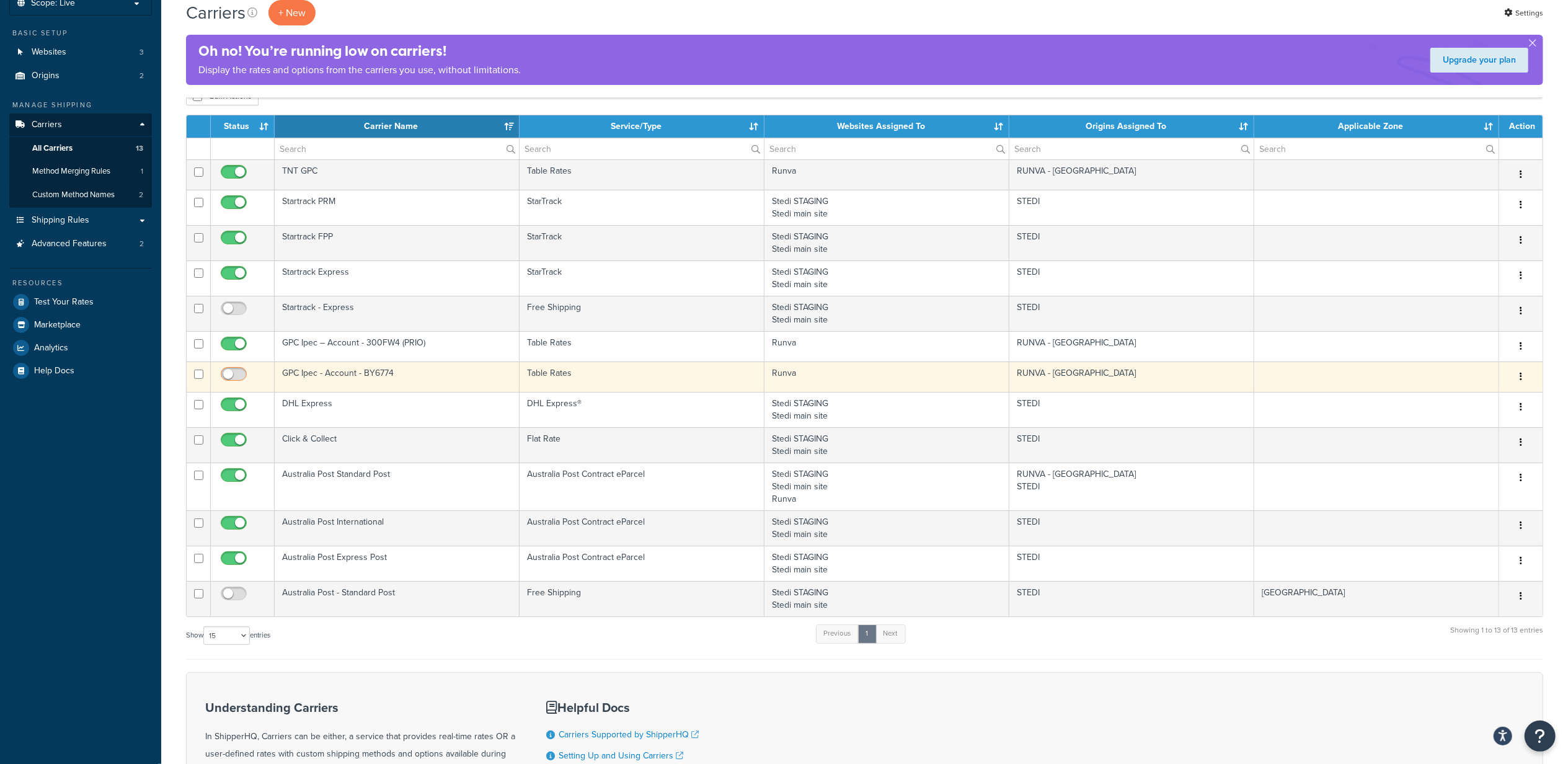
click at [242, 379] on input "checkbox" at bounding box center [235, 377] width 34 height 16
checkbox input "true"
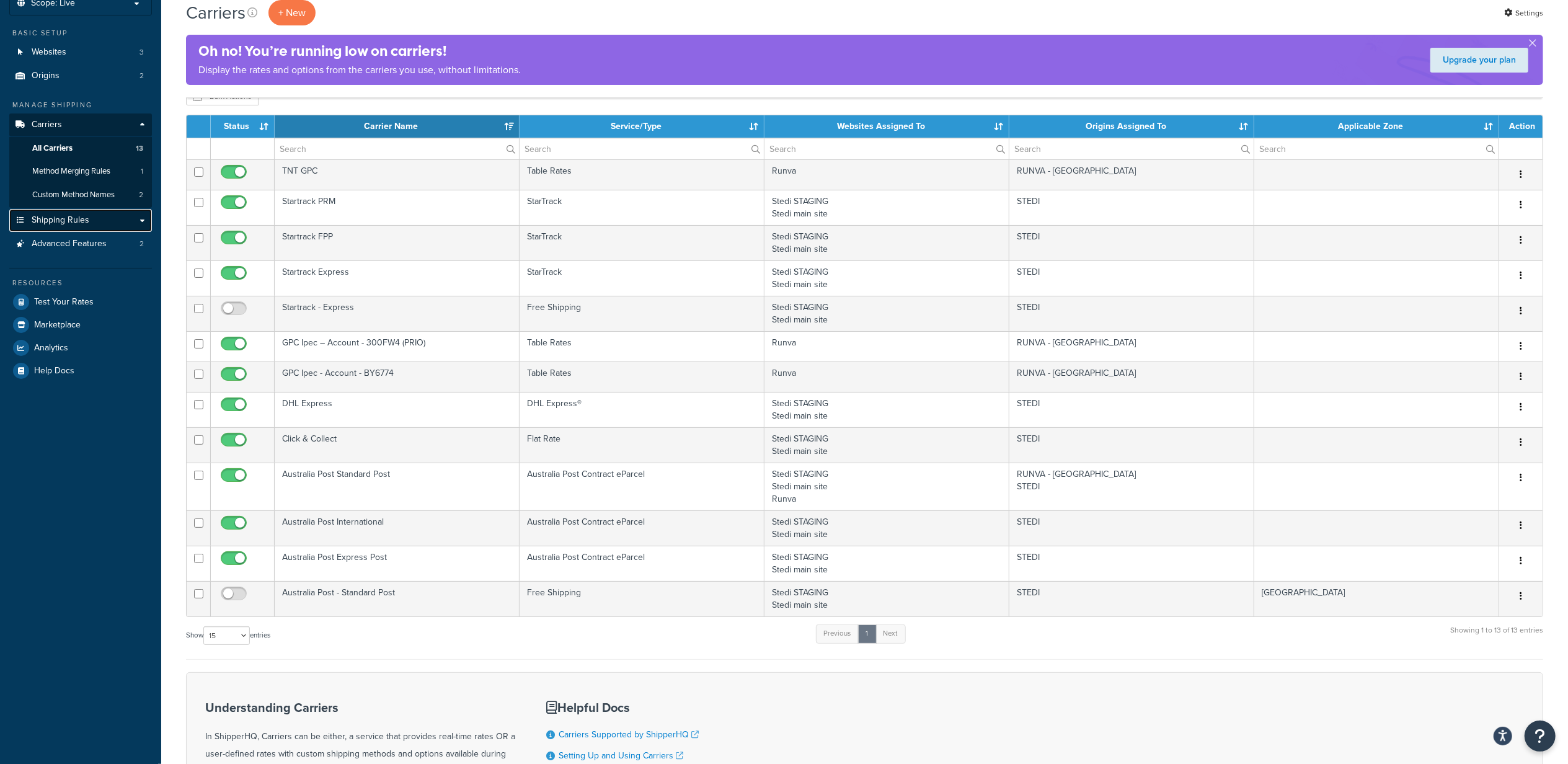
click at [98, 219] on link "Shipping Rules" at bounding box center [81, 221] width 143 height 23
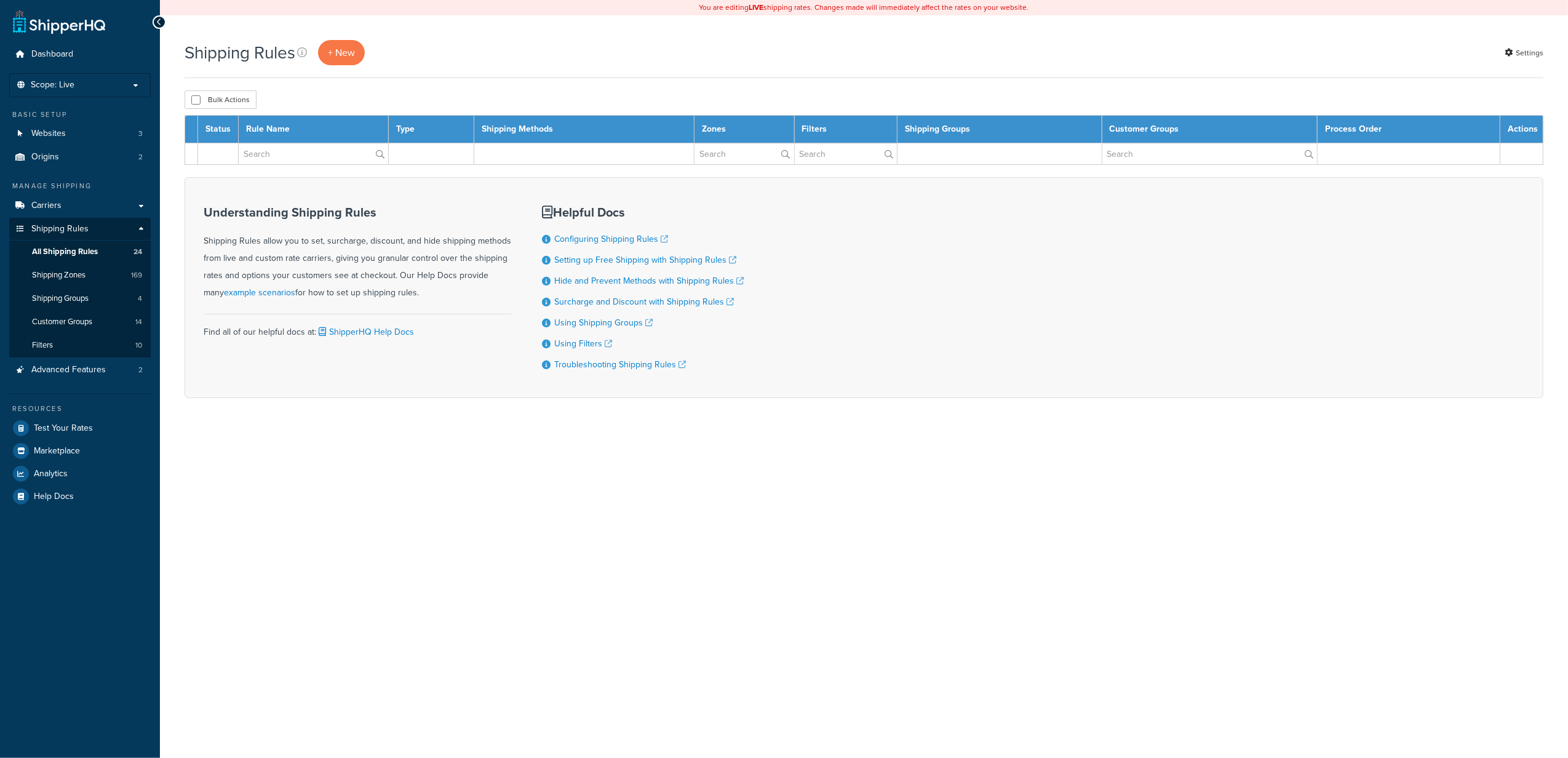
select select "1000"
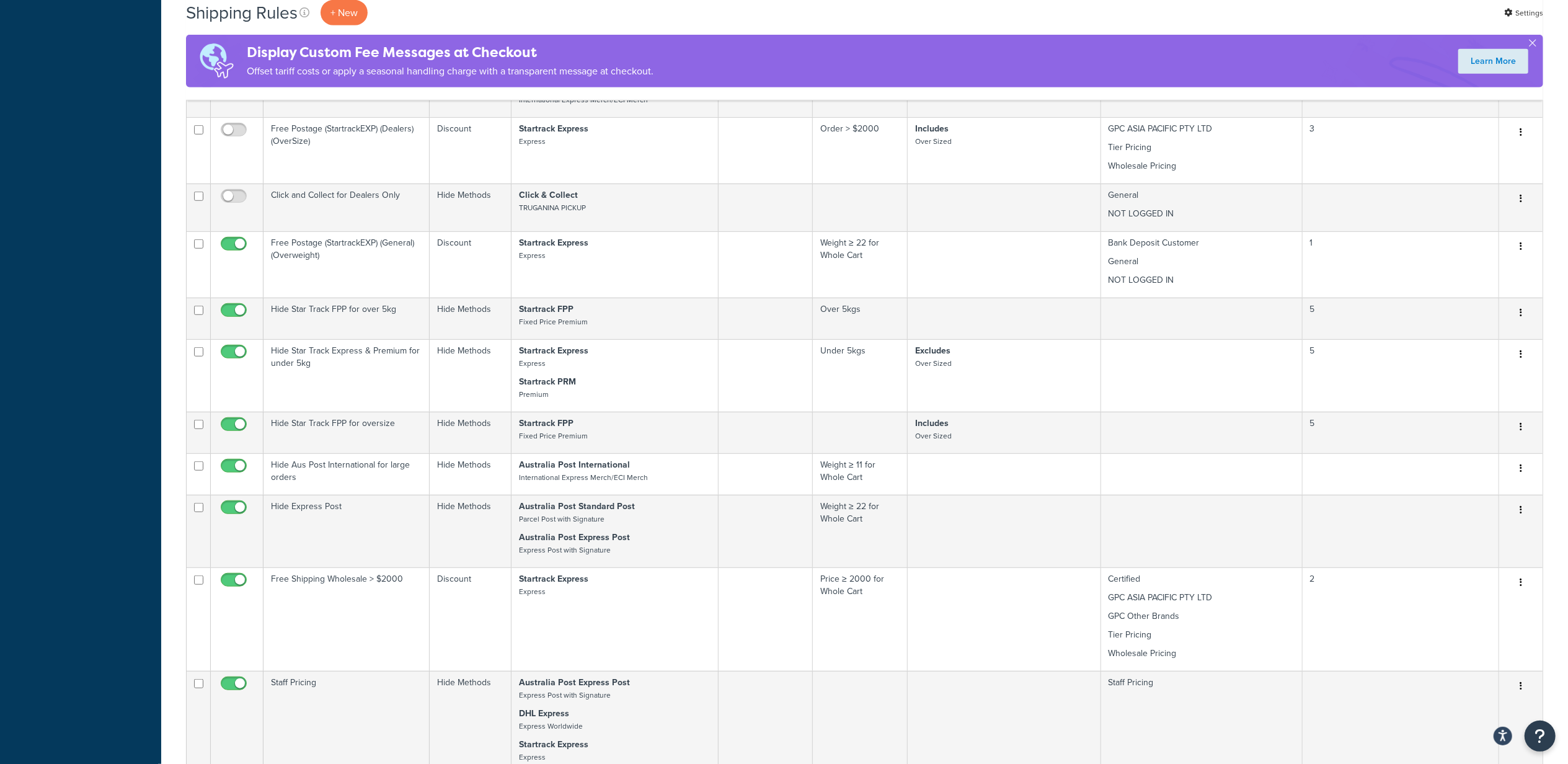
scroll to position [1712, 0]
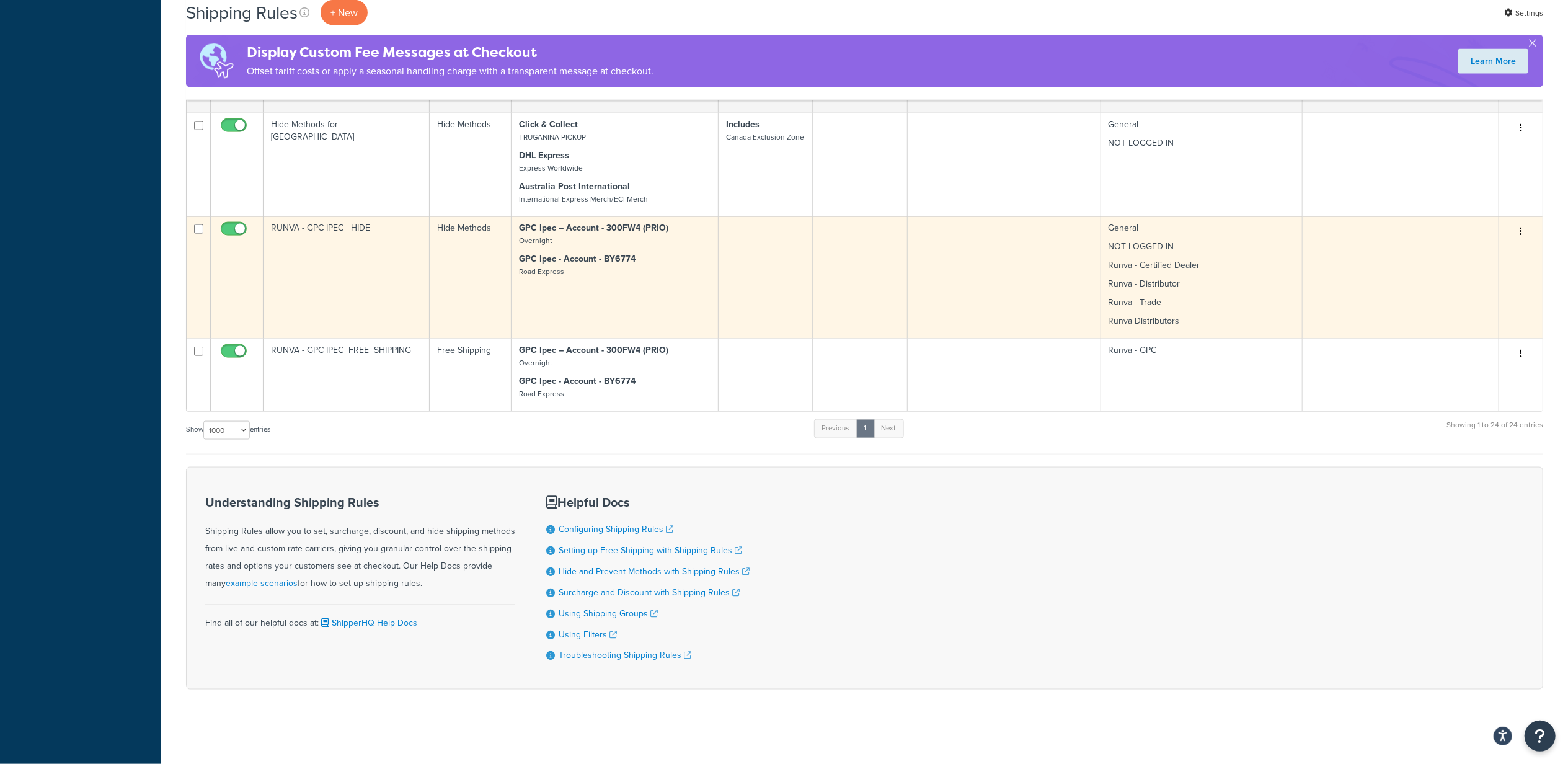
click at [1527, 228] on button "button" at bounding box center [1521, 232] width 18 height 20
click at [1481, 257] on link "Edit" at bounding box center [1479, 255] width 98 height 26
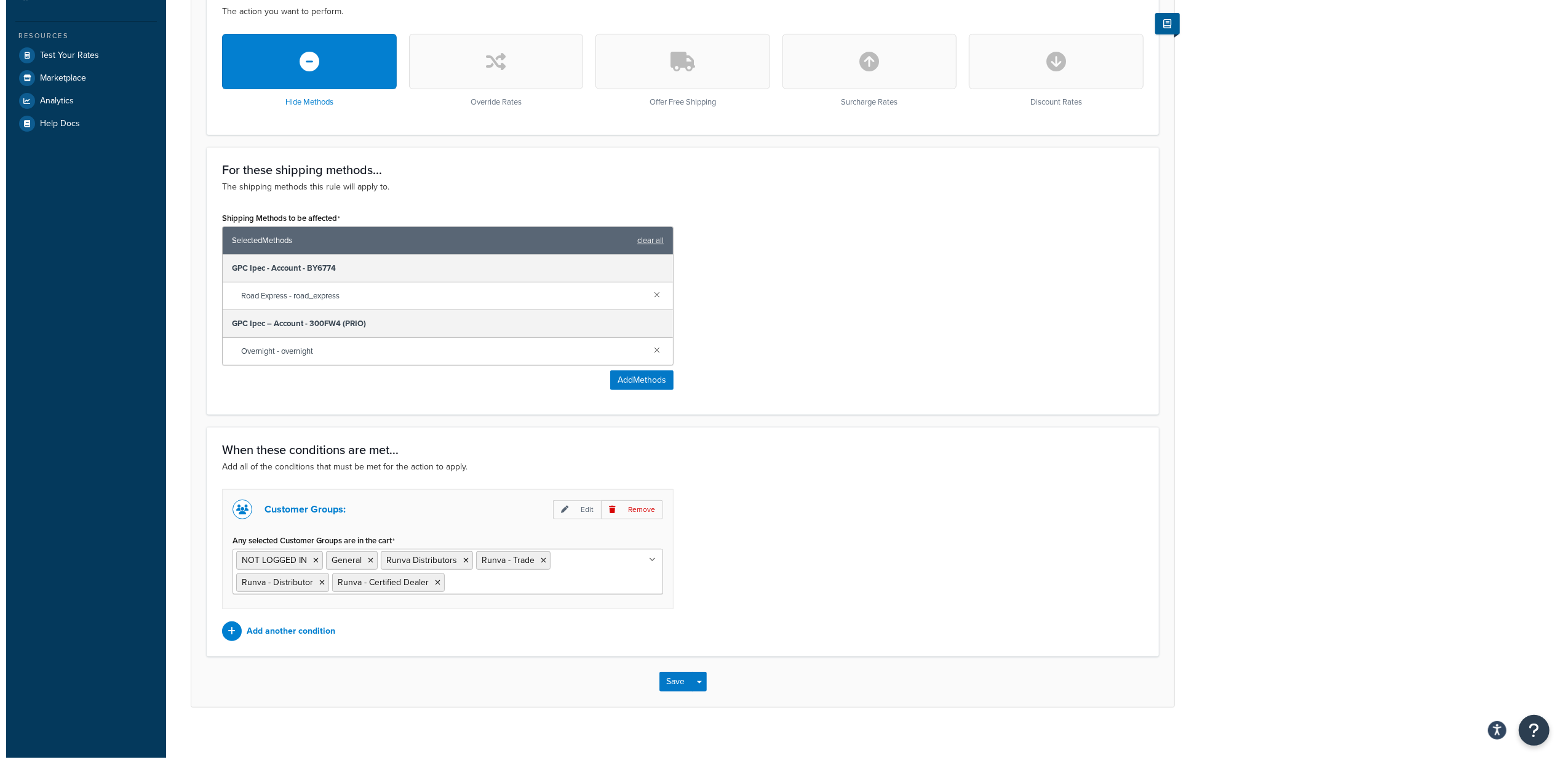
scroll to position [389, 0]
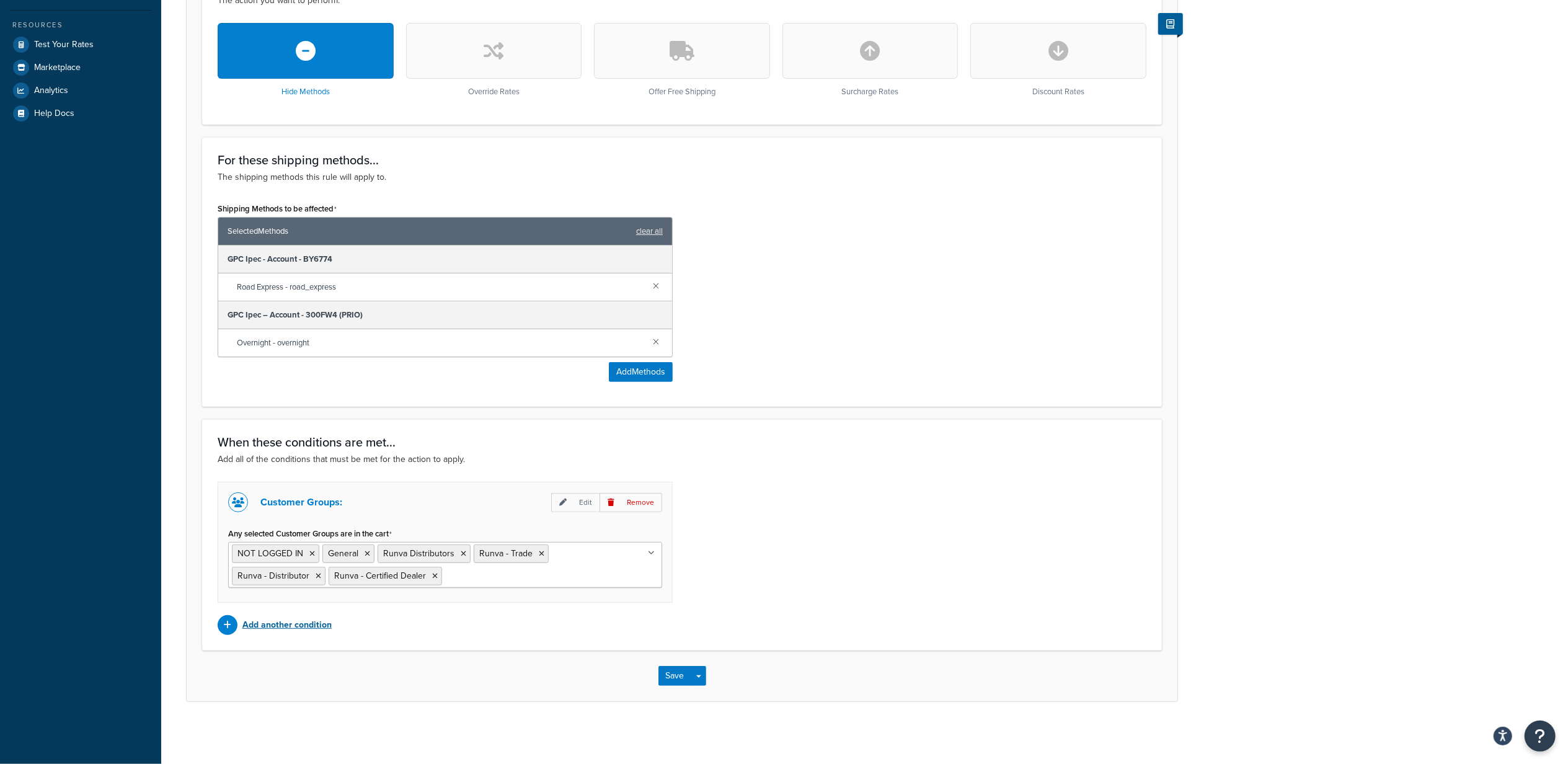
click at [261, 625] on p "Add another condition" at bounding box center [287, 625] width 89 height 18
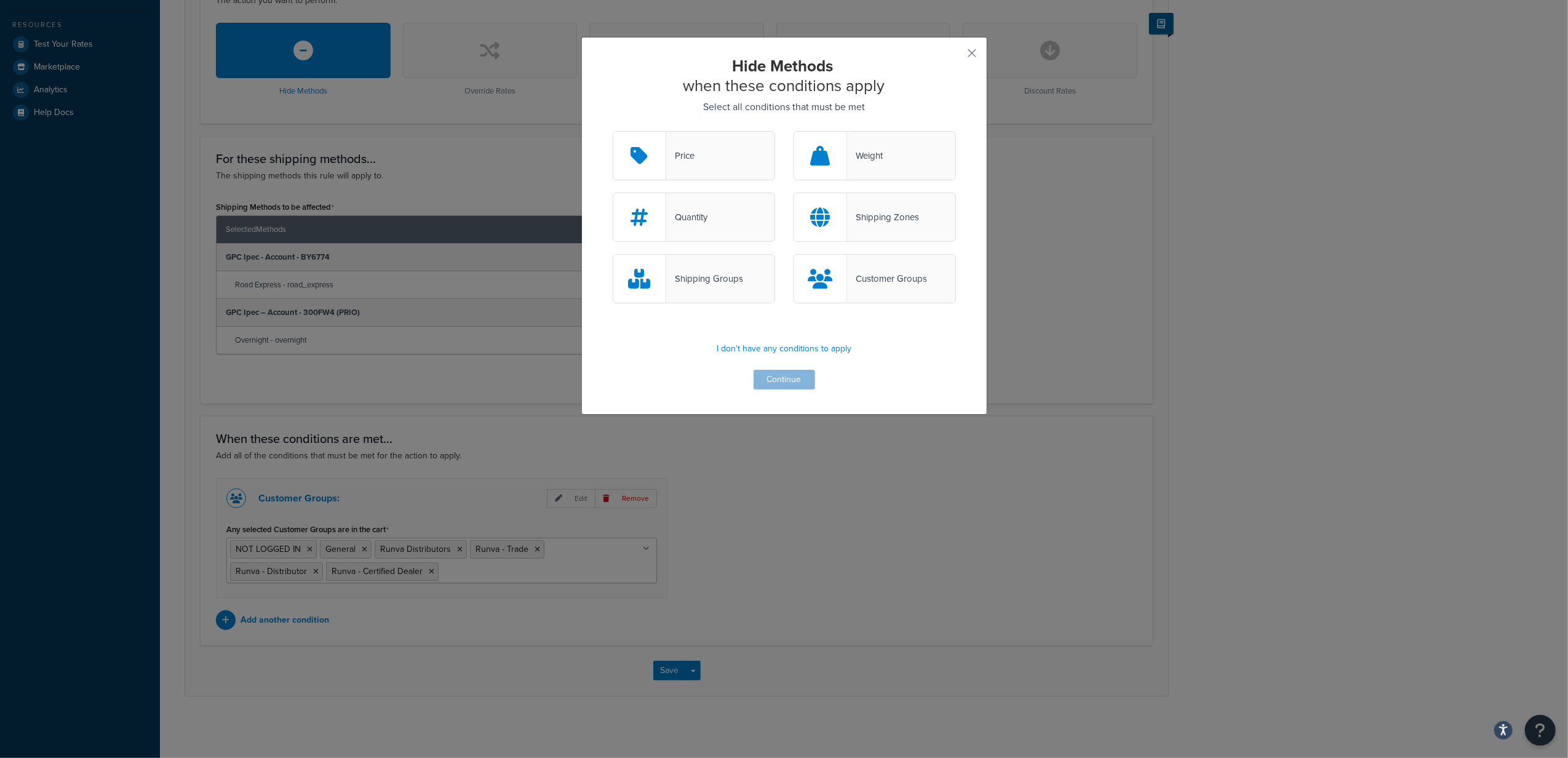
click at [871, 276] on div "Customer Groups" at bounding box center [887, 279] width 80 height 17
click at [0, 0] on input "Customer Groups" at bounding box center [0, 0] width 0 height 0
click at [786, 380] on button "Continue" at bounding box center [785, 379] width 62 height 19
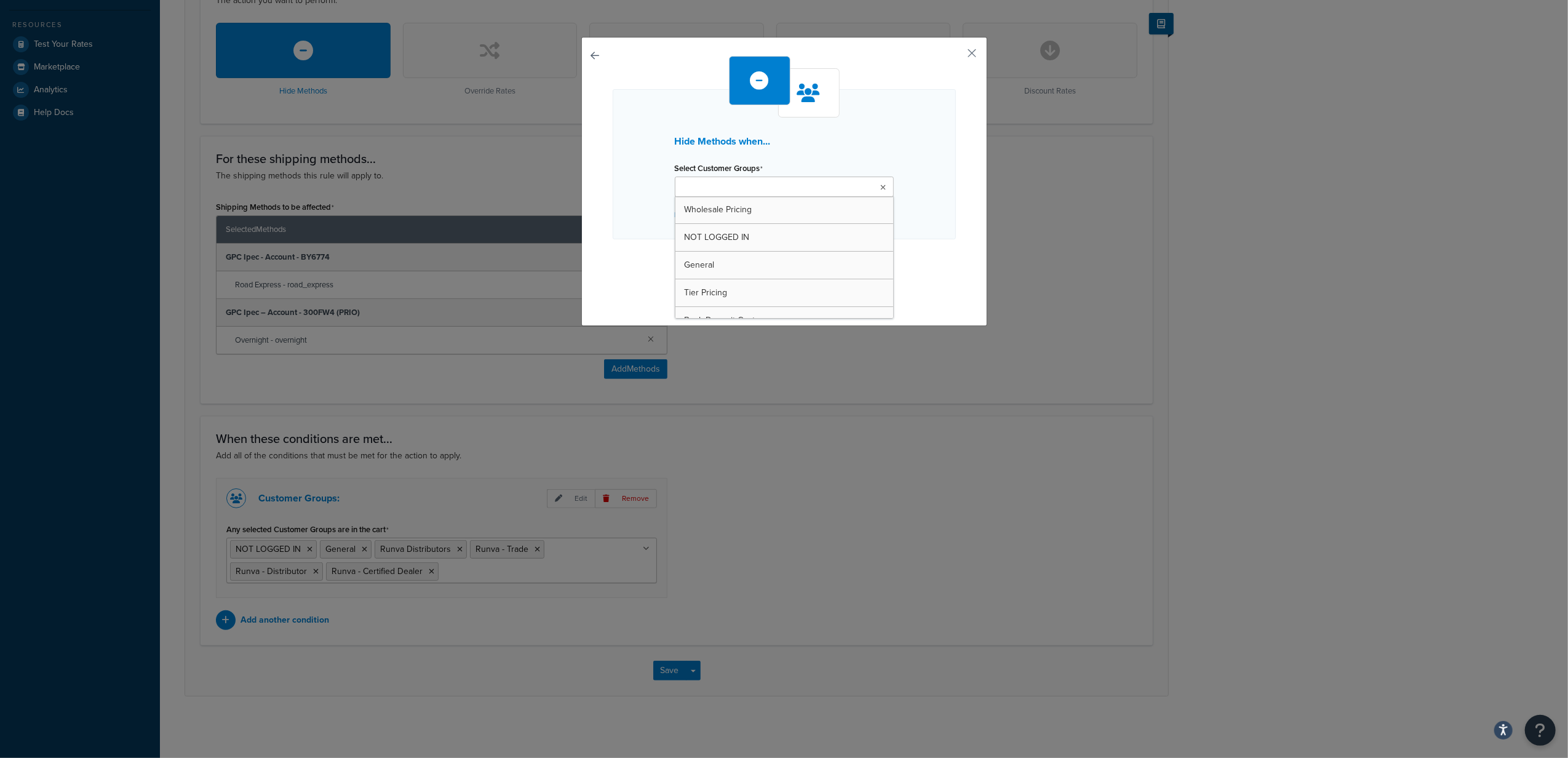
click at [791, 185] on ul at bounding box center [785, 187] width 219 height 20
type input "R"
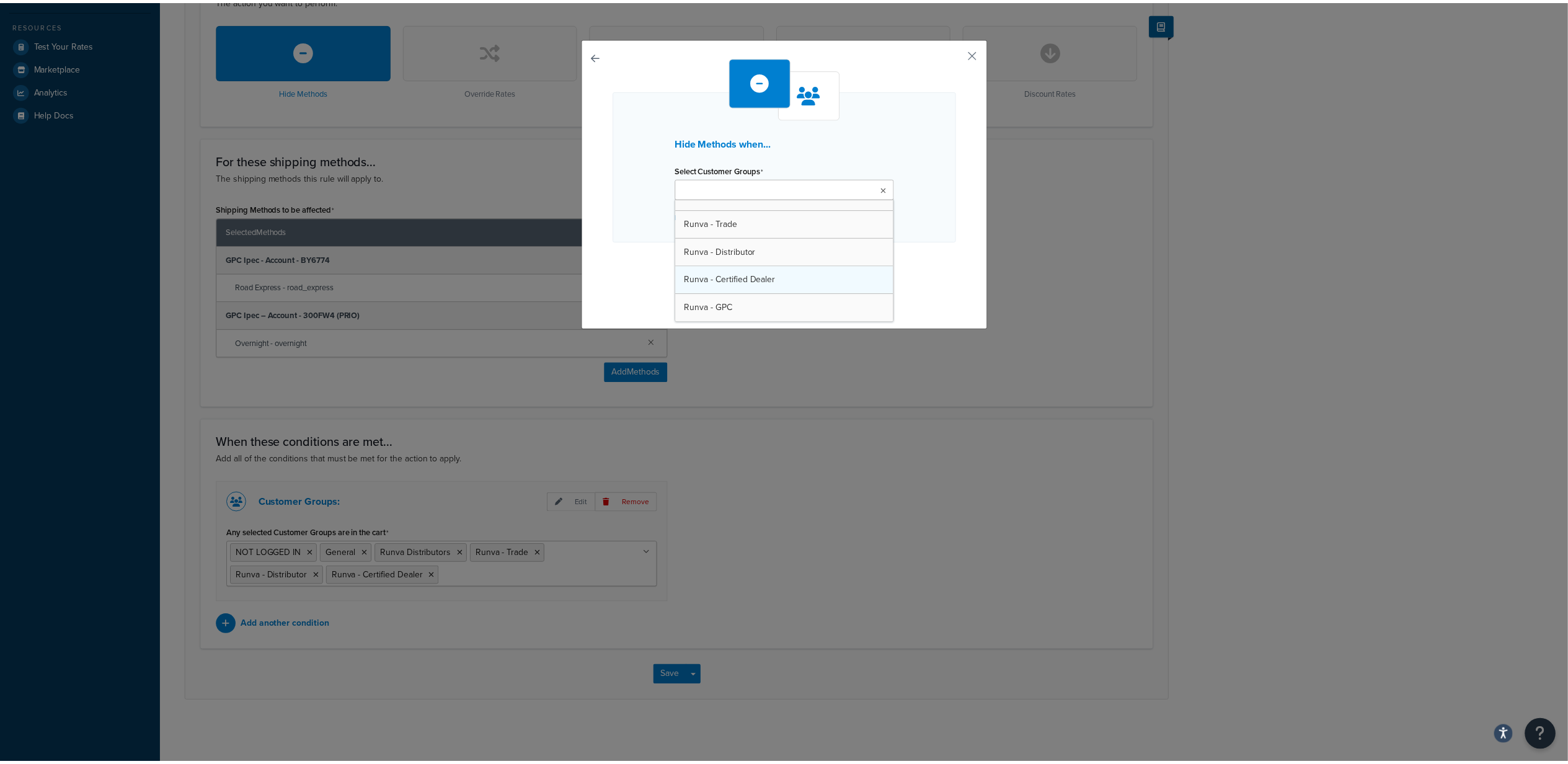
scroll to position [270, 0]
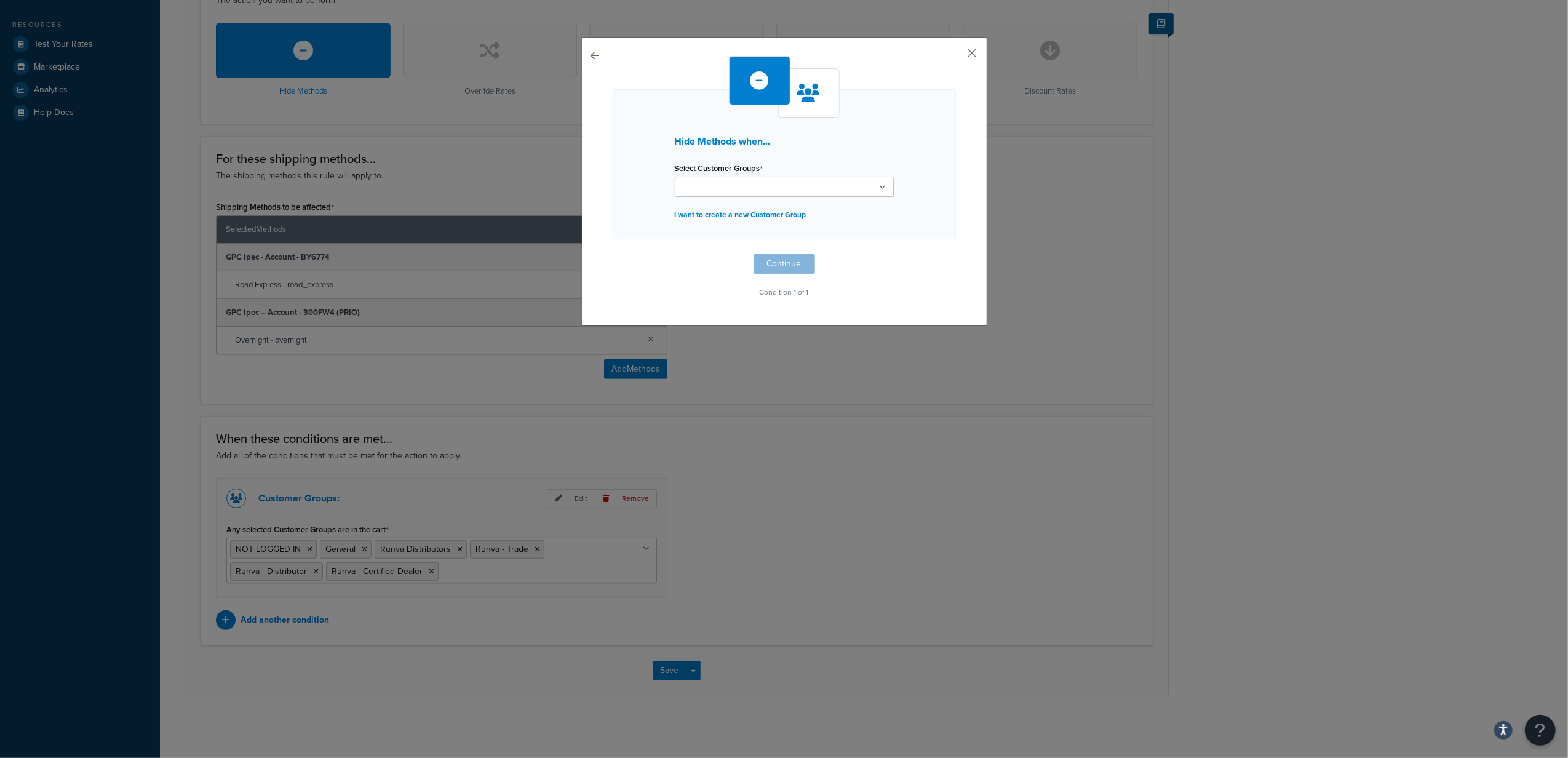
click at [956, 56] on button "button" at bounding box center [954, 57] width 3 height 3
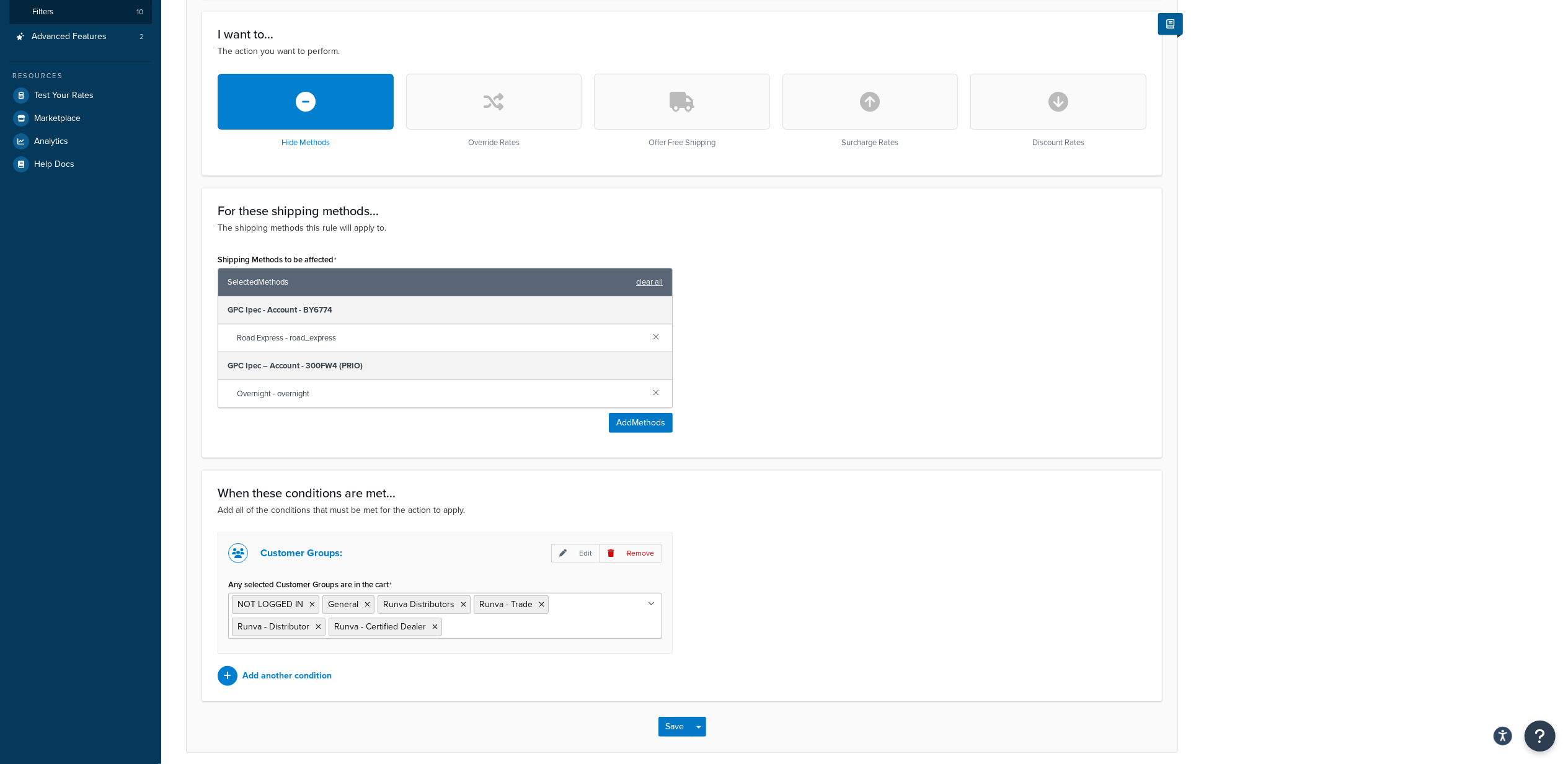
scroll to position [226, 0]
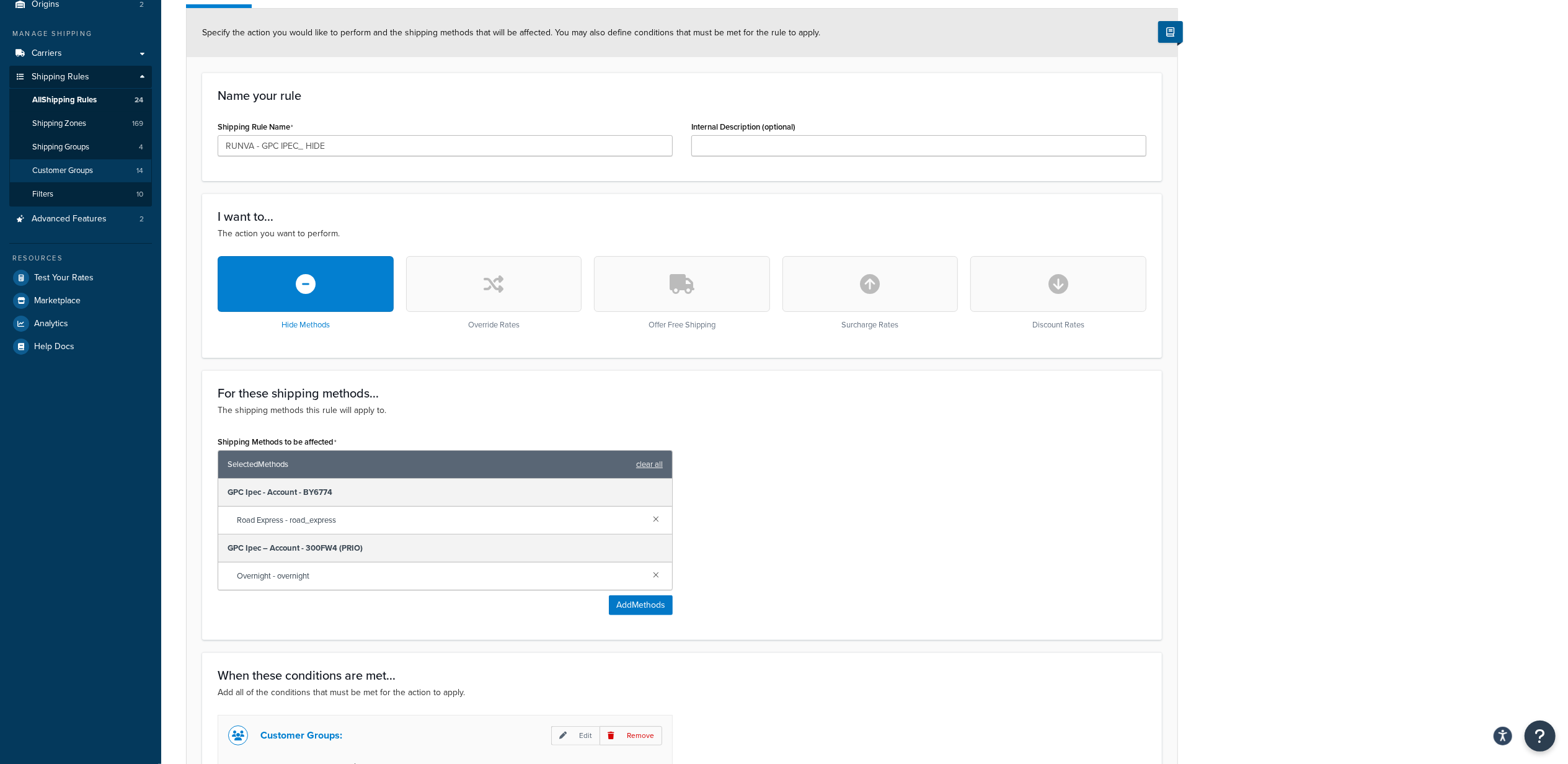
scroll to position [61, 0]
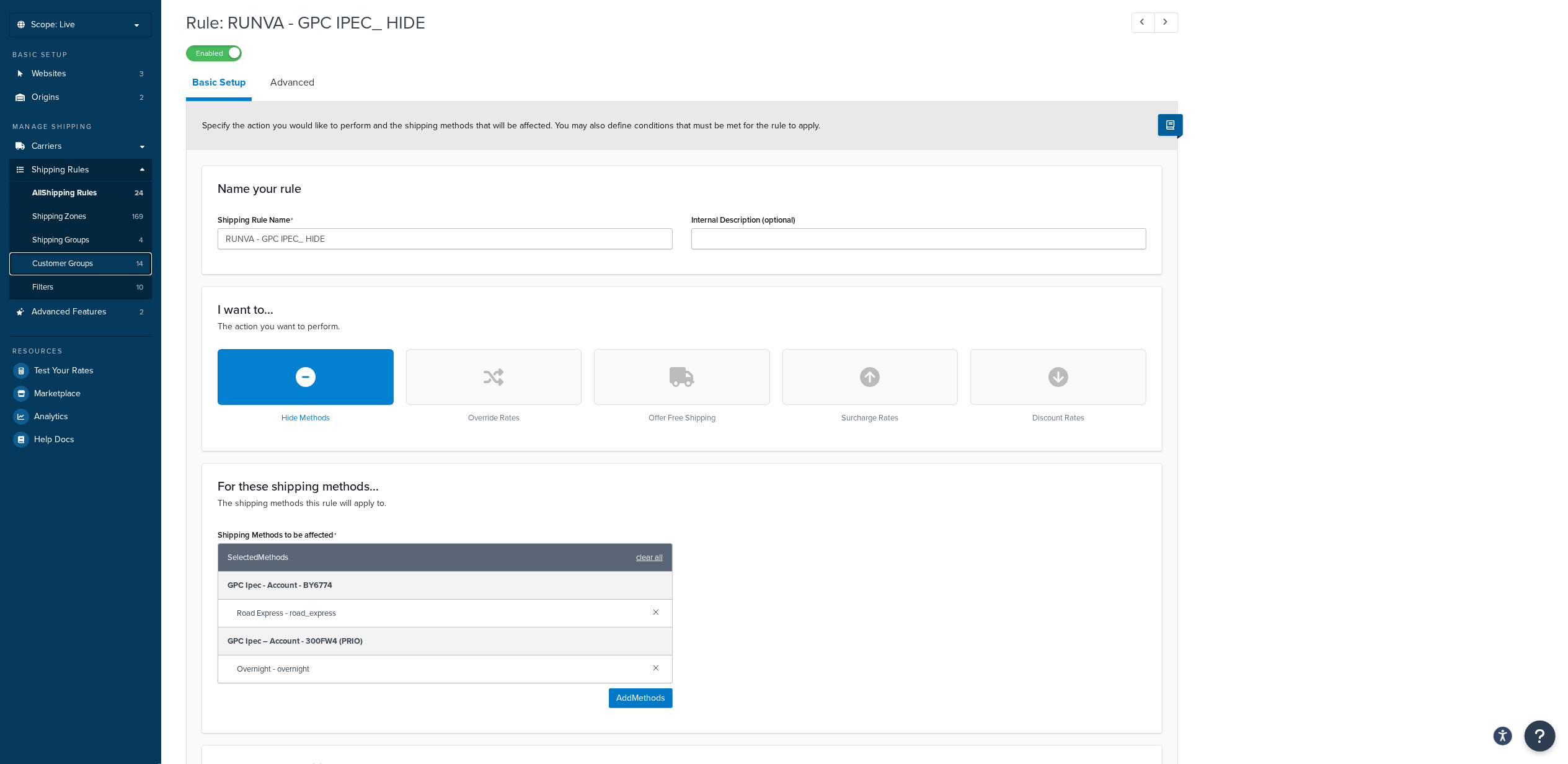
click at [93, 266] on span "Customer Groups" at bounding box center [63, 264] width 61 height 11
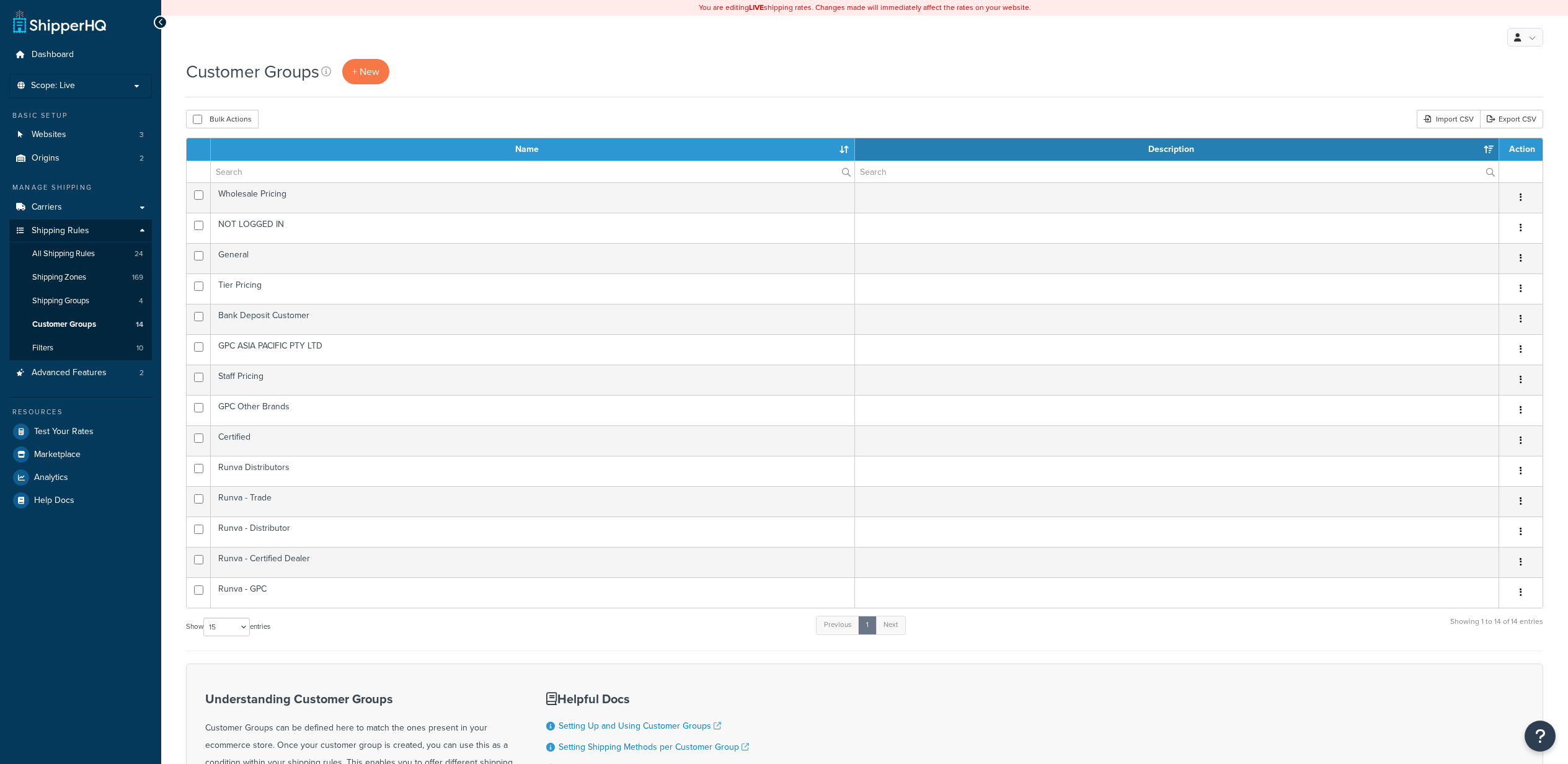
select select "15"
click at [366, 70] on span "+ New" at bounding box center [366, 71] width 27 height 14
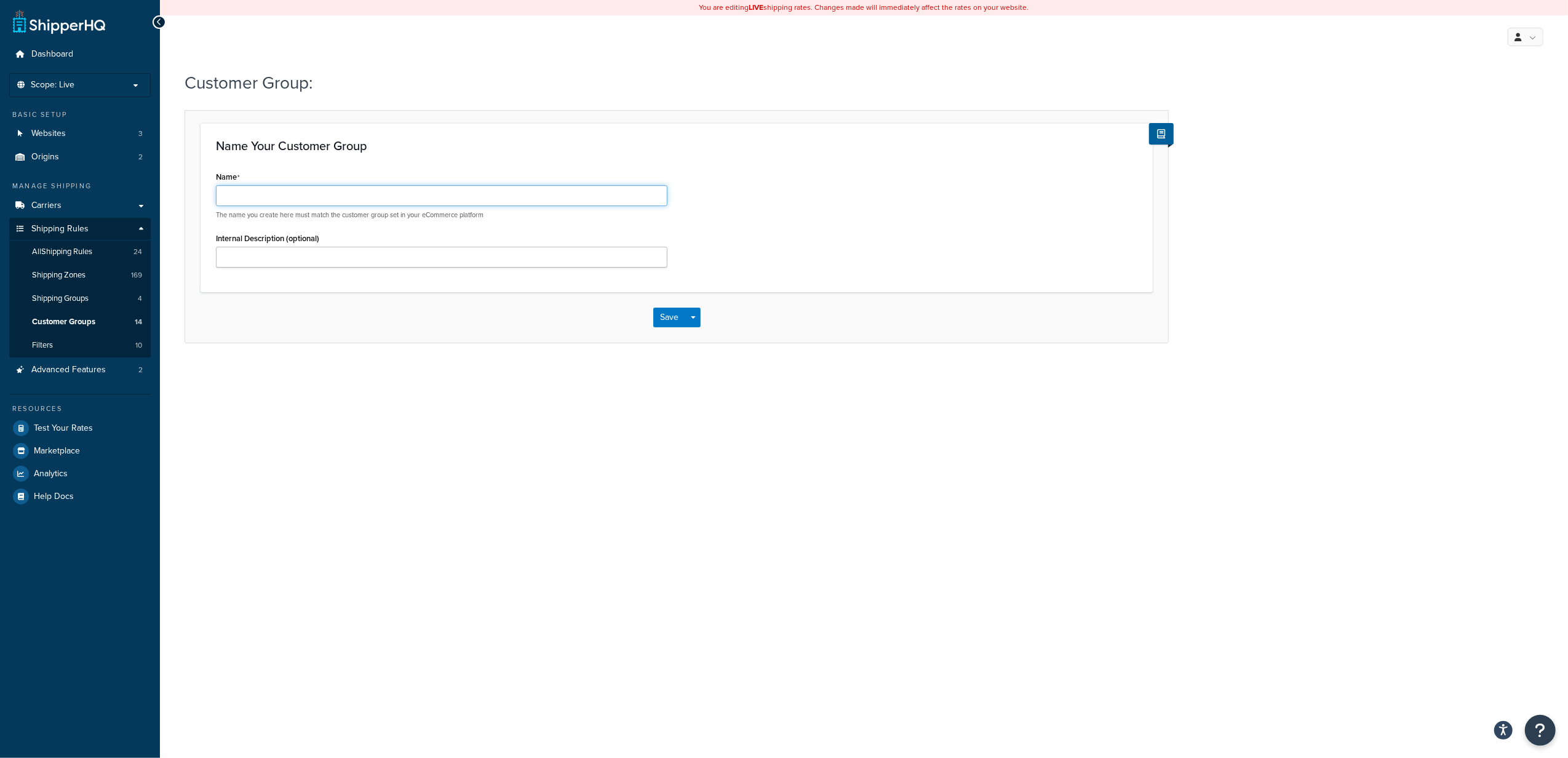
click at [316, 197] on input "Name" at bounding box center [441, 196] width 451 height 21
paste input "Runva - GPC Other Brands"
type input "Runva - GPC Other Brands"
click at [609, 409] on div "You are editing LIVE shipping rates. Changes made will immediately affect the r…" at bounding box center [864, 379] width 1408 height 758
click at [665, 323] on button "Save" at bounding box center [669, 317] width 33 height 19
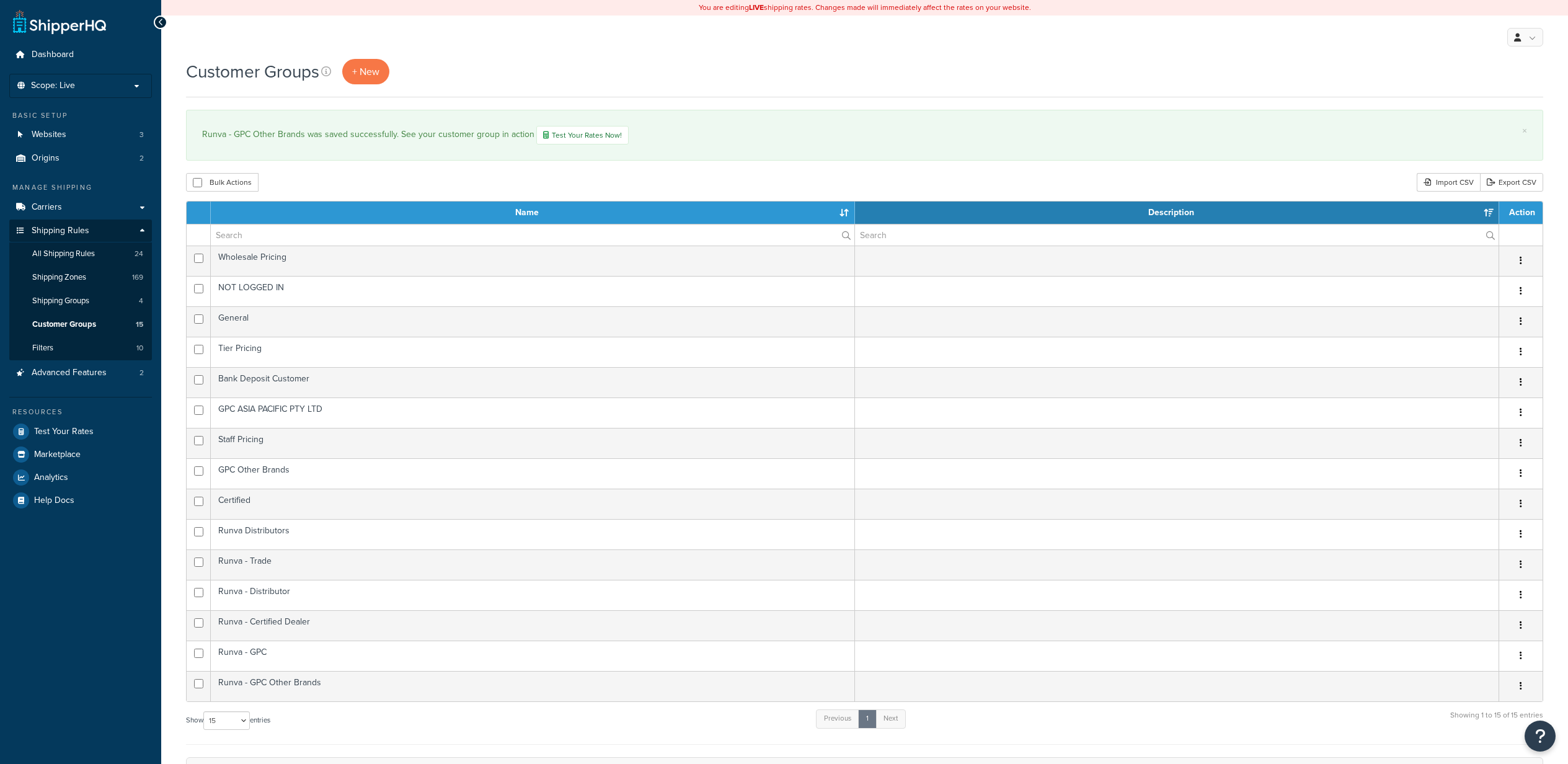
select select "15"
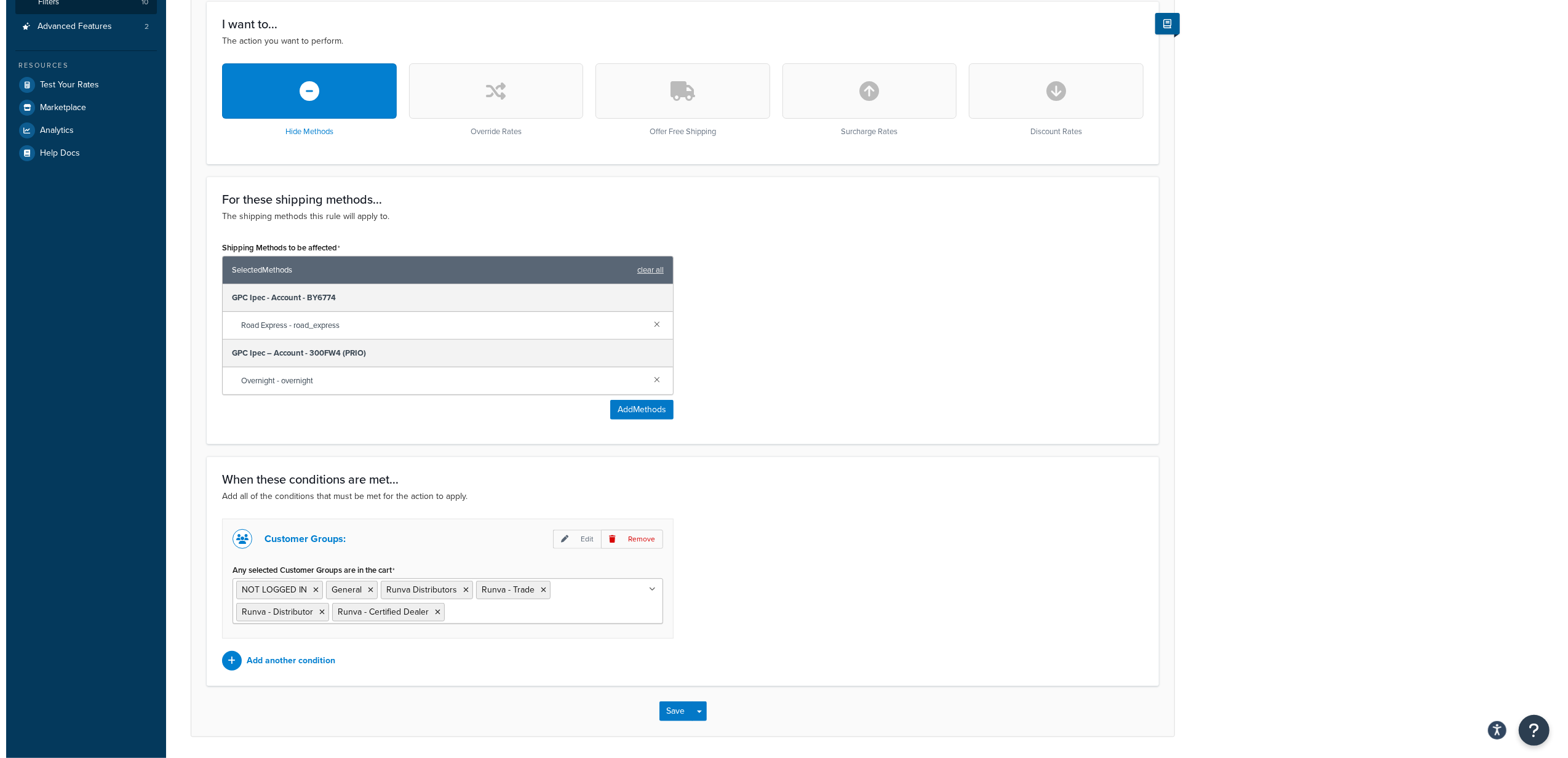
scroll to position [389, 0]
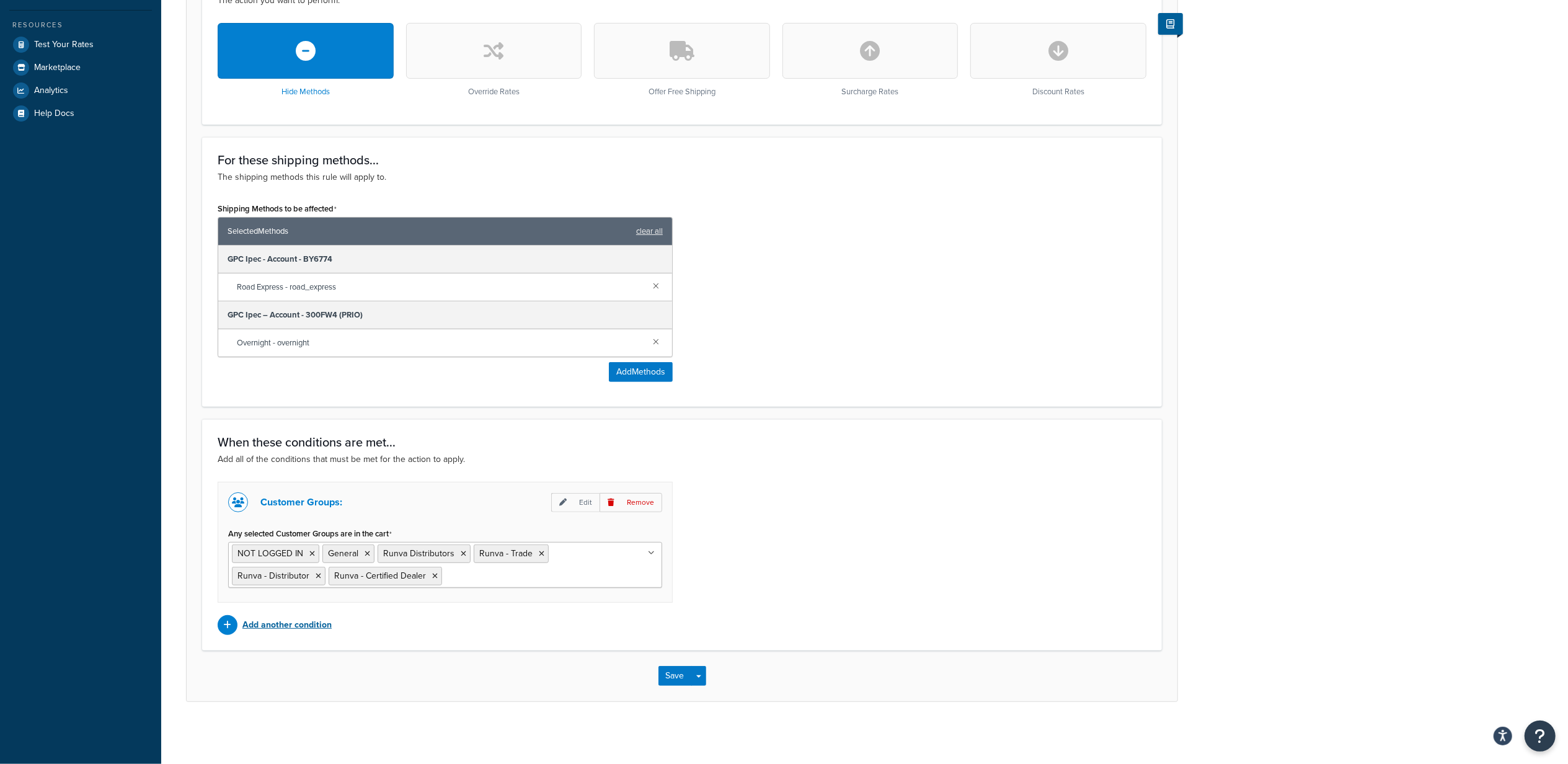
click at [298, 623] on p "Add another condition" at bounding box center [287, 625] width 89 height 18
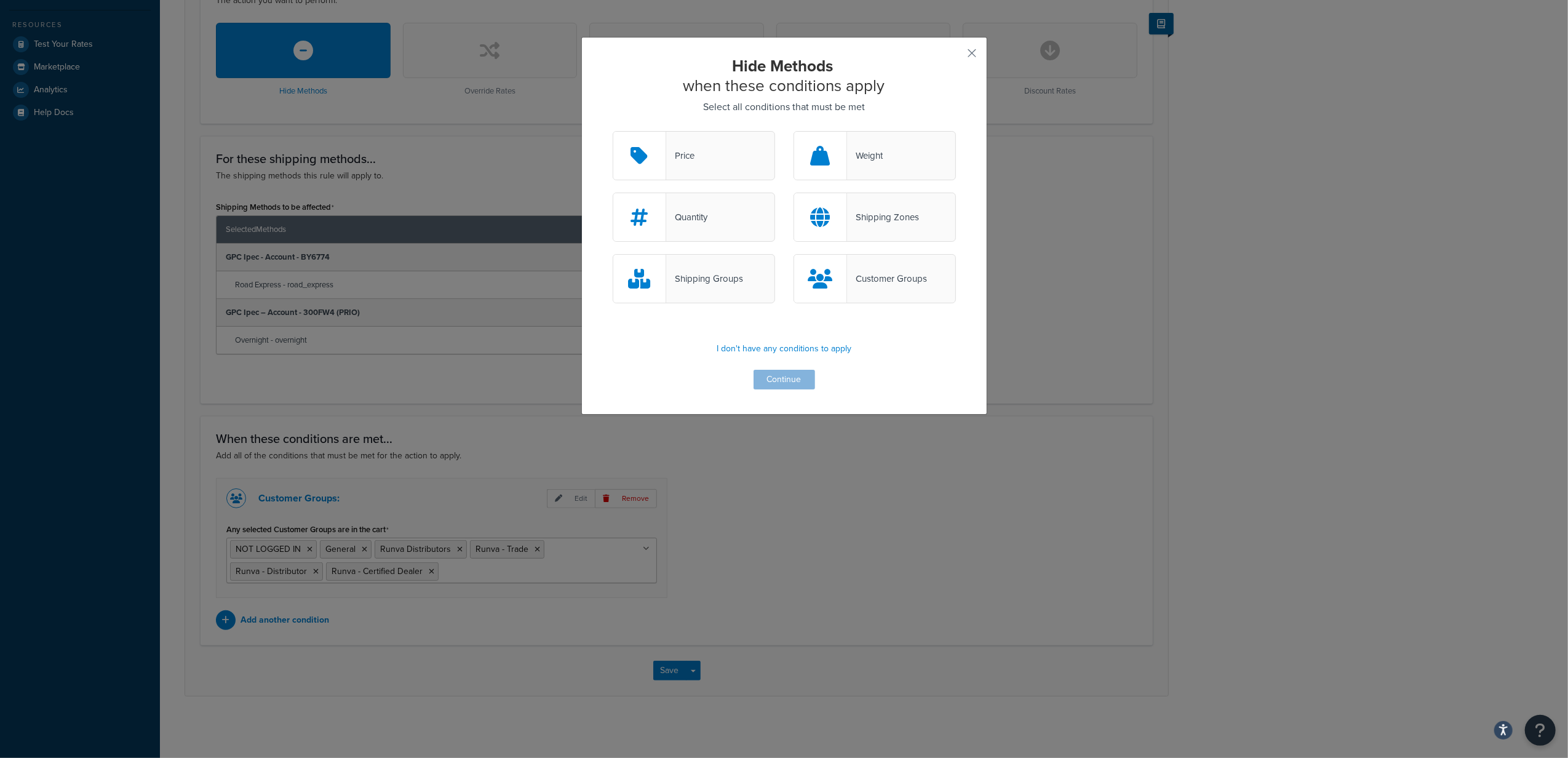
click at [849, 281] on div "Customer Groups" at bounding box center [887, 279] width 80 height 17
click at [0, 0] on input "Customer Groups" at bounding box center [0, 0] width 0 height 0
click at [786, 379] on button "Continue" at bounding box center [785, 379] width 62 height 19
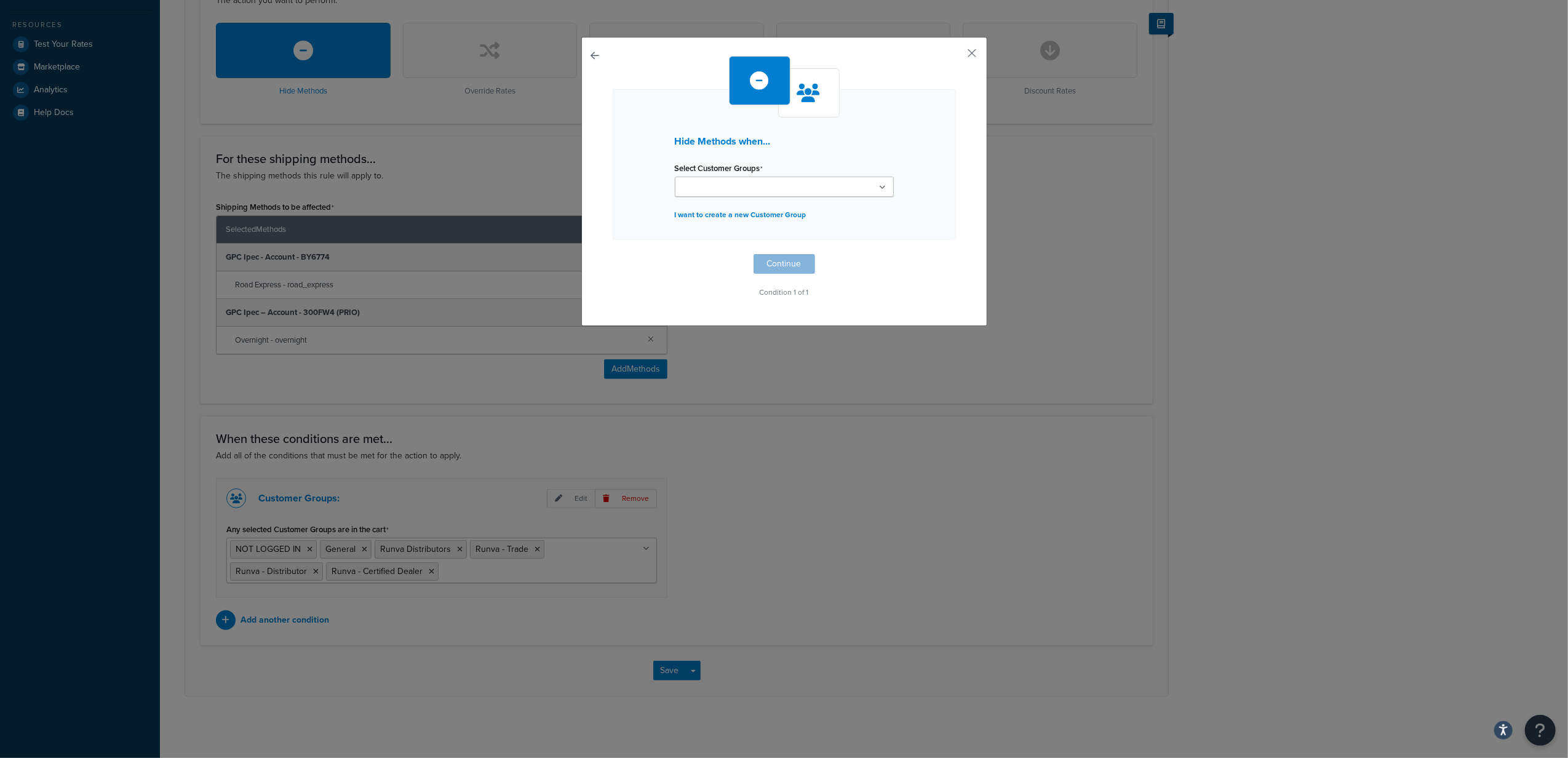
click at [777, 190] on ul at bounding box center [785, 187] width 219 height 20
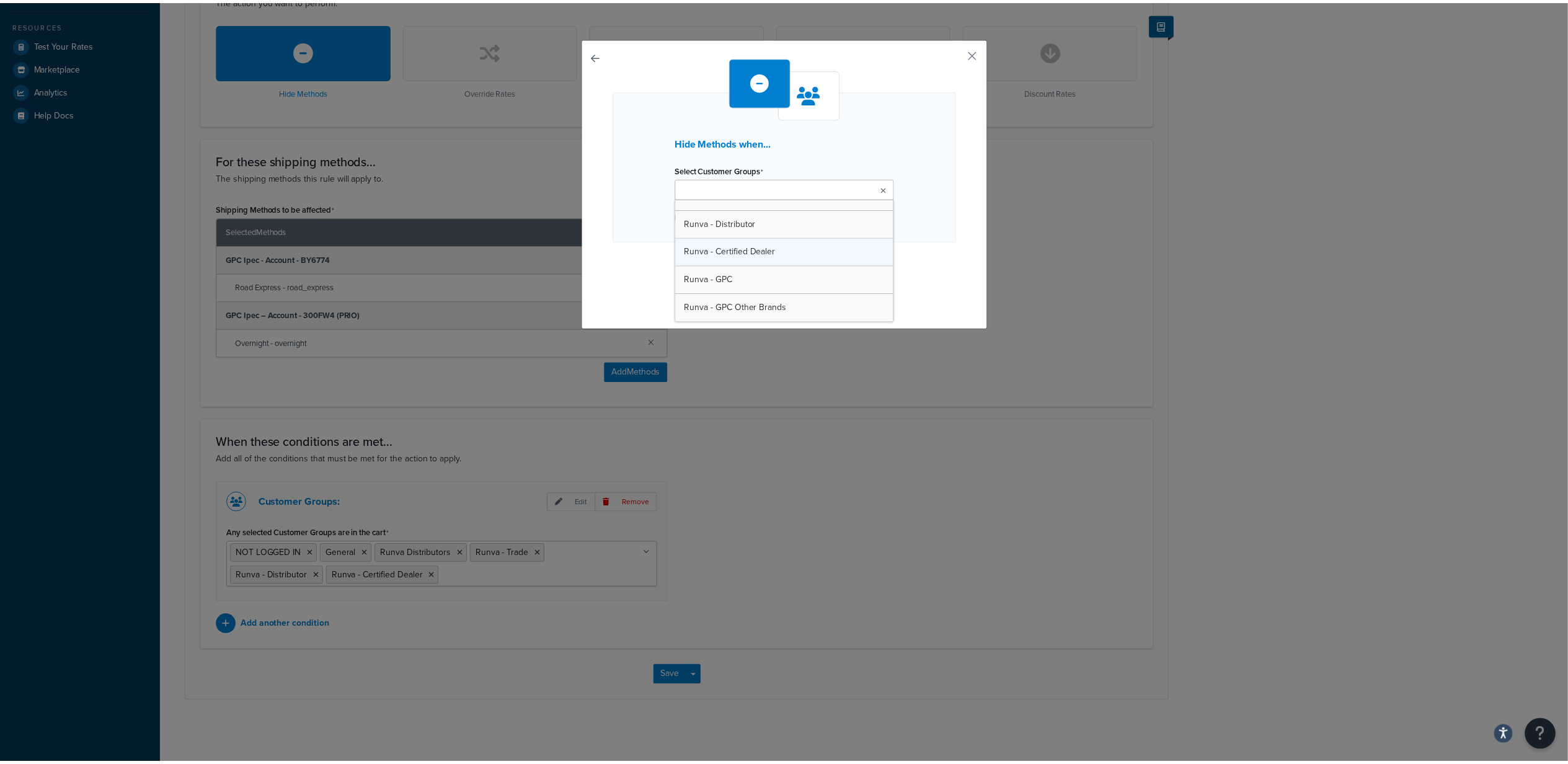
scroll to position [270, 0]
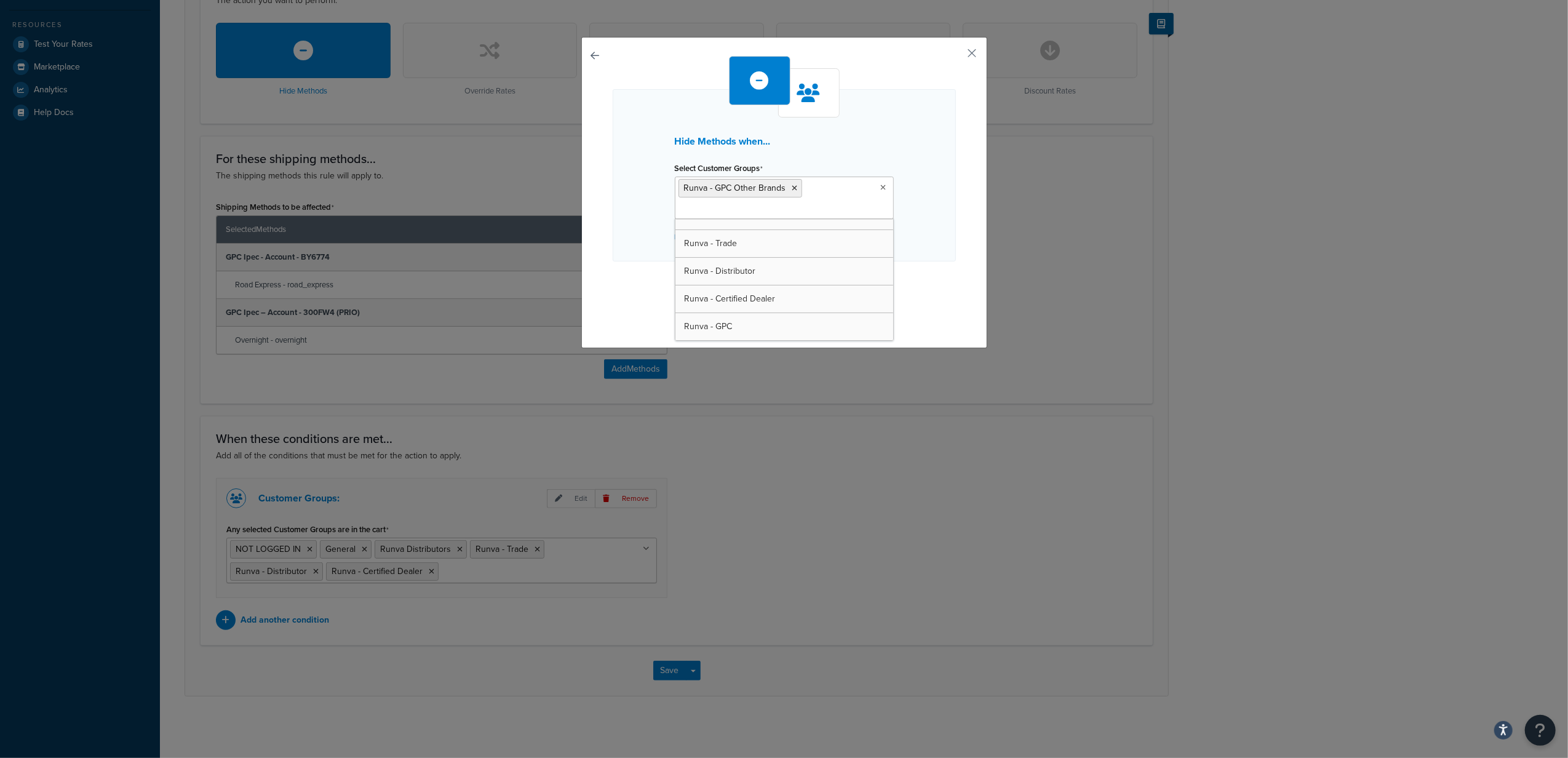
click at [925, 264] on div "Hide Methods when... Select Customer Groups Runva - GPC Other Brands Wholesale …" at bounding box center [784, 189] width 343 height 267
click at [791, 287] on button "Continue" at bounding box center [785, 286] width 62 height 19
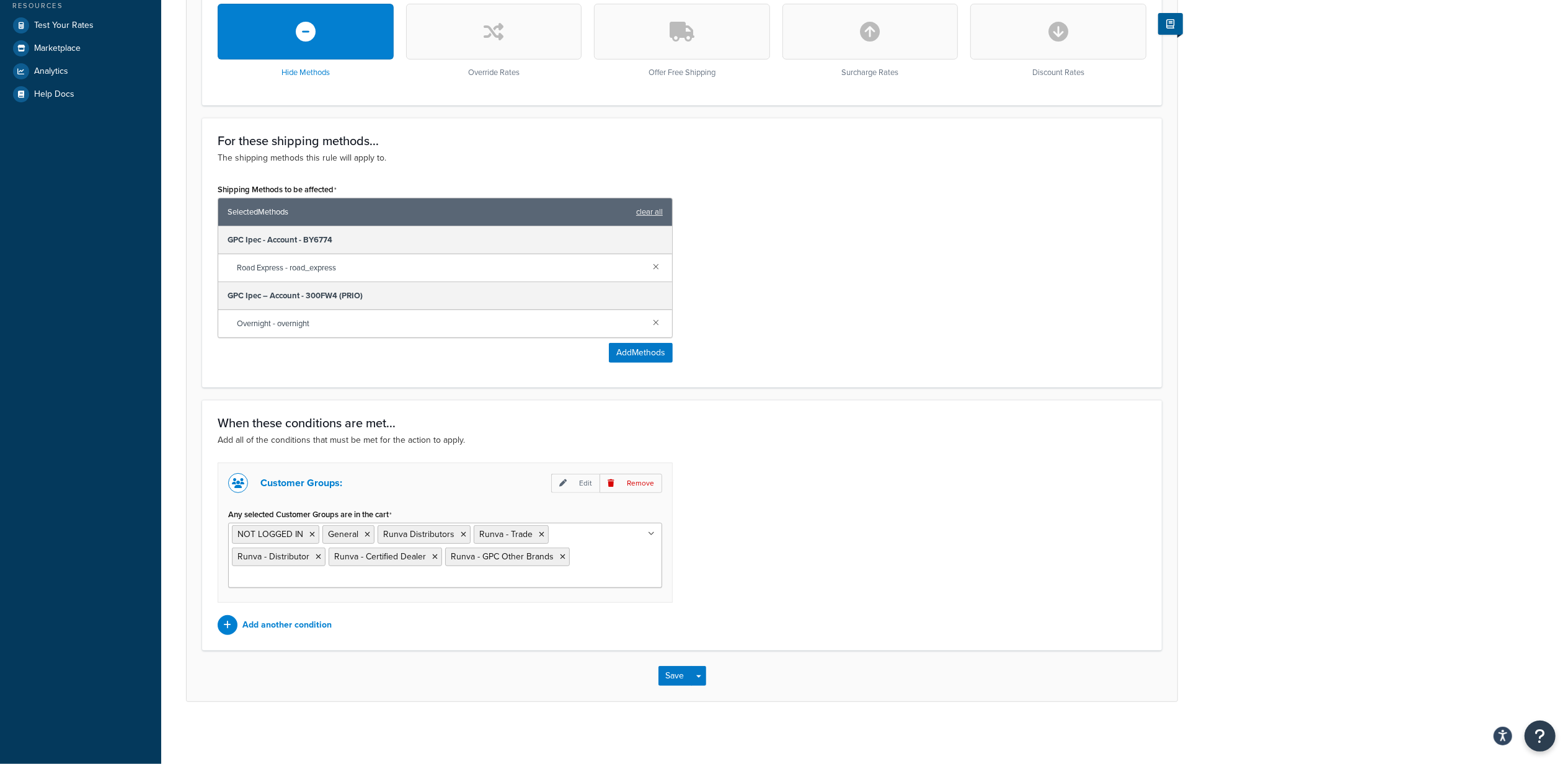
scroll to position [410, 0]
click at [560, 556] on icon at bounding box center [563, 557] width 5 height 7
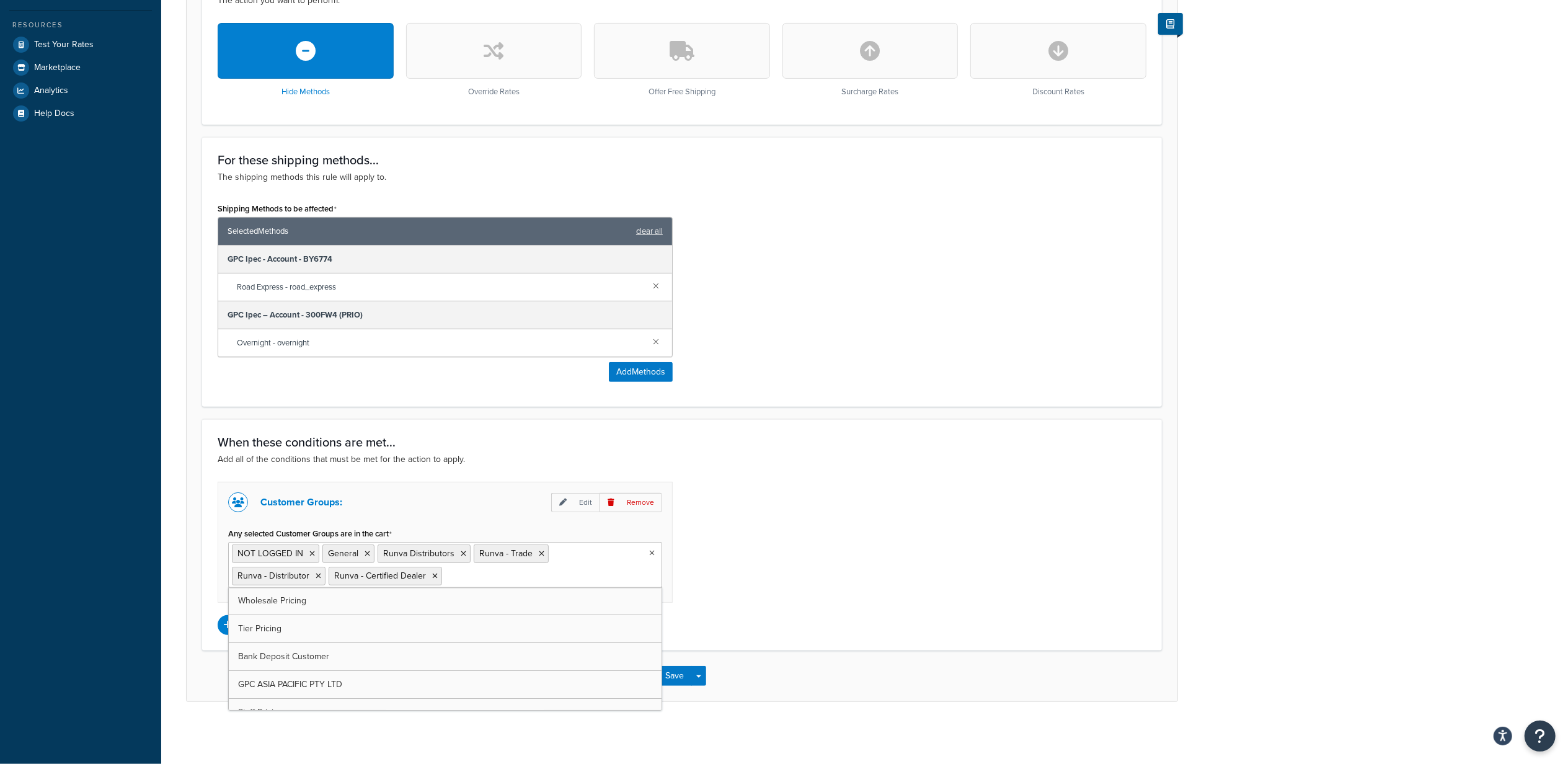
click at [804, 577] on div "Customer Groups: Edit Remove Any selected Customer Groups are in the cart NOT L…" at bounding box center [682, 559] width 947 height 153
drag, startPoint x: 236, startPoint y: 460, endPoint x: 428, endPoint y: 458, distance: 192.0
click at [428, 458] on p "Add all of the conditions that must be met for the action to apply." at bounding box center [682, 459] width 929 height 14
click at [282, 622] on p "Add another condition" at bounding box center [287, 625] width 89 height 18
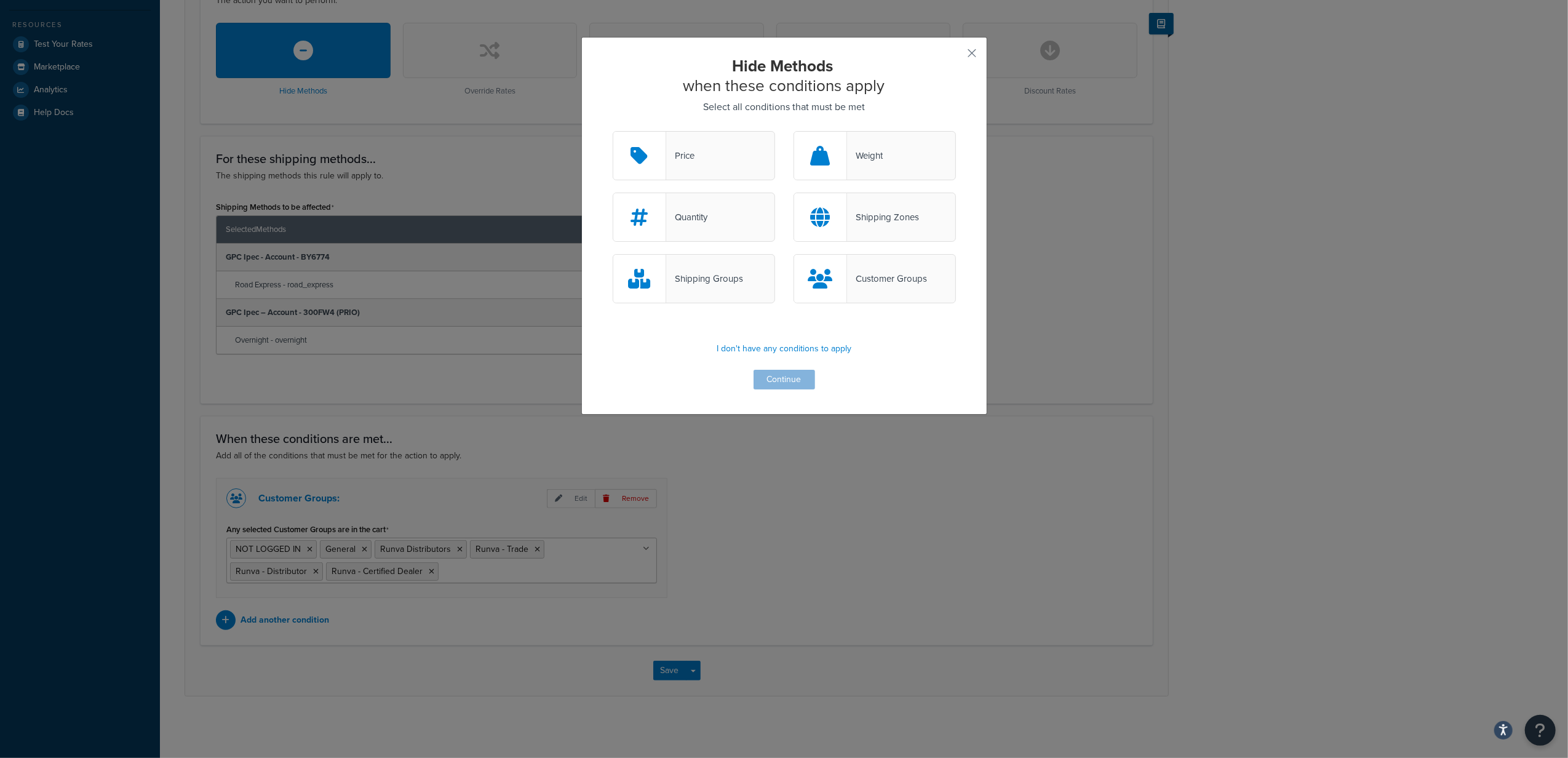
click at [959, 45] on div "Hide Methods when these conditions apply Select all conditions that must be met…" at bounding box center [784, 226] width 406 height 378
click at [956, 56] on button "button" at bounding box center [954, 57] width 3 height 3
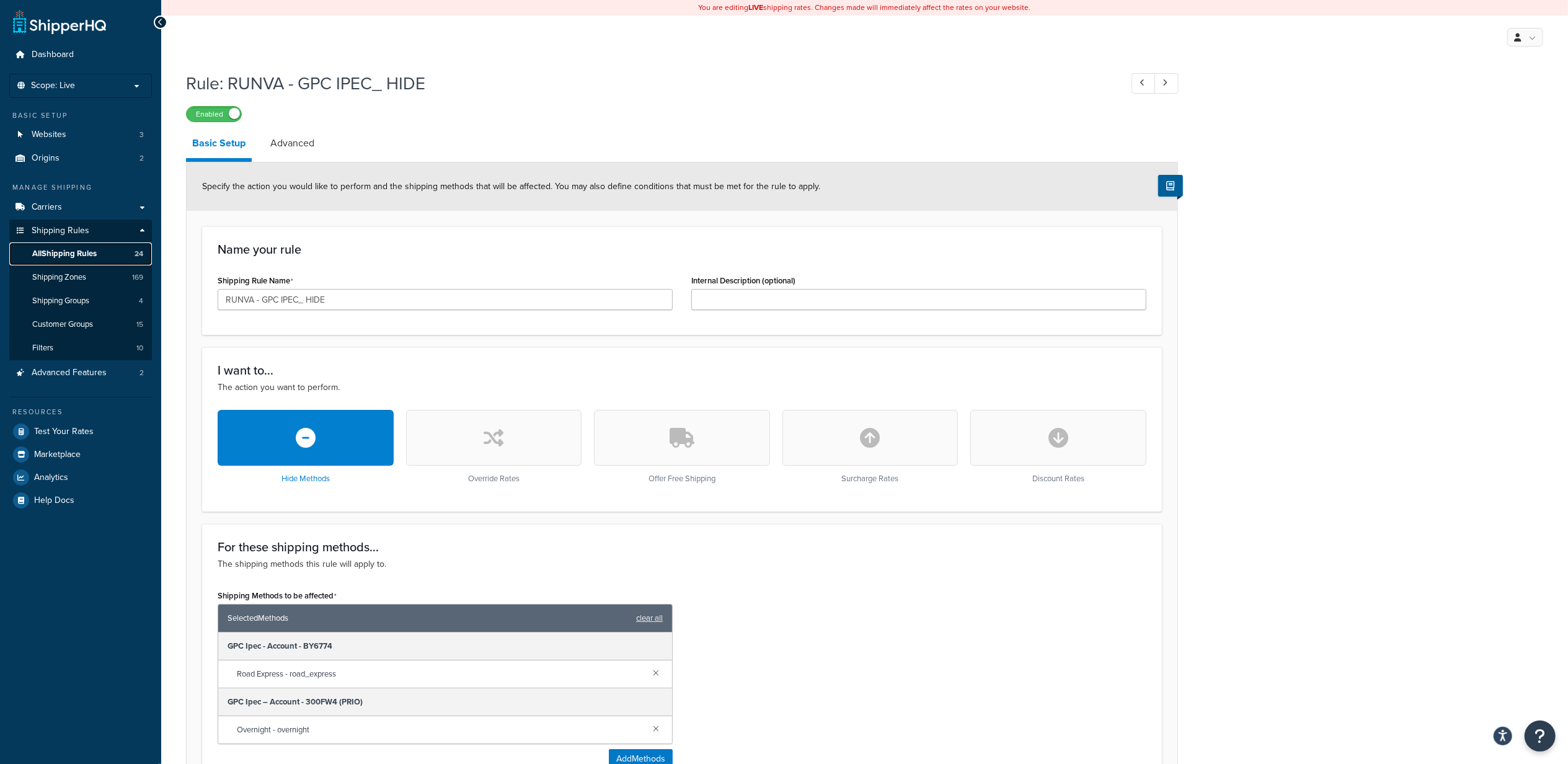
click at [85, 254] on span "All Shipping Rules" at bounding box center [64, 254] width 64 height 11
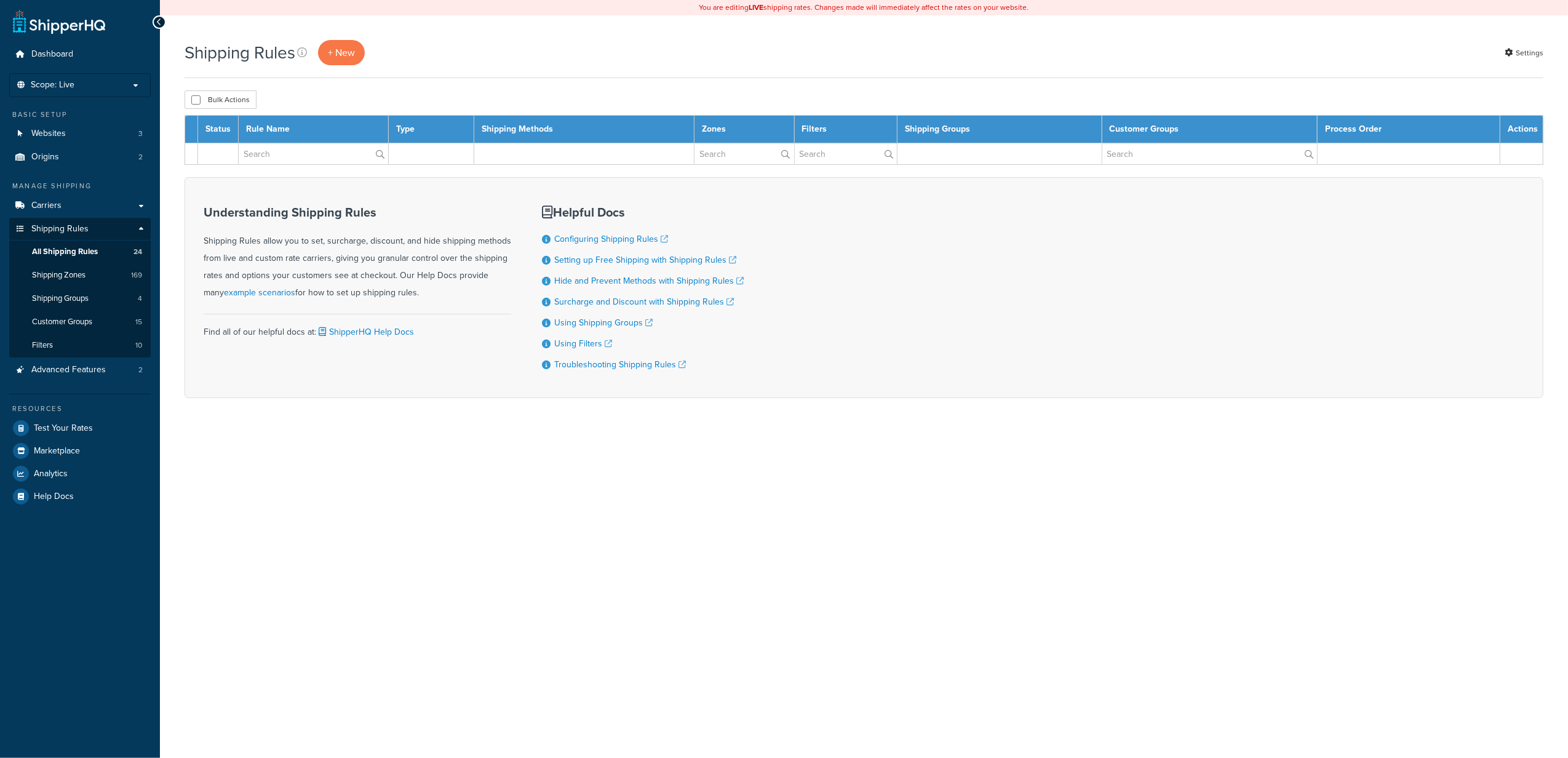
select select "1000"
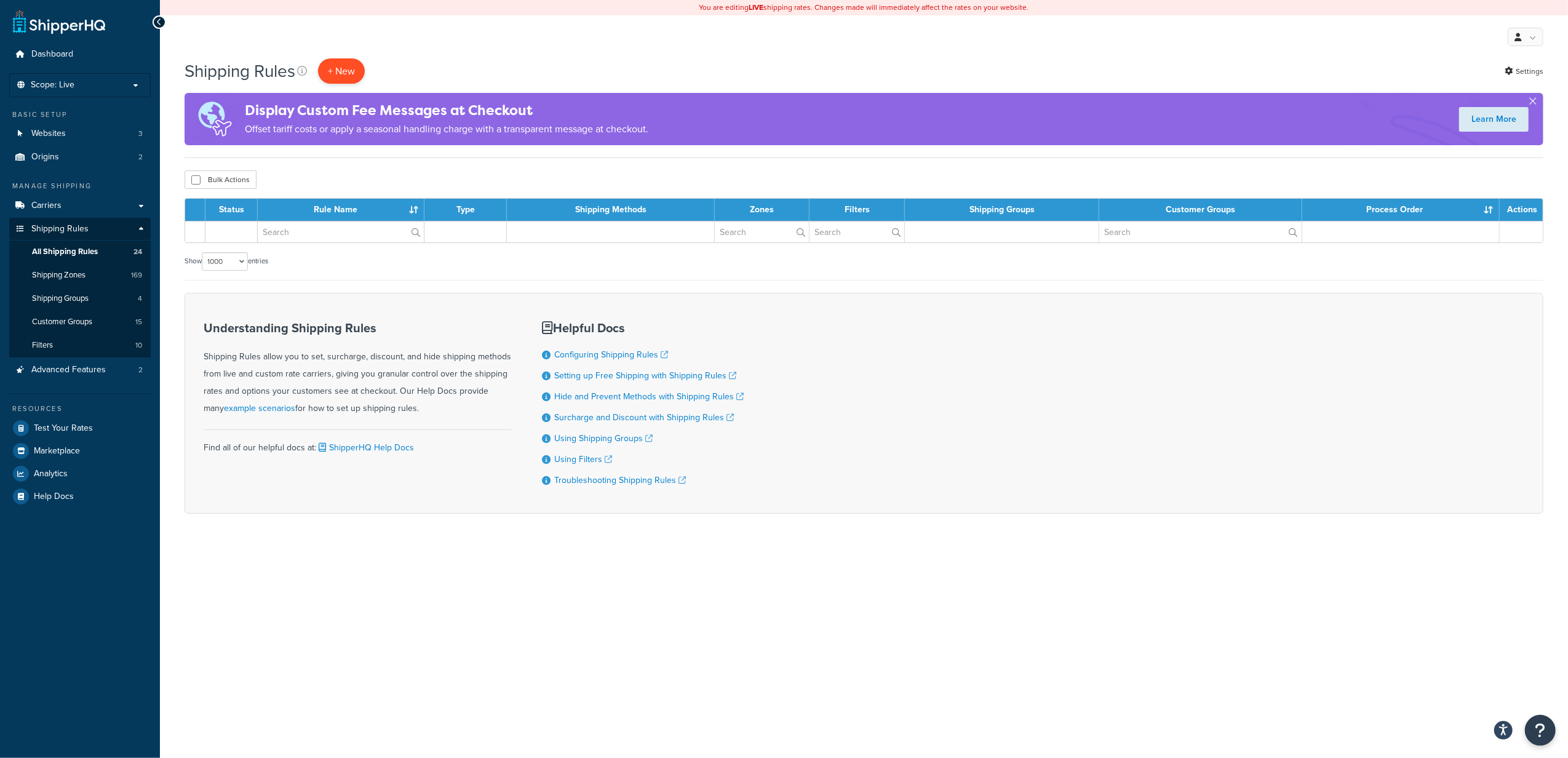
click at [329, 75] on p "+ New" at bounding box center [341, 71] width 47 height 26
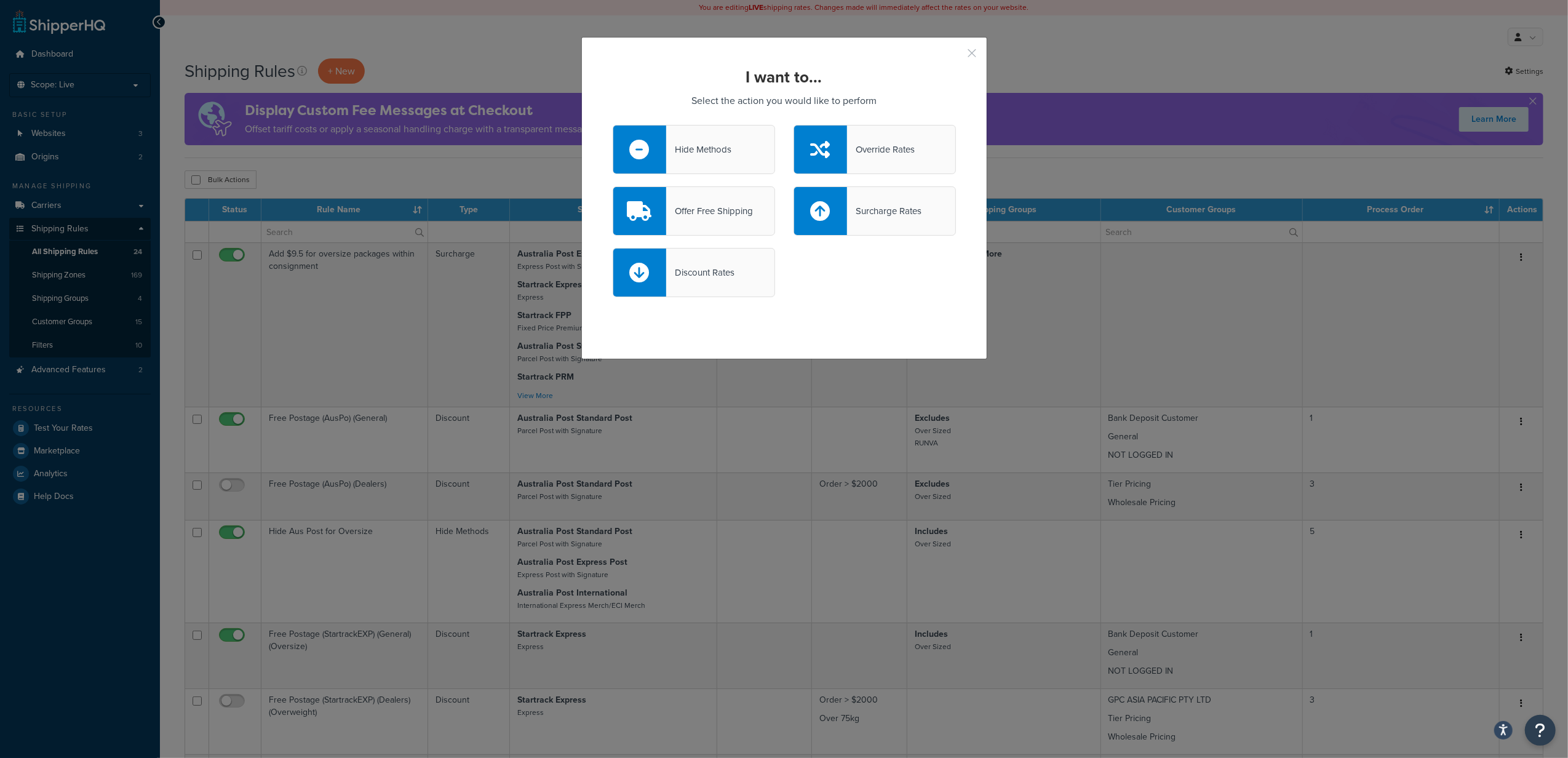
drag, startPoint x: 966, startPoint y: 52, endPoint x: 872, endPoint y: 93, distance: 102.6
click at [872, 91] on div "I want to... Select the action you would like to perform Hide Methods Override …" at bounding box center [784, 198] width 406 height 323
click at [728, 163] on div "Hide Methods" at bounding box center [694, 149] width 163 height 49
click at [0, 0] on input "Hide Methods" at bounding box center [0, 0] width 0 height 0
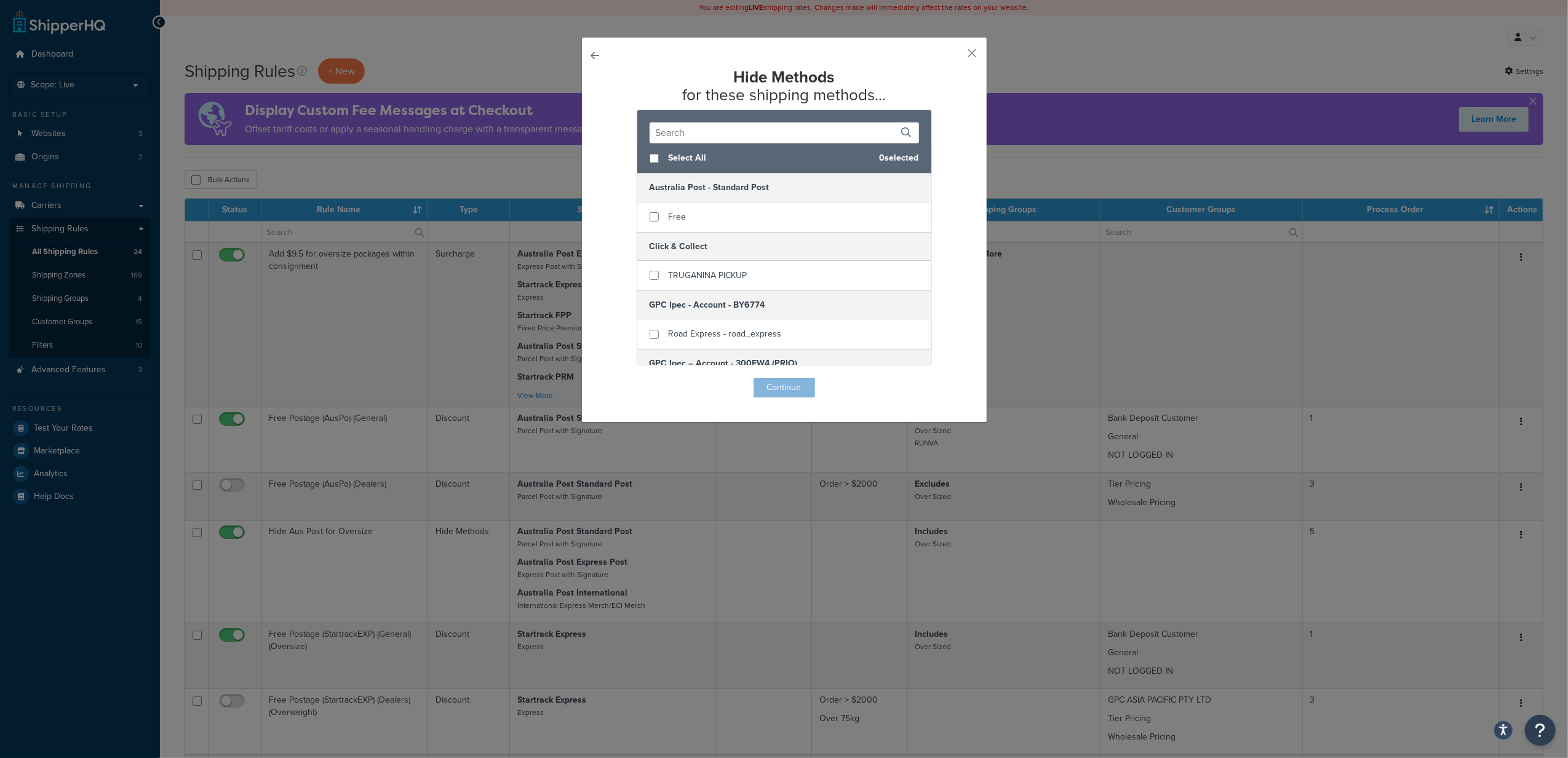
click at [653, 157] on div "Select All 0 selected" at bounding box center [785, 158] width 294 height 30
checkbox input "true"
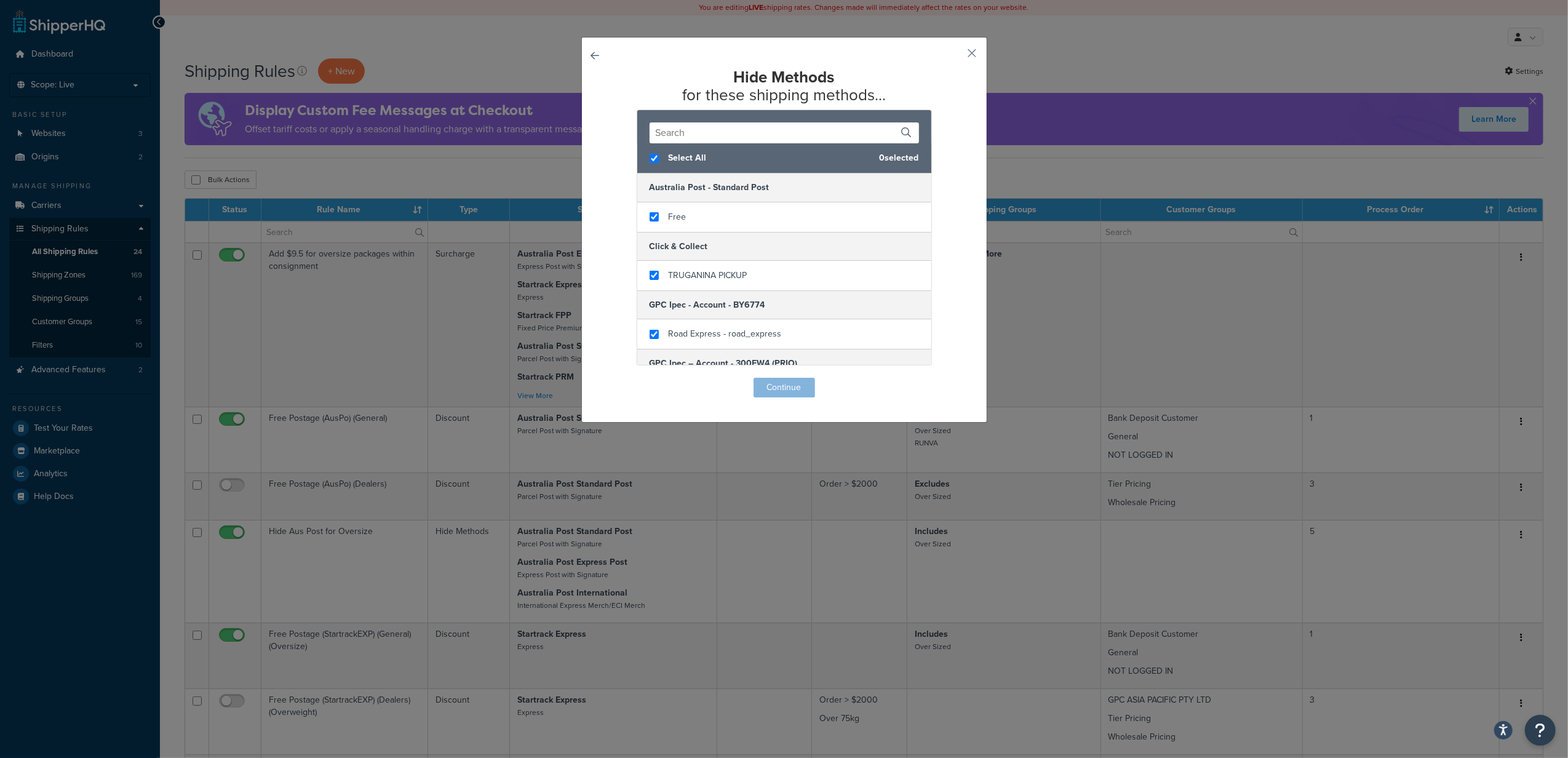
checkbox input "true"
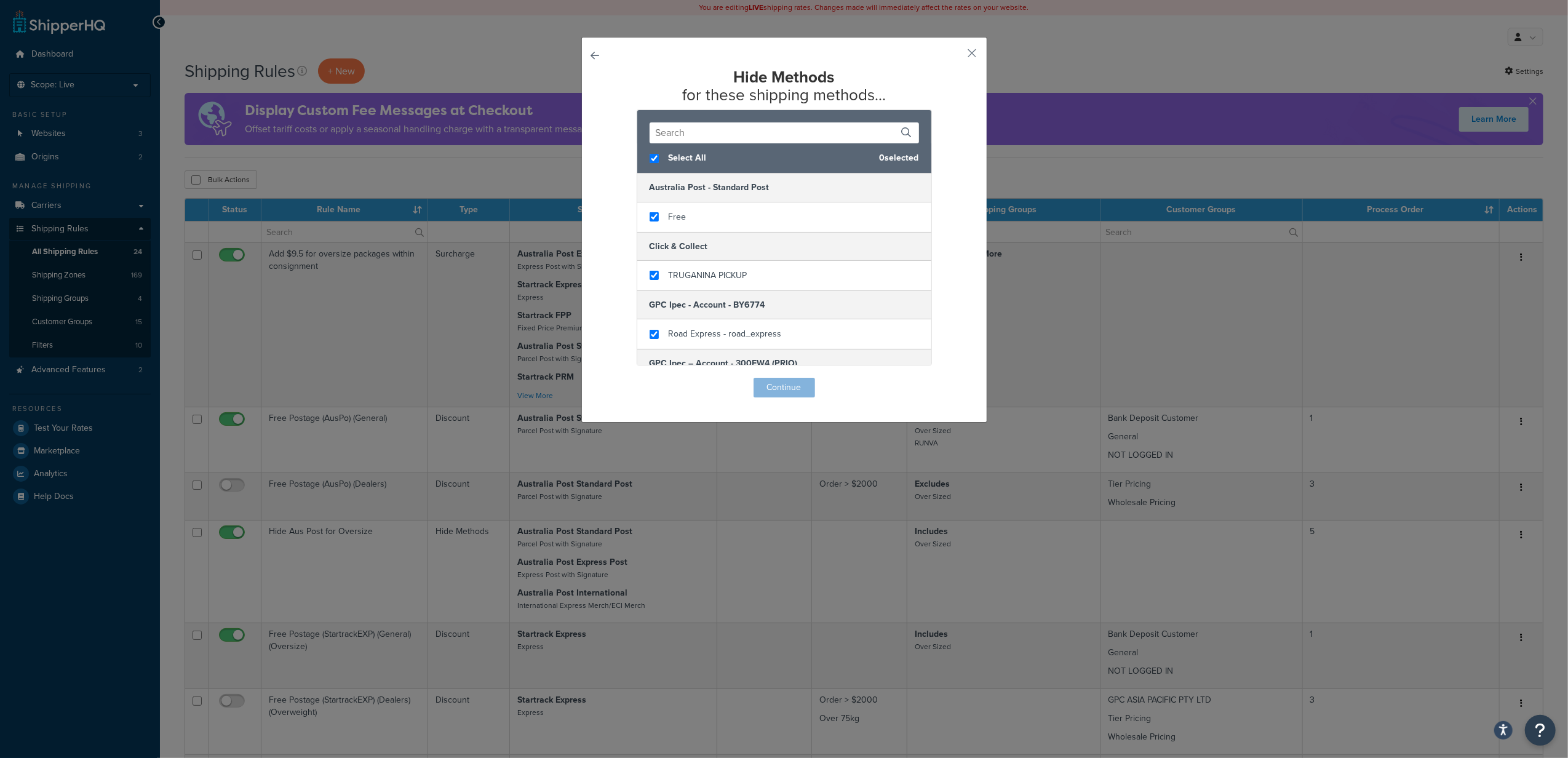
checkbox input "true"
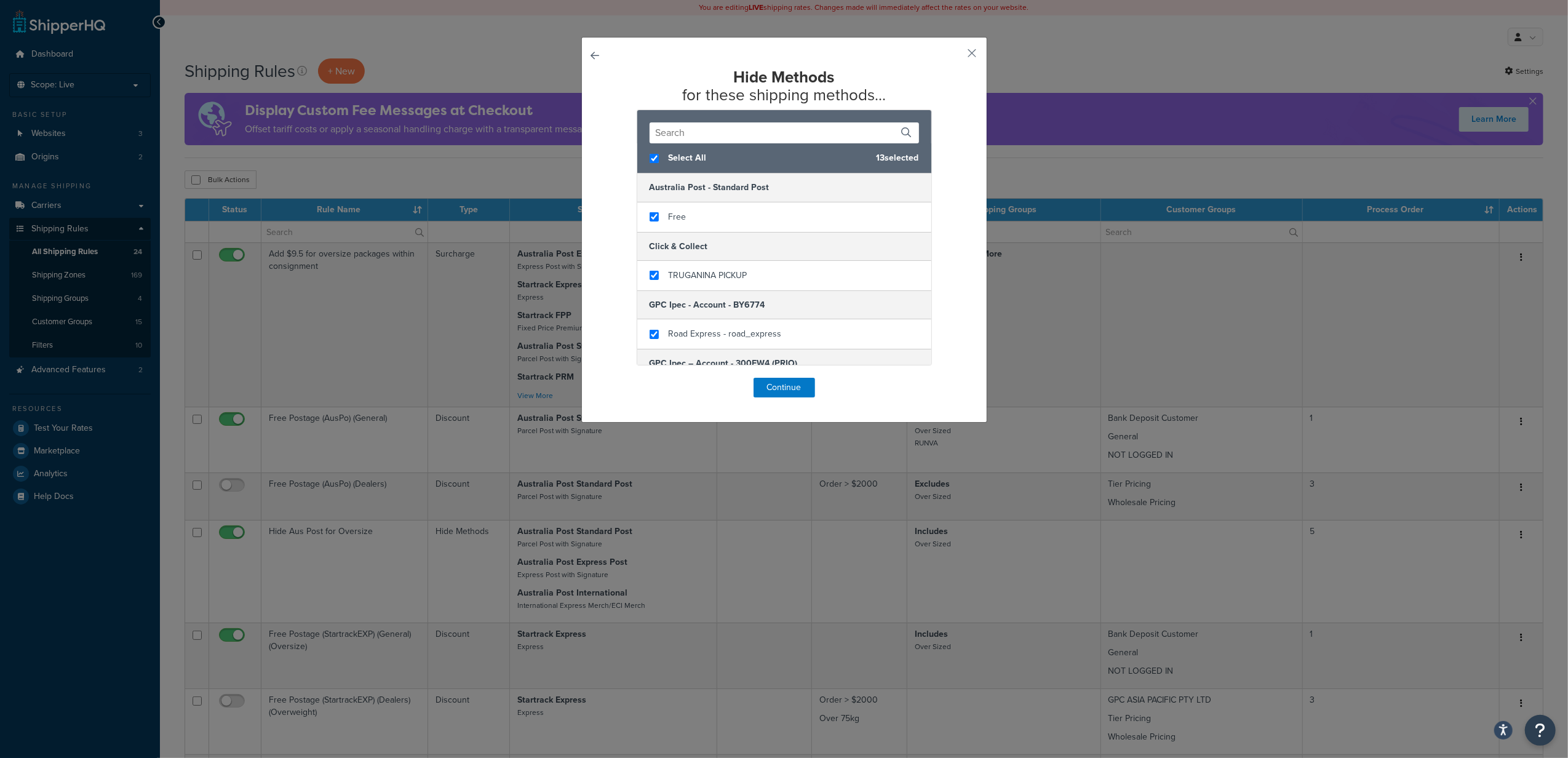
click at [678, 132] on input "text" at bounding box center [784, 132] width 269 height 21
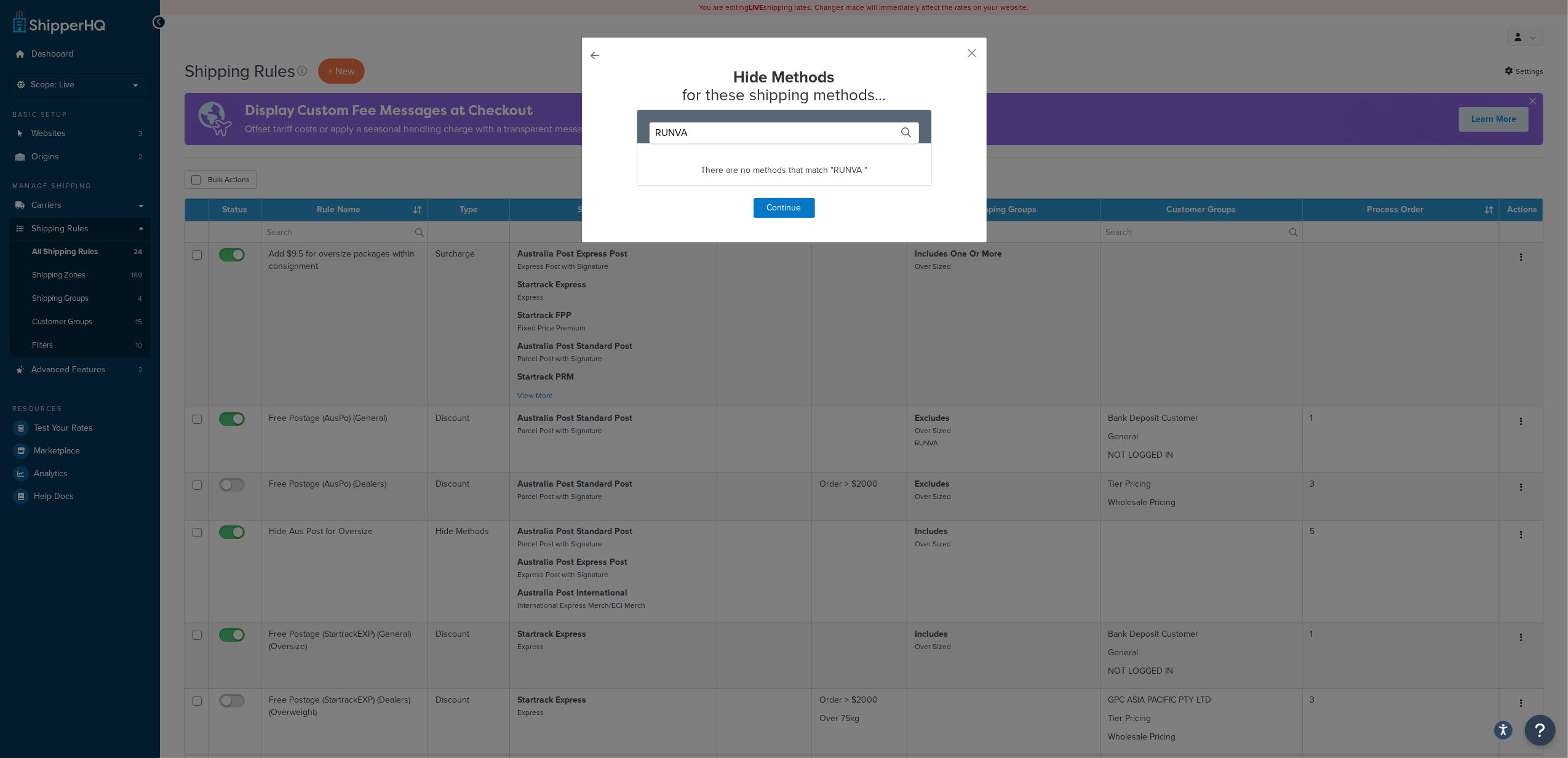
type input "RUNVA"
click at [613, 198] on button "button" at bounding box center [613, 198] width 0 height 0
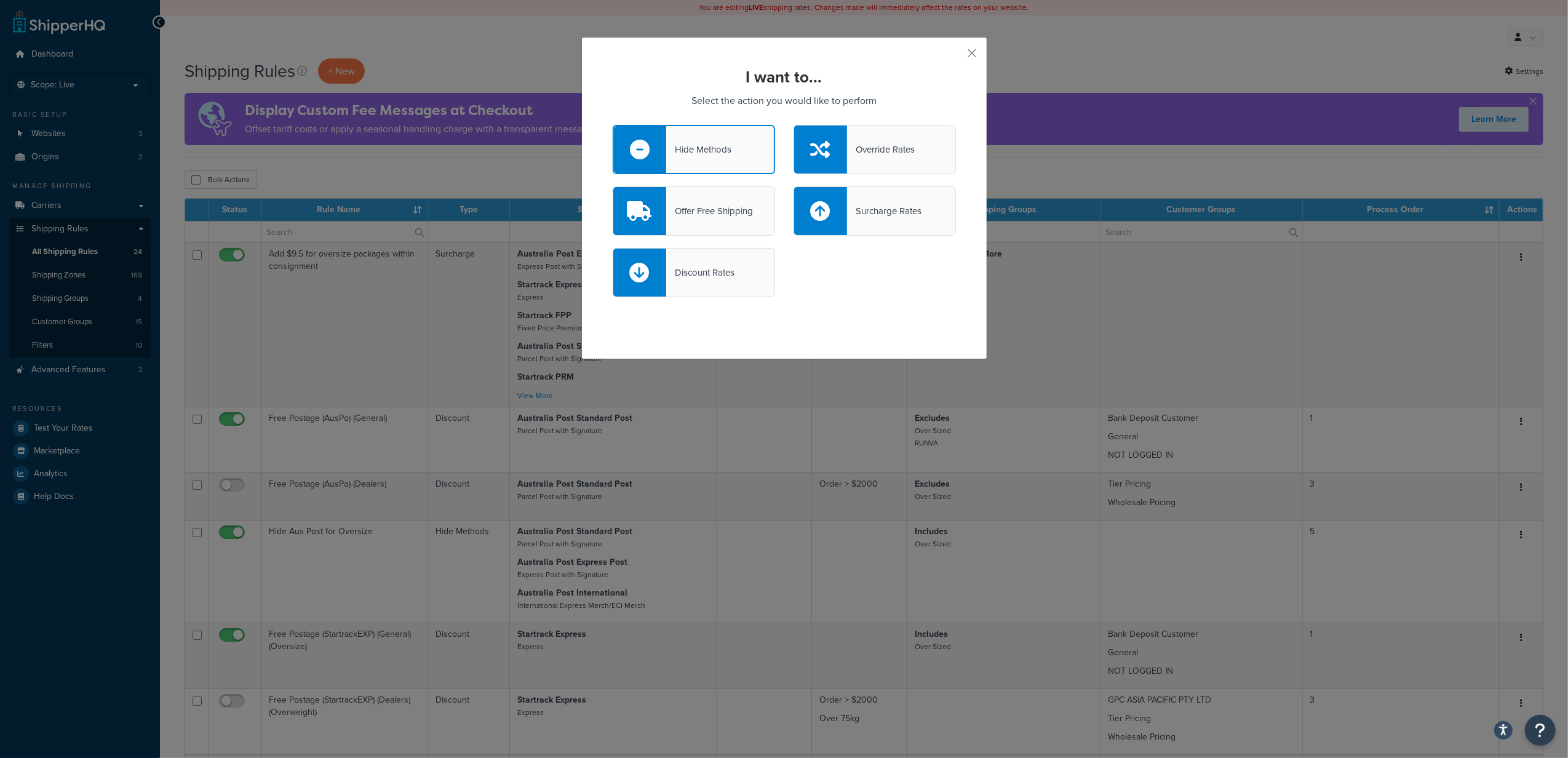
click at [693, 157] on div "Hide Methods" at bounding box center [699, 150] width 65 height 17
click at [0, 0] on input "Hide Methods" at bounding box center [0, 0] width 0 height 0
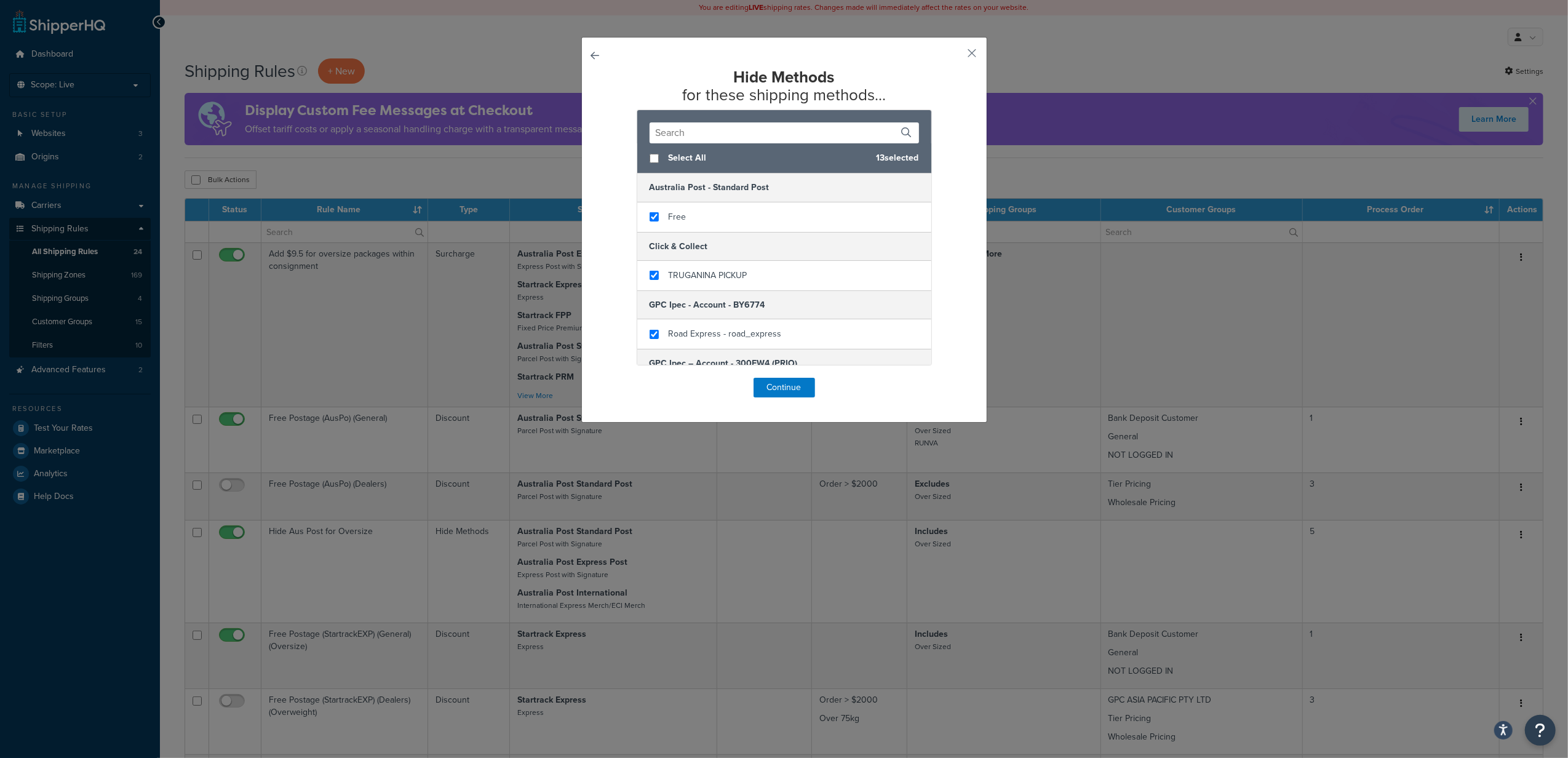
click at [673, 153] on span "Select All" at bounding box center [767, 159] width 198 height 17
click at [673, 154] on span "Select All" at bounding box center [767, 159] width 198 height 17
checkbox input "false"
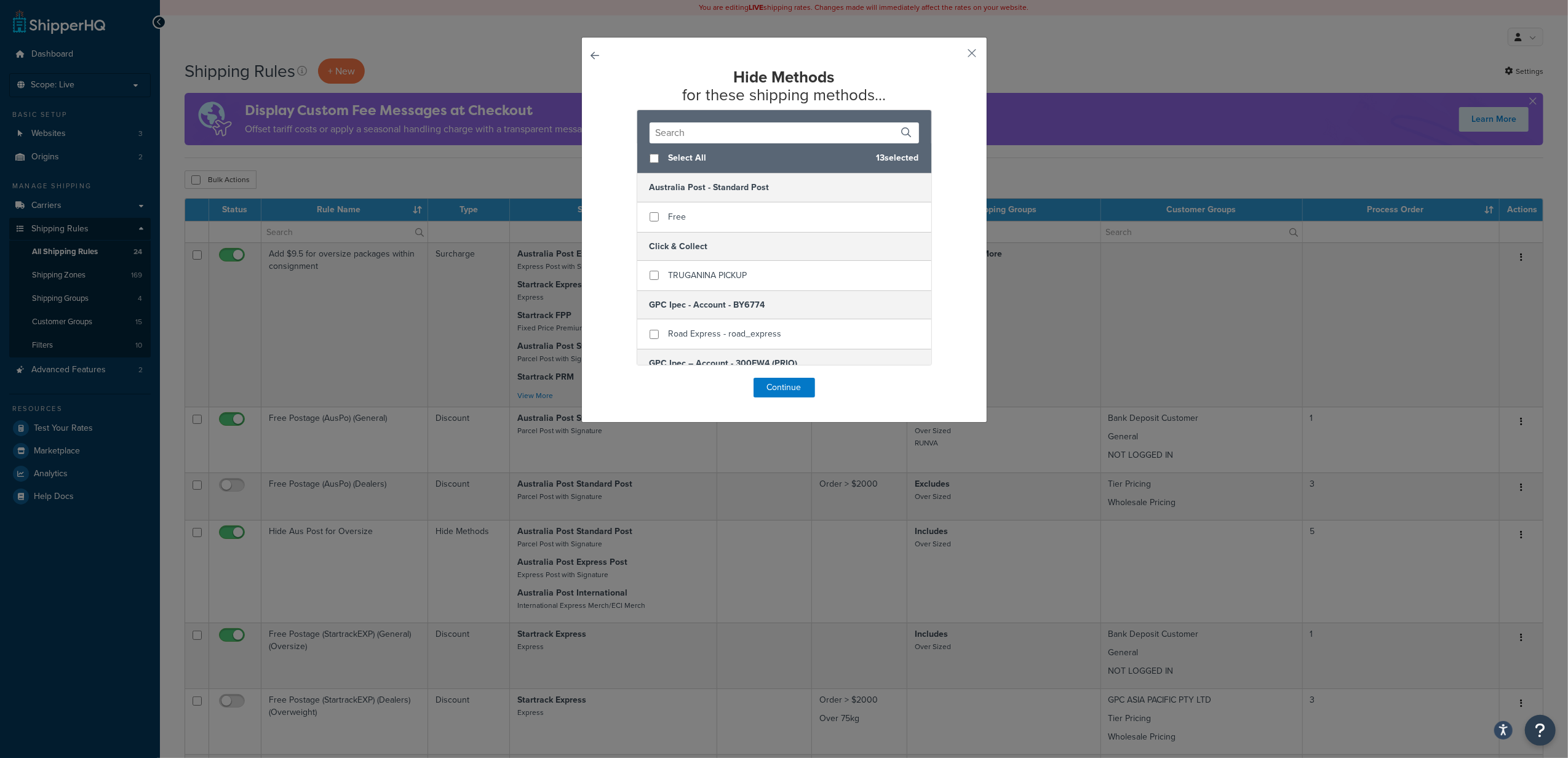
checkbox input "false"
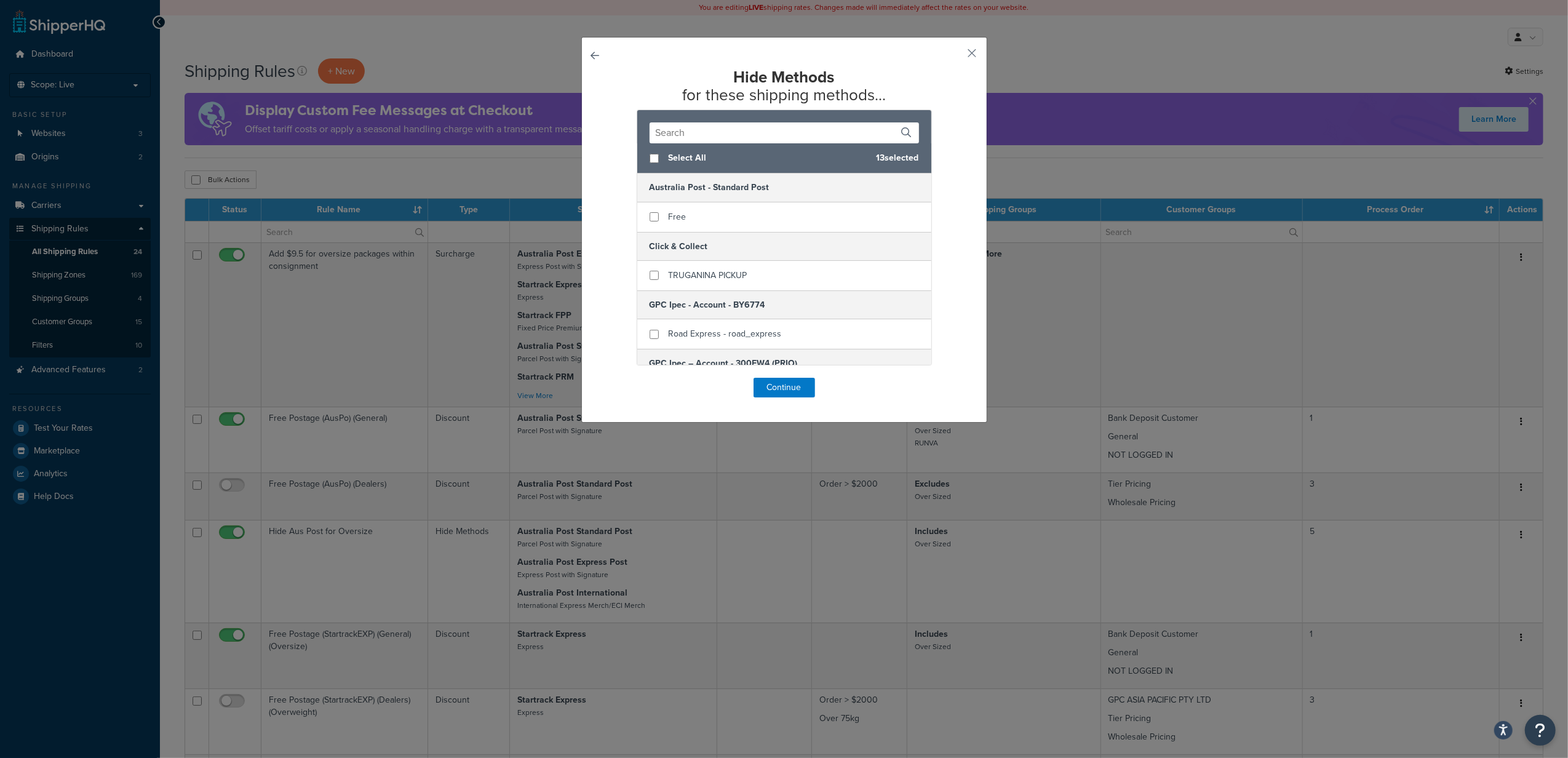
checkbox input "false"
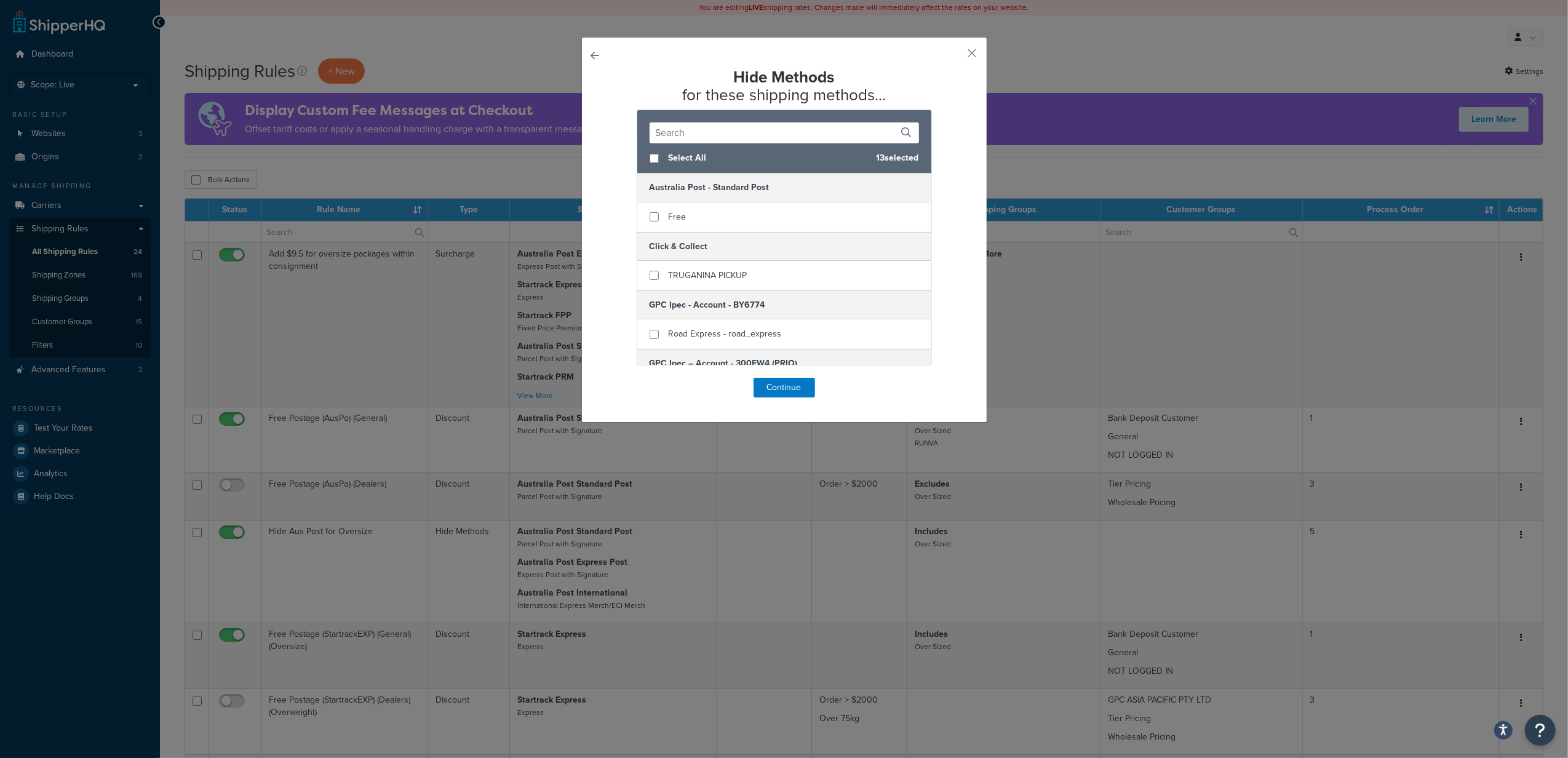
checkbox input "false"
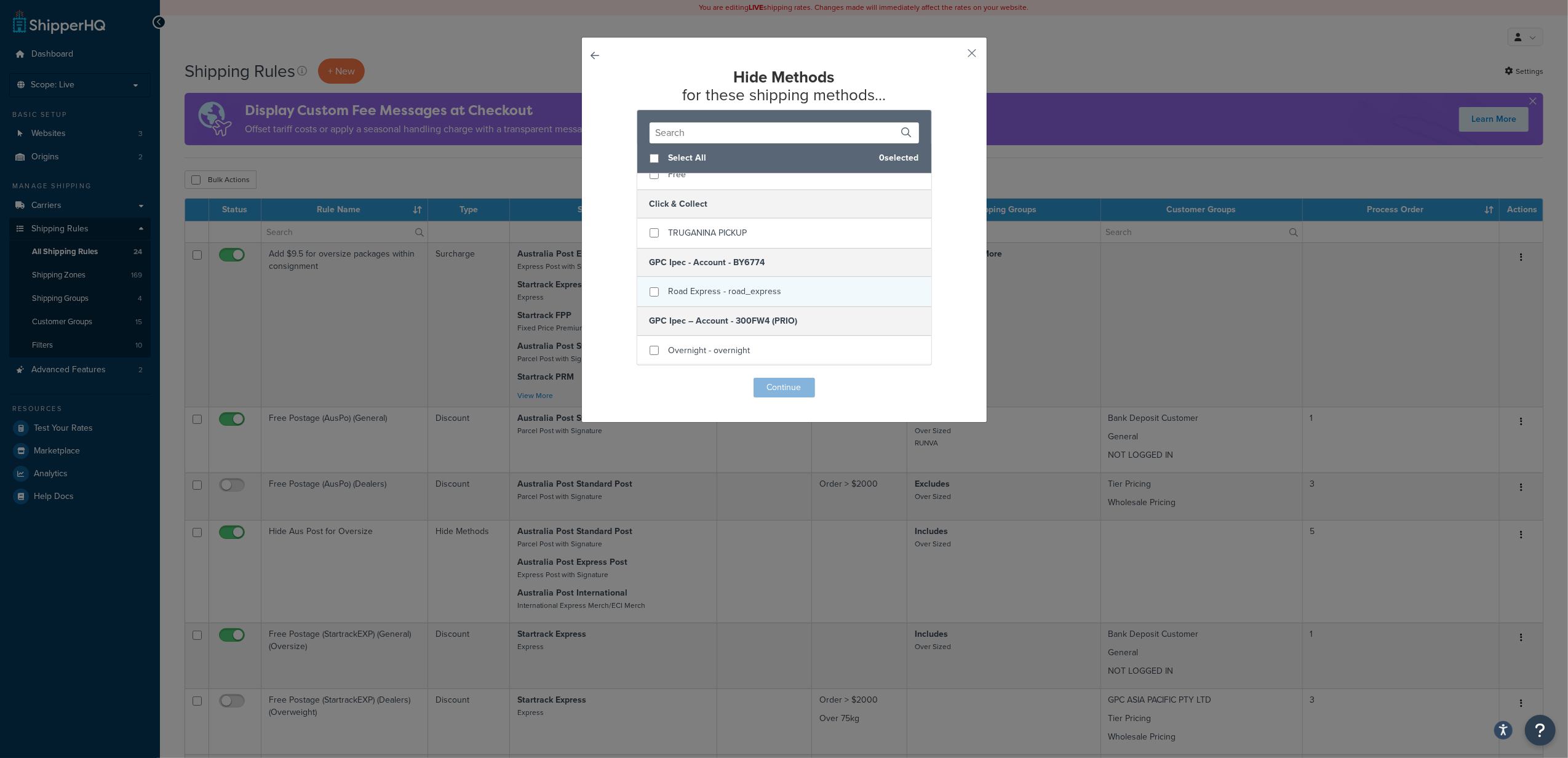
scroll to position [82, 0]
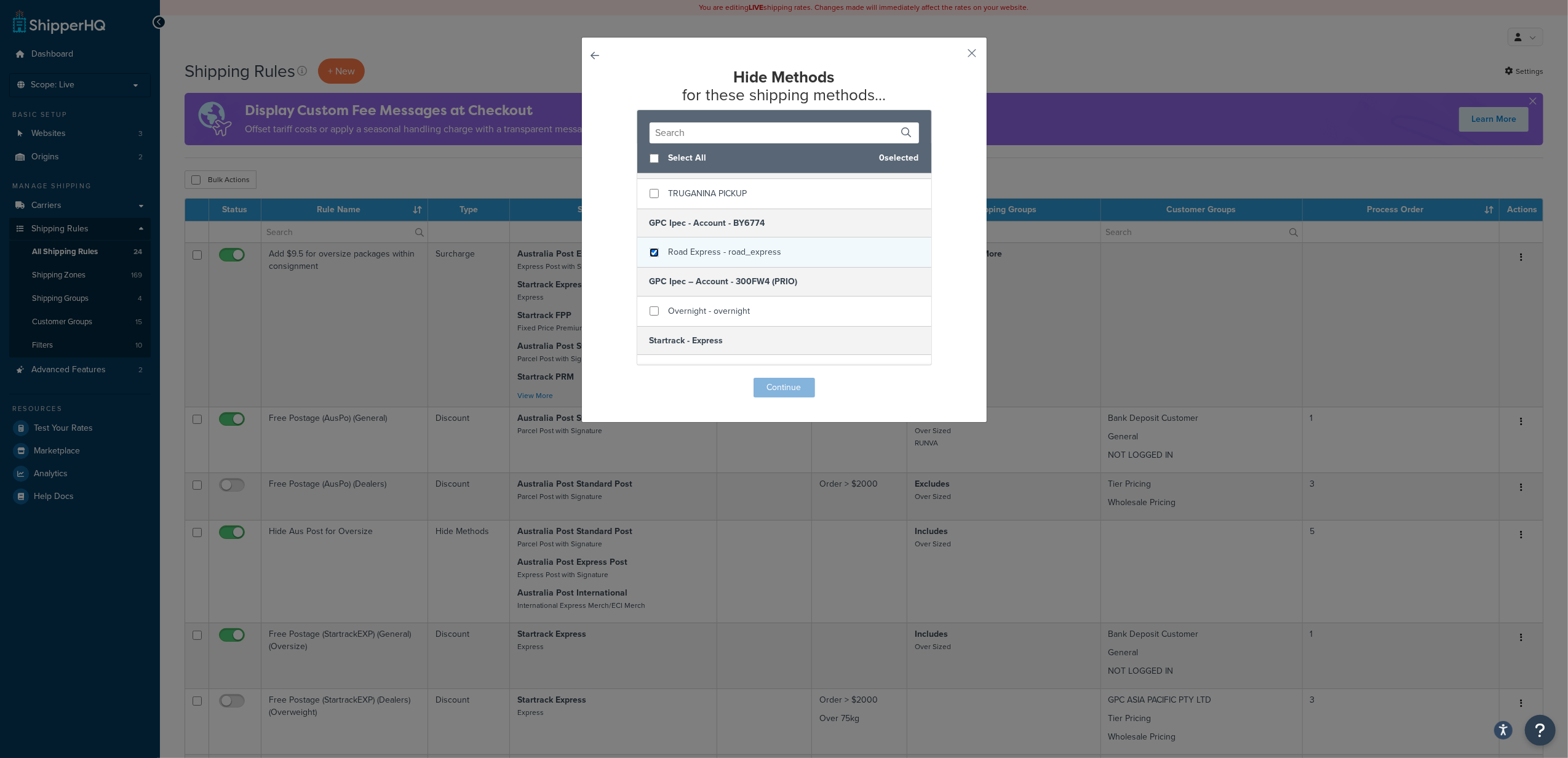
click at [650, 253] on input "checkbox" at bounding box center [654, 253] width 9 height 9
checkbox input "true"
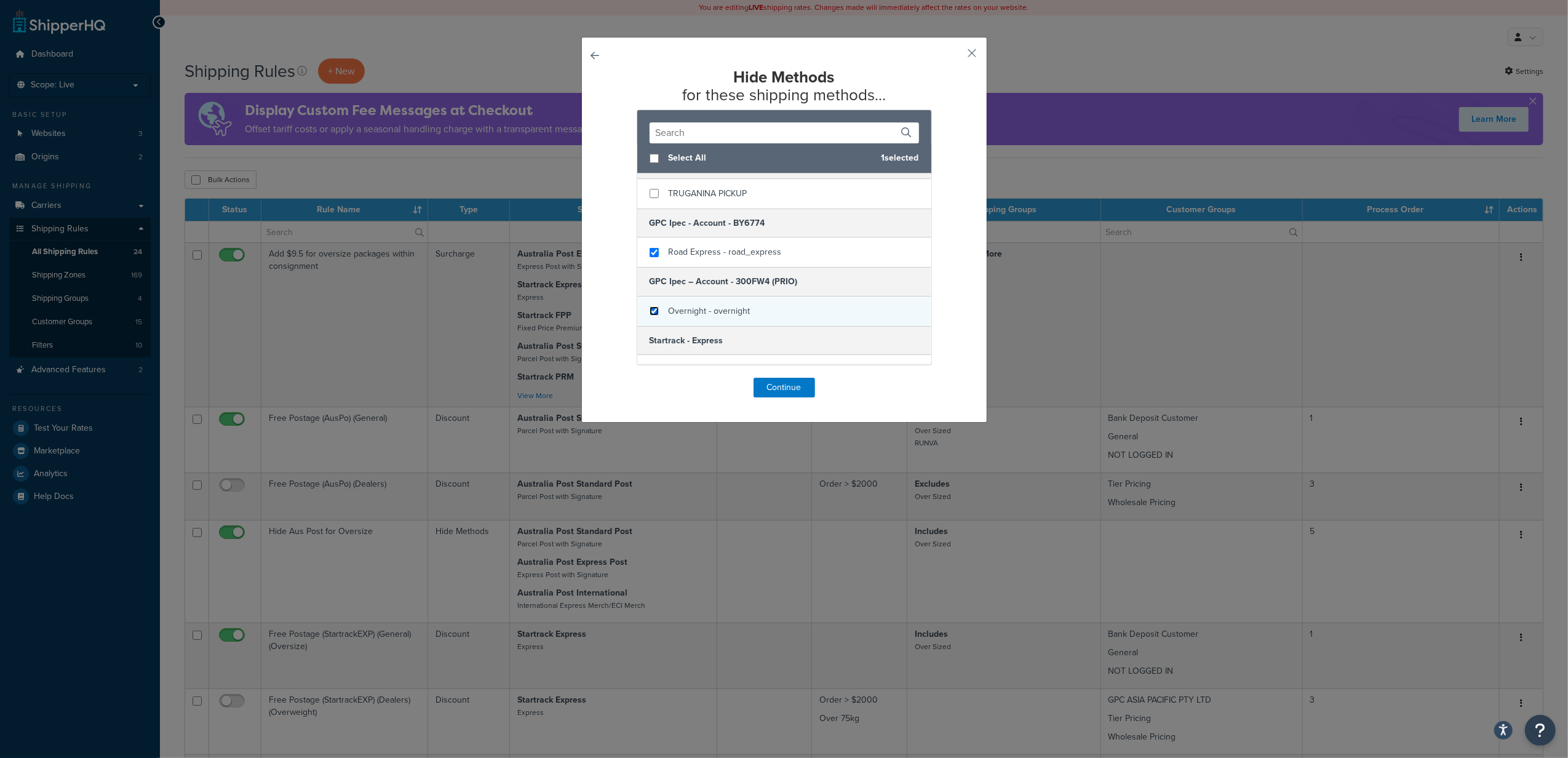
click at [650, 316] on input "checkbox" at bounding box center [654, 311] width 9 height 9
checkbox input "true"
click at [771, 388] on button "Continue" at bounding box center [785, 387] width 62 height 19
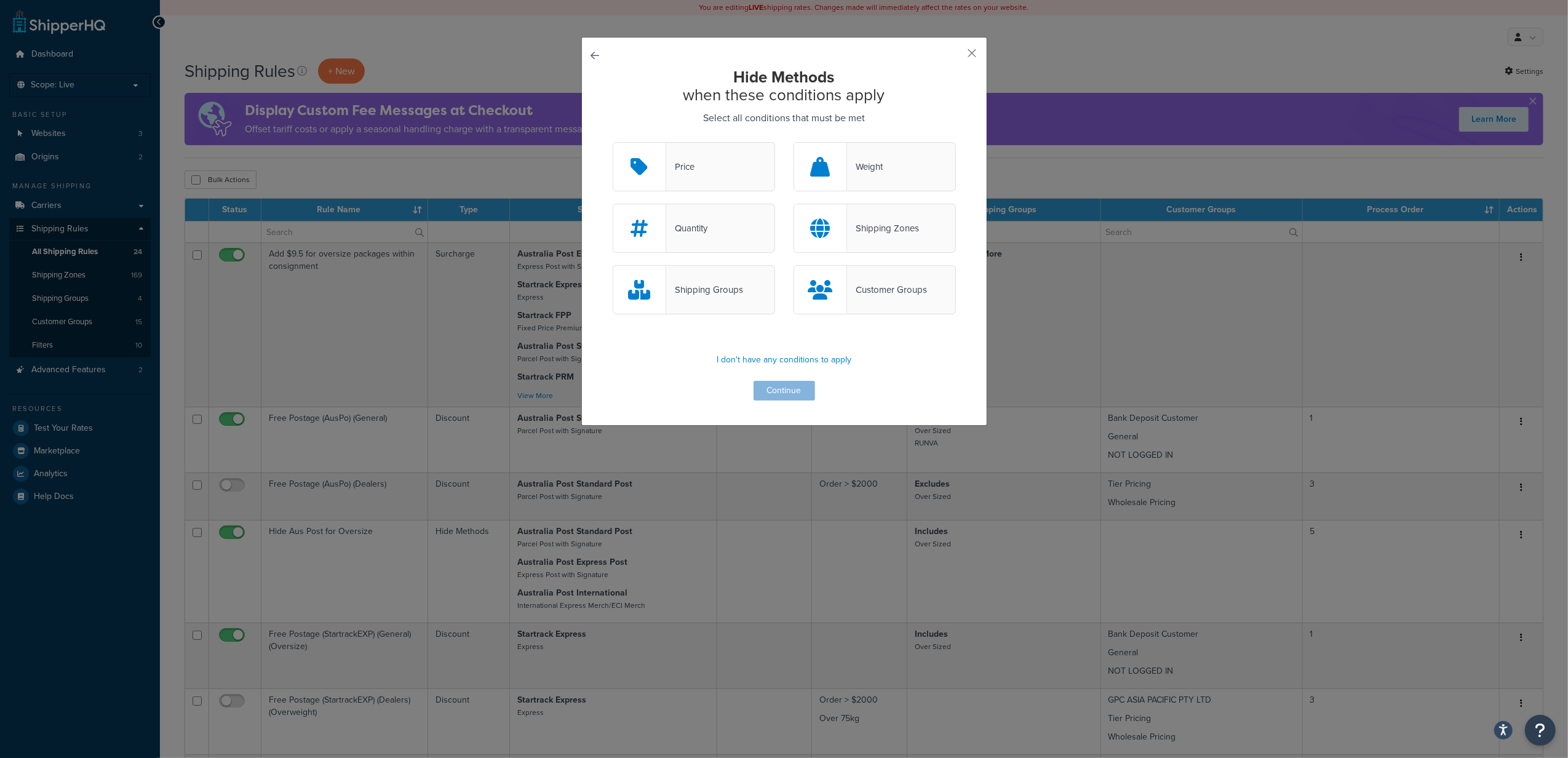
click at [848, 286] on div "Customer Groups" at bounding box center [887, 290] width 80 height 17
click at [0, 0] on input "Customer Groups" at bounding box center [0, 0] width 0 height 0
click at [795, 398] on button "Continue" at bounding box center [785, 390] width 62 height 19
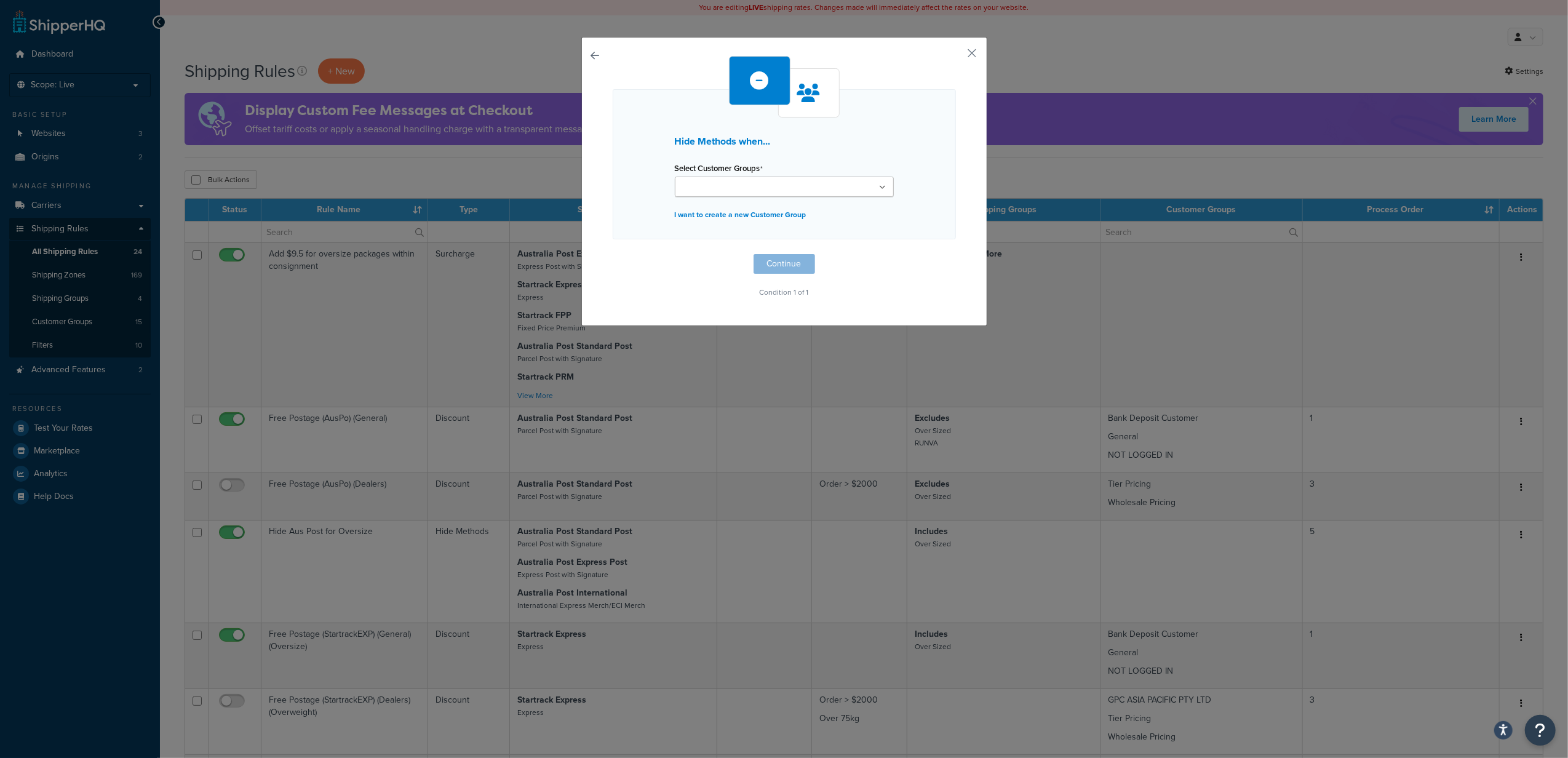
click at [836, 187] on ul at bounding box center [785, 187] width 219 height 20
click at [865, 155] on div "Hide Methods when... Select Customer Groups Wholesale Pricing NOT LOGGED IN Gen…" at bounding box center [784, 164] width 343 height 150
click at [734, 142] on h3 "Hide Methods when..." at bounding box center [785, 141] width 219 height 11
click at [825, 112] on div at bounding box center [809, 93] width 62 height 49
click at [883, 188] on ul at bounding box center [785, 187] width 219 height 20
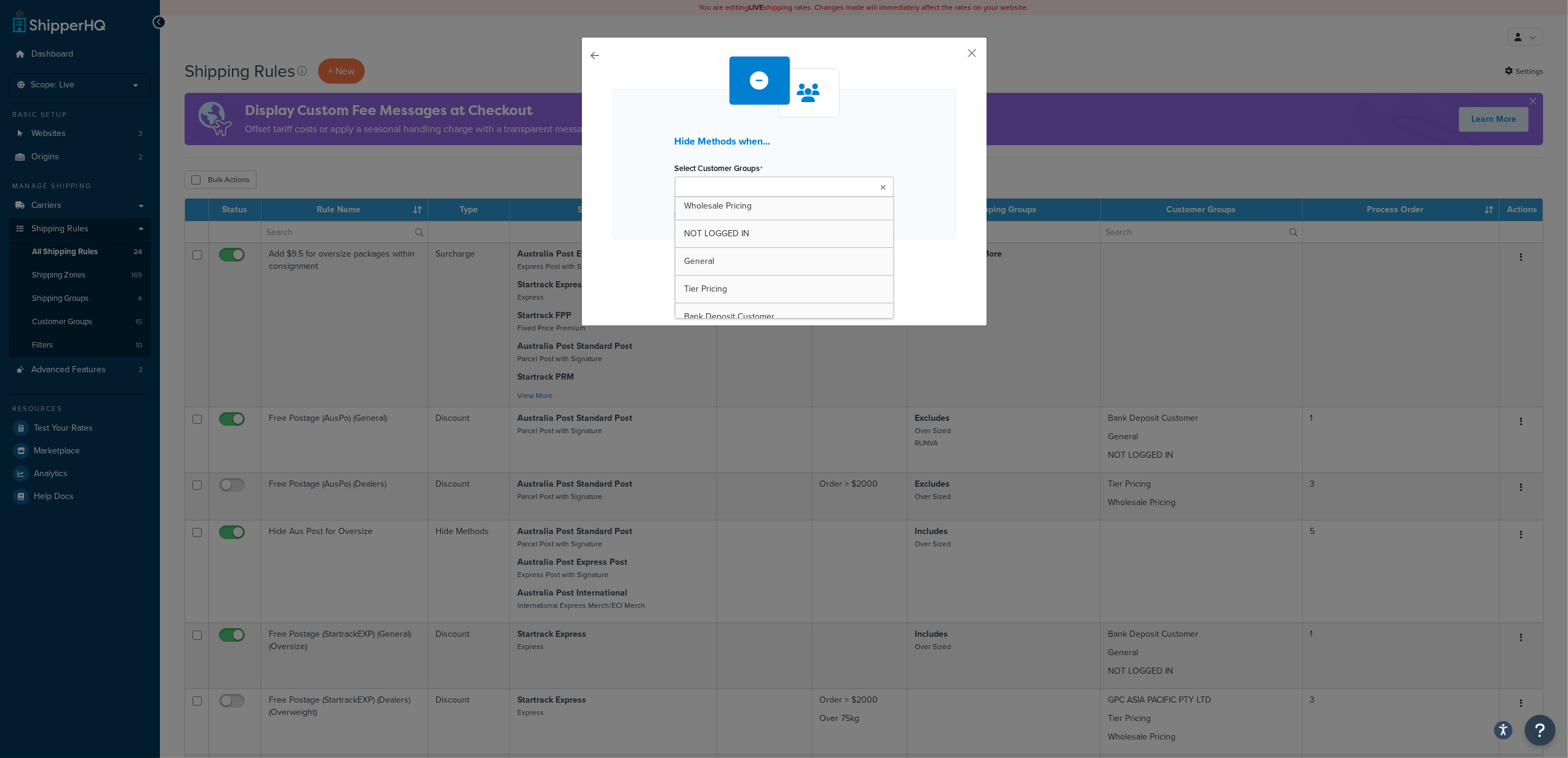
scroll to position [0, 0]
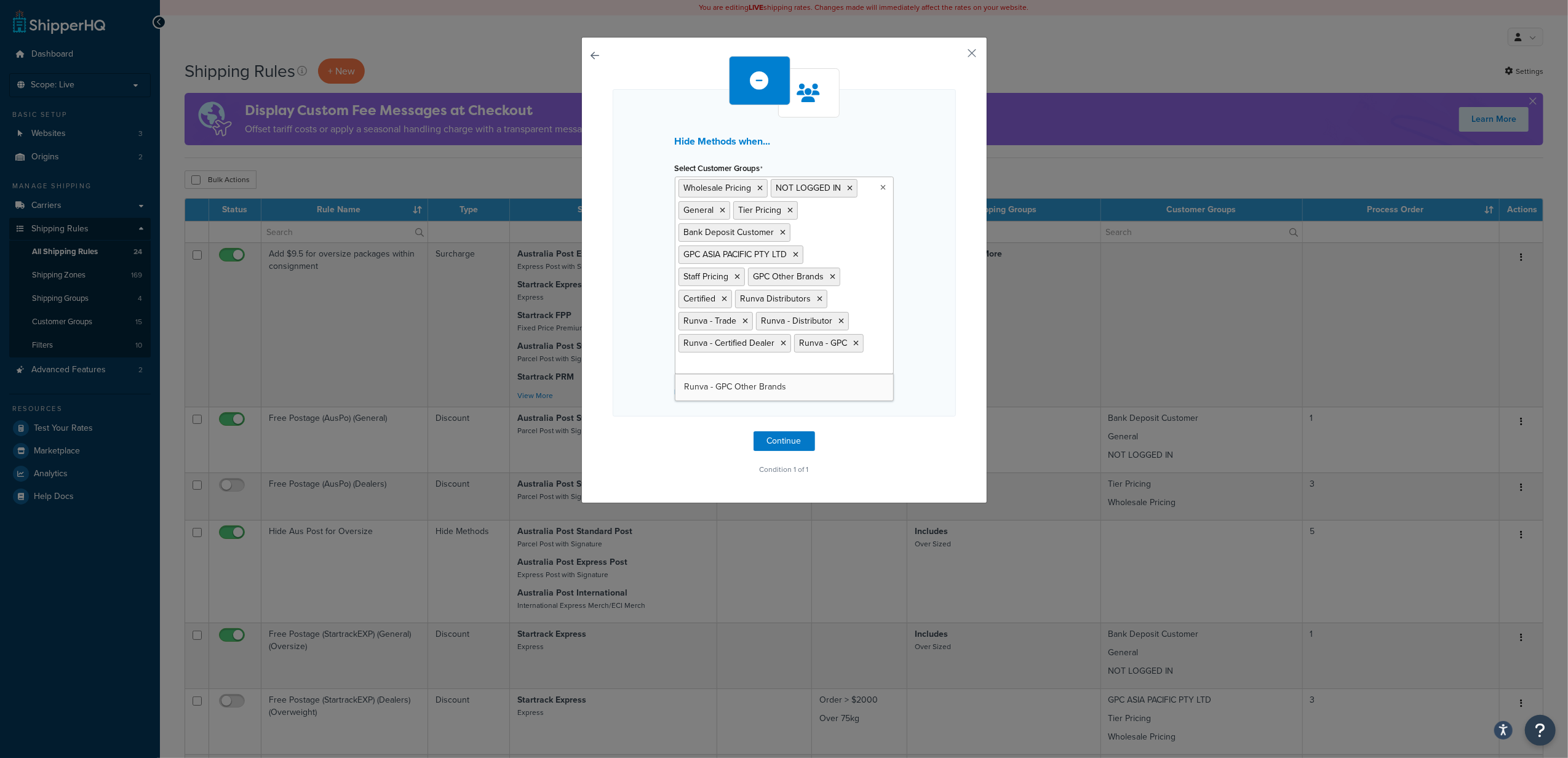
click at [945, 372] on div "Hide Methods when... Select Customer Groups Wholesale Pricing NOT LOGGED IN Gen…" at bounding box center [784, 253] width 343 height 327
click at [815, 374] on ul "Wholesale Pricing NOT LOGGED IN General Tier Pricing Bank Deposit Customer GPC …" at bounding box center [785, 276] width 219 height 198
click at [925, 363] on div "Hide Methods when... Select Customer Groups Wholesale Pricing NOT LOGGED IN Gen…" at bounding box center [784, 253] width 343 height 327
click at [773, 448] on button "Continue" at bounding box center [785, 441] width 62 height 19
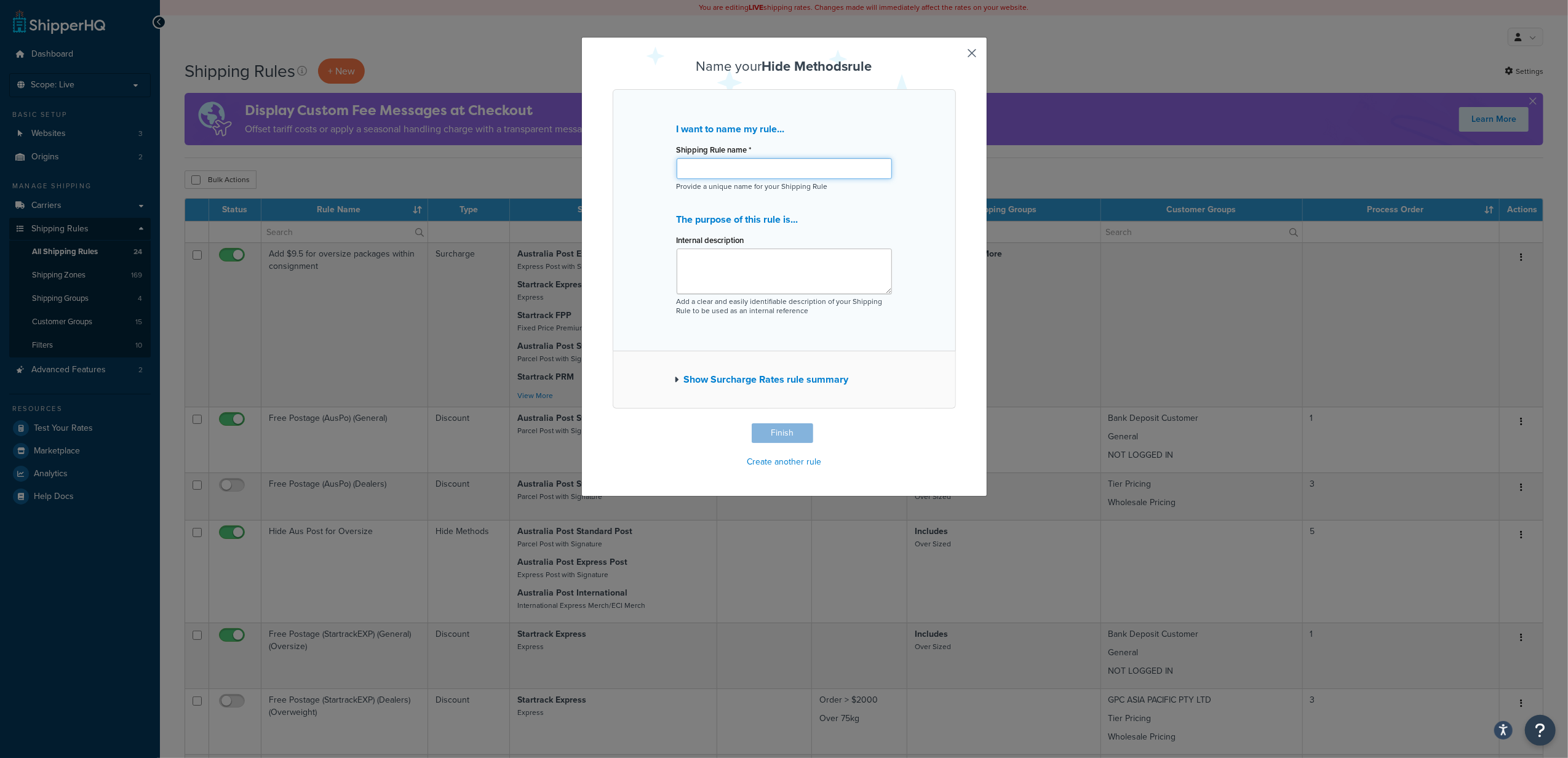
click at [719, 175] on input "Shipping Rule name *" at bounding box center [784, 168] width 215 height 21
drag, startPoint x: 783, startPoint y: 170, endPoint x: 815, endPoint y: 167, distance: 32.1
click at [815, 167] on input "RUNVA - GPC IPEC_ HIDE_EXPCET_Other_GPC" at bounding box center [784, 168] width 215 height 21
type input "RUNVA - GPC IPEC_ HIDE_EXCEPT_Other_GPC"
click at [785, 431] on button "Finish" at bounding box center [783, 433] width 62 height 19
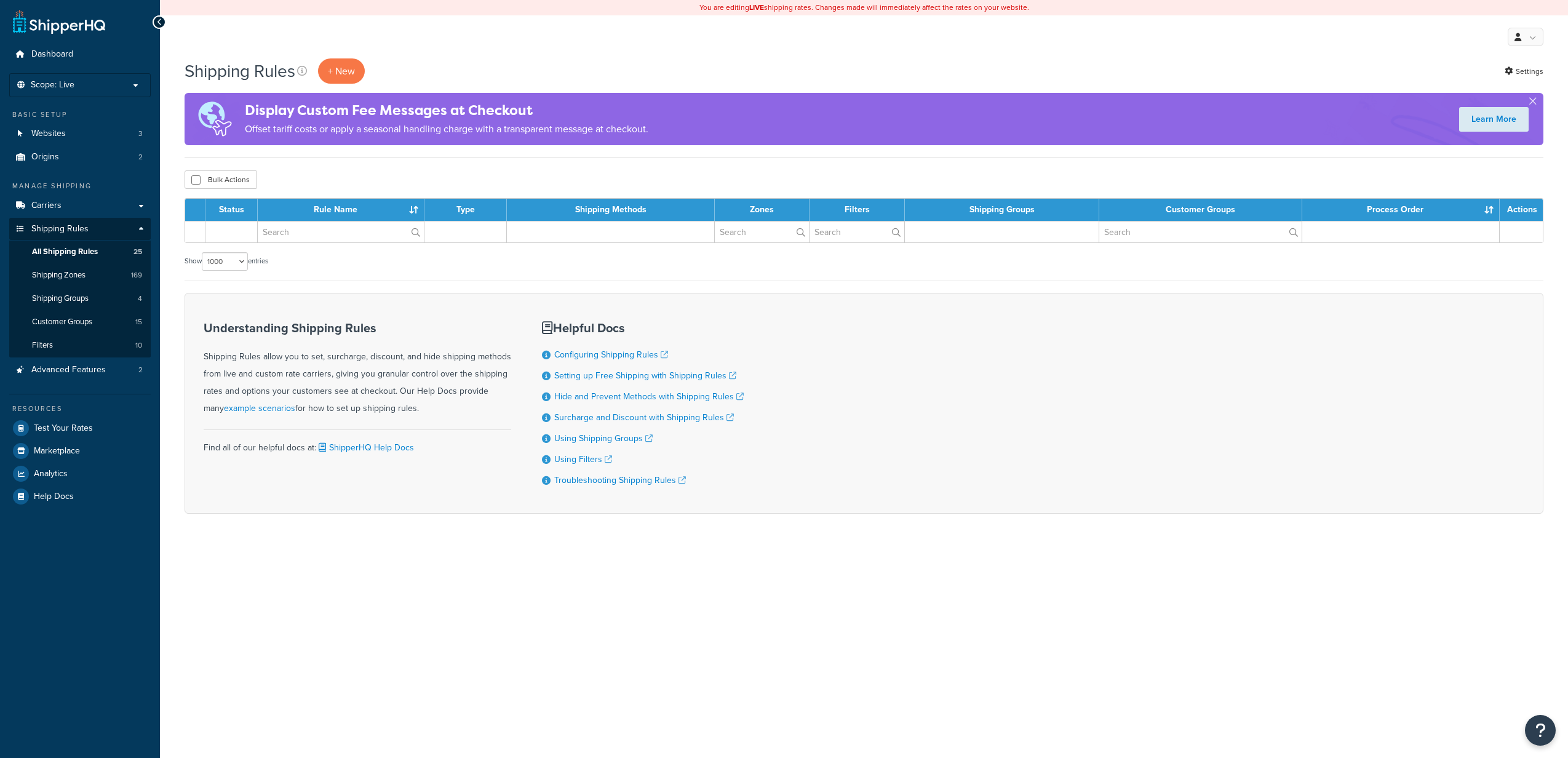
select select "1000"
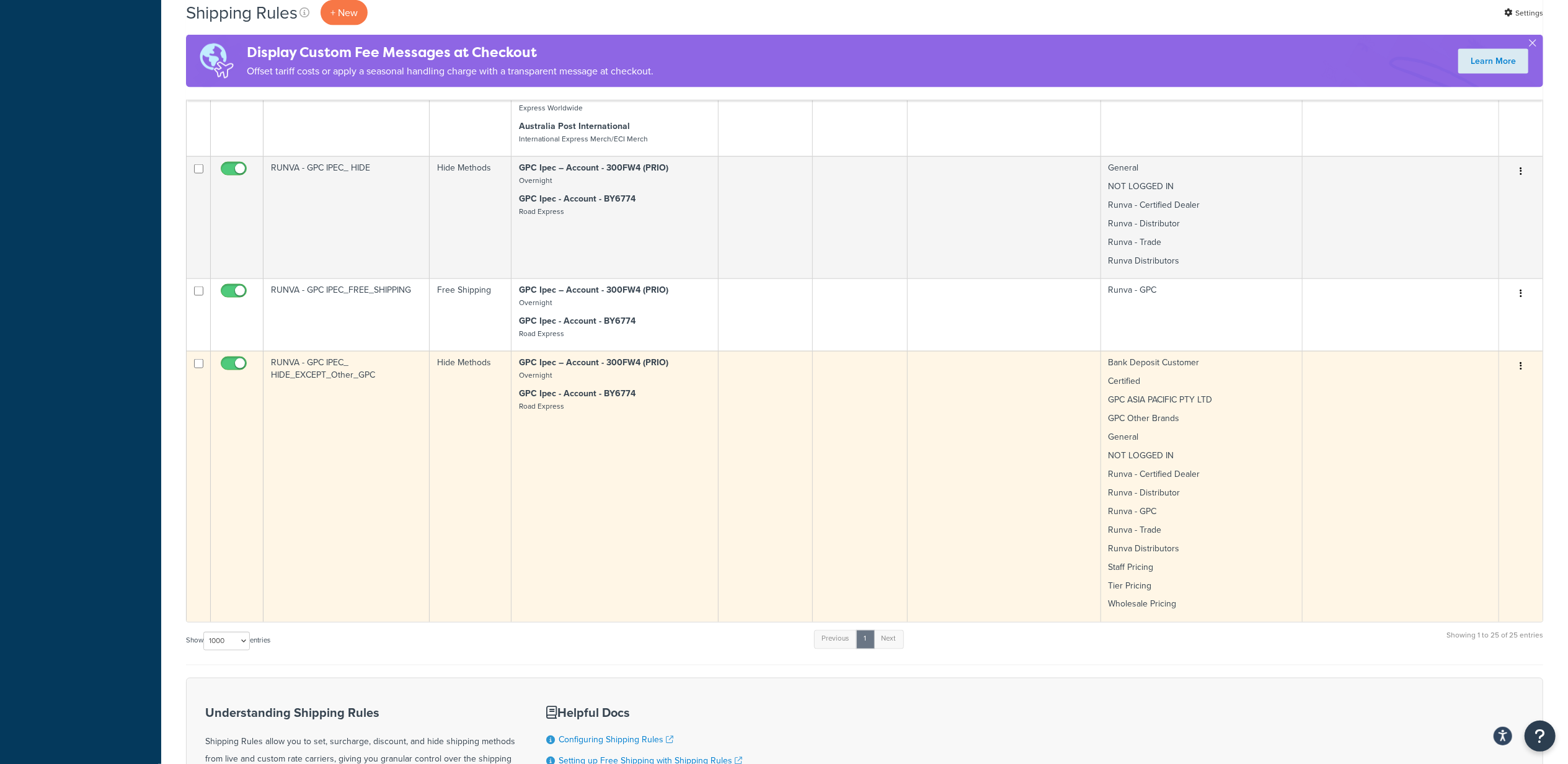
scroll to position [1735, 0]
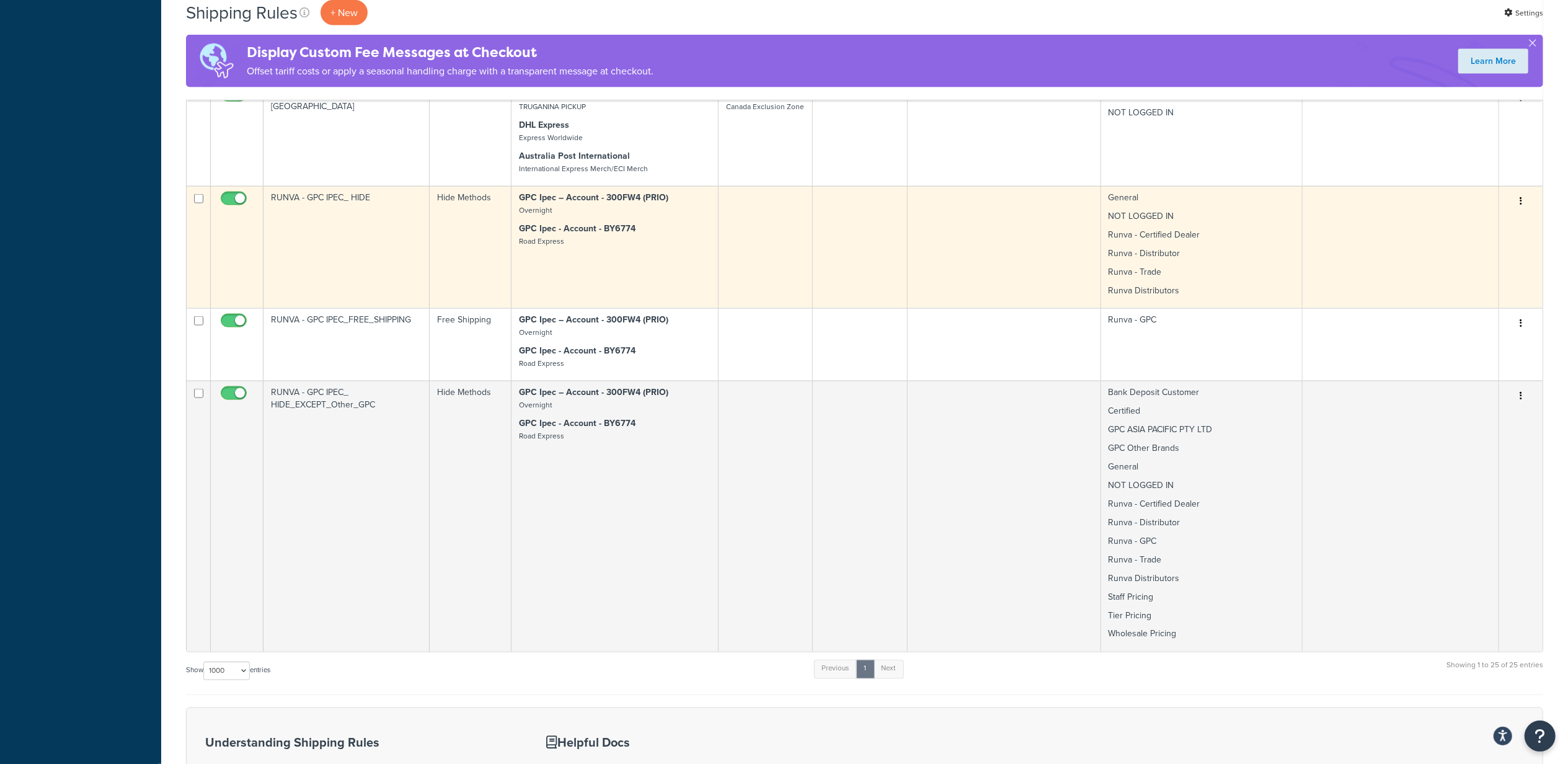
click at [230, 203] on input "checkbox" at bounding box center [235, 202] width 34 height 16
checkbox input "false"
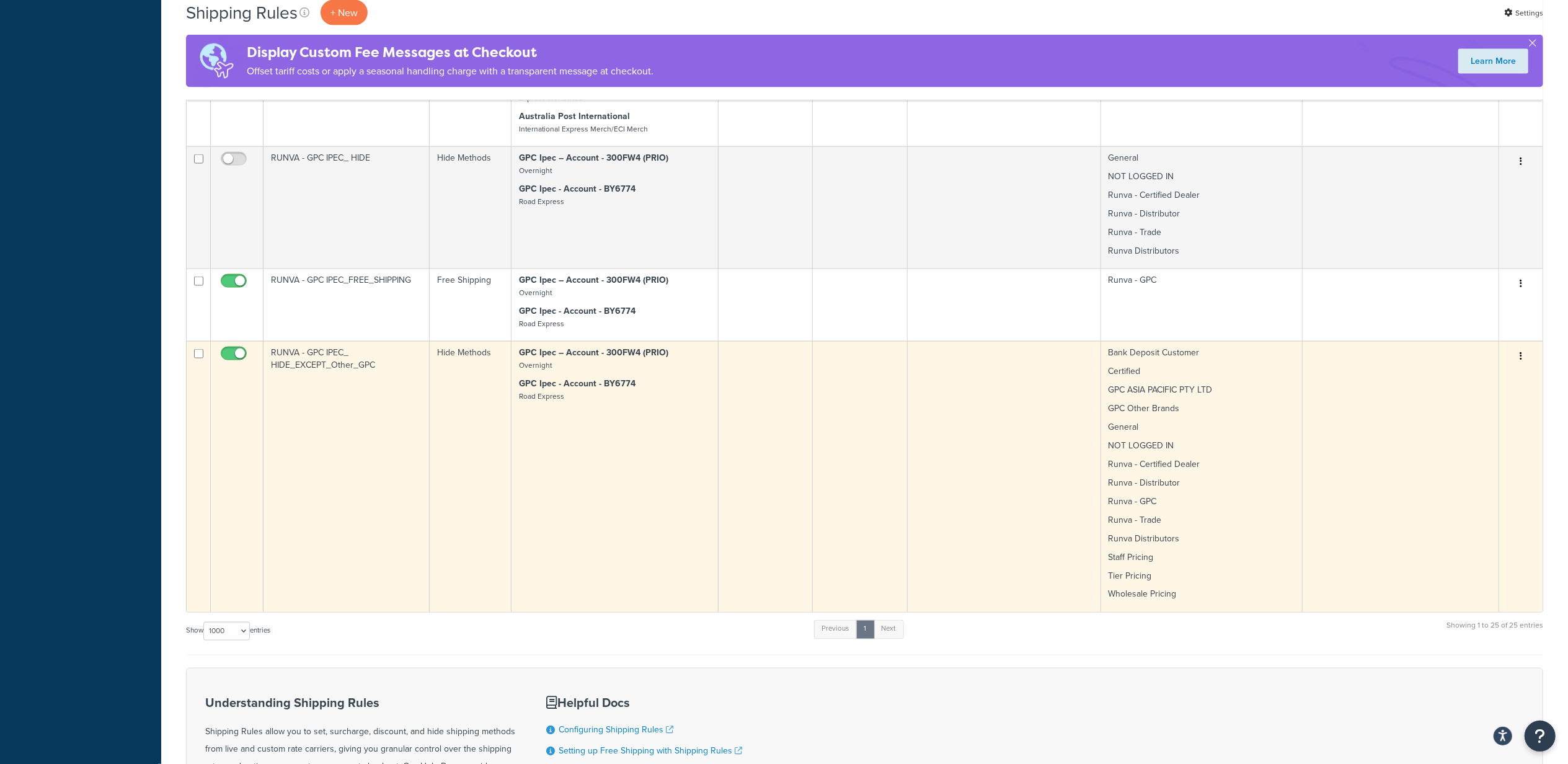
scroll to position [1819, 0]
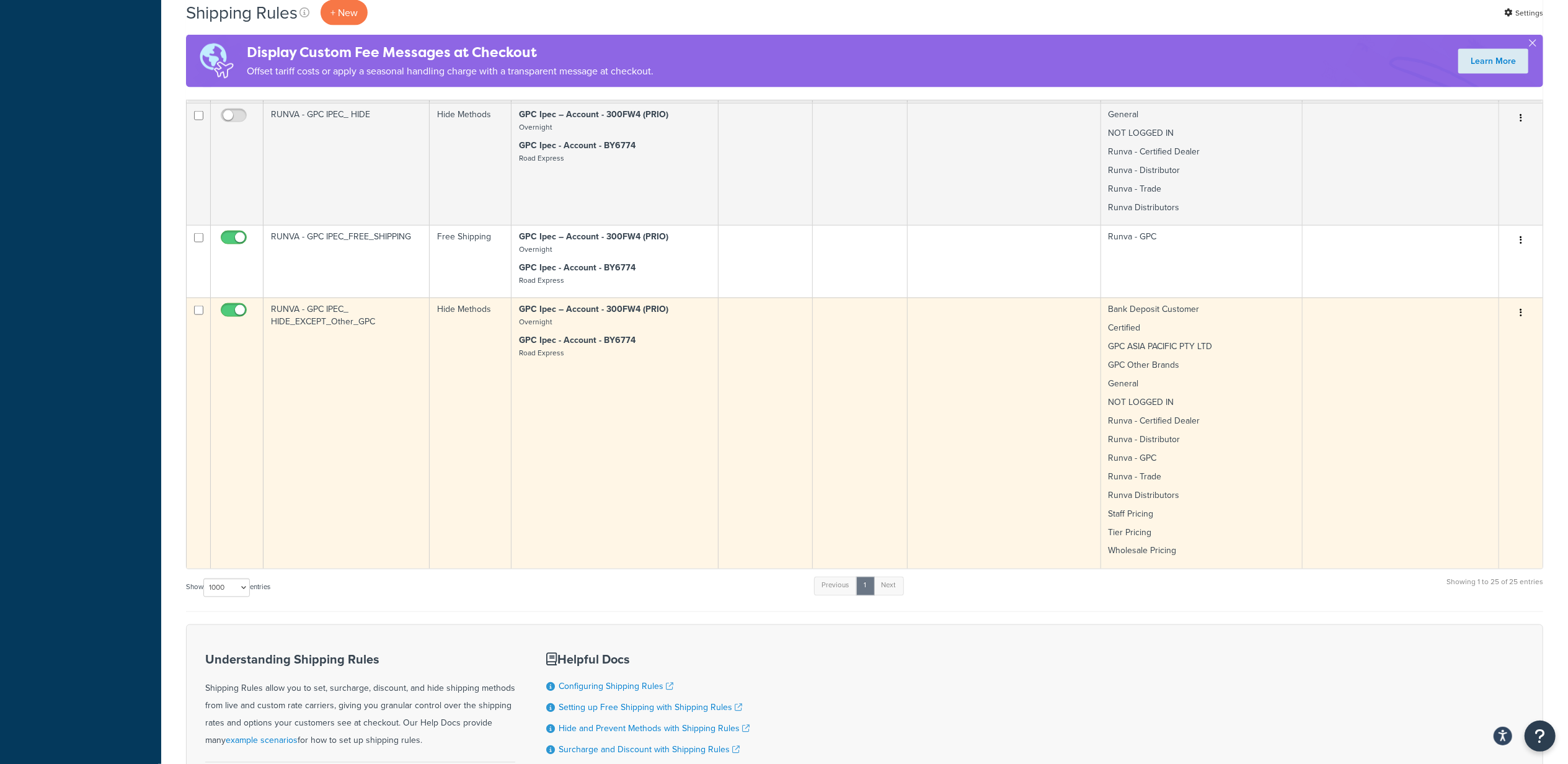
click at [1244, 398] on td "Bank Deposit Customer Certified GPC ASIA PACIFIC PTY LTD GPC Other Brands Gener…" at bounding box center [1202, 433] width 202 height 271
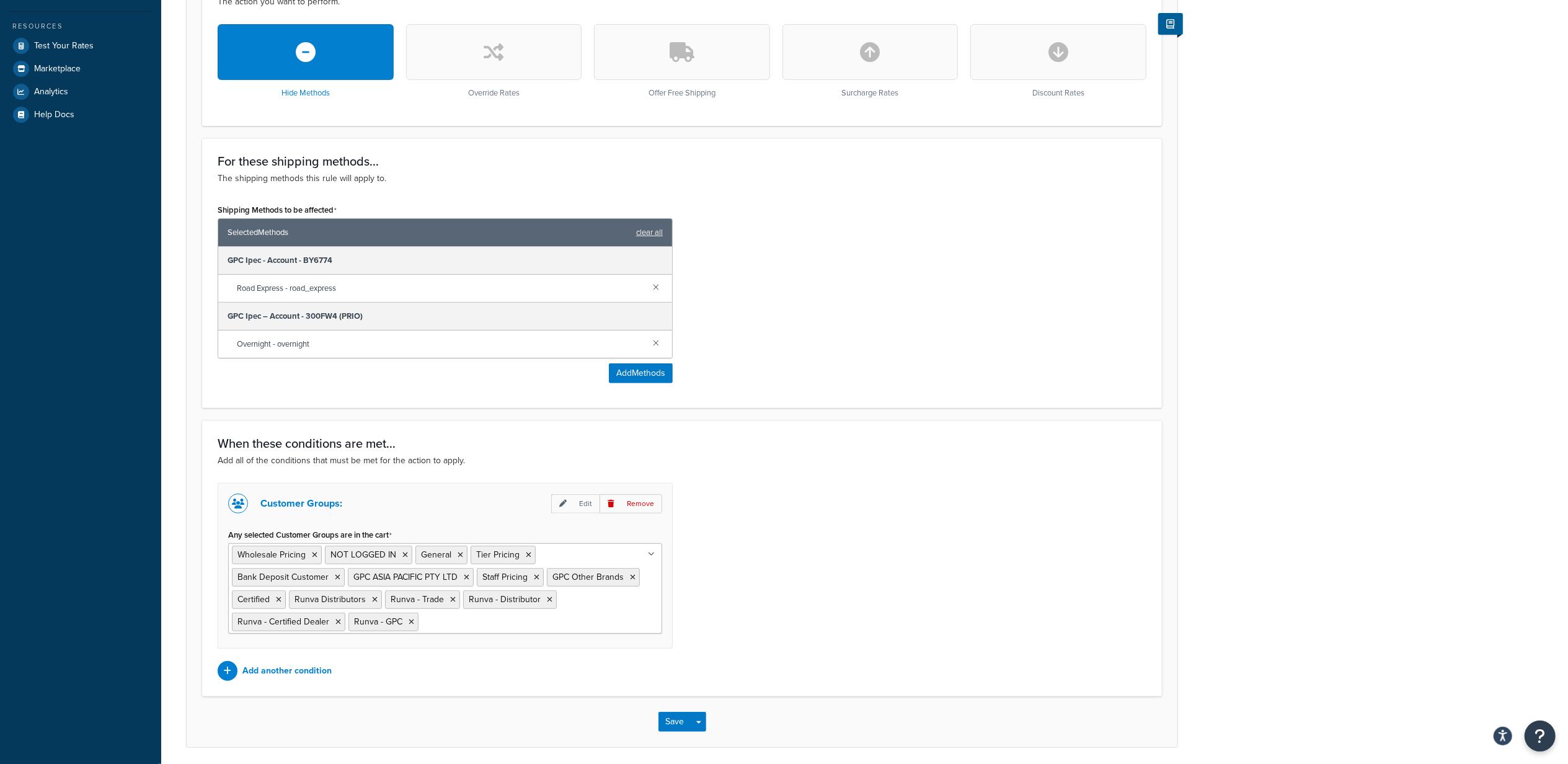
scroll to position [438, 0]
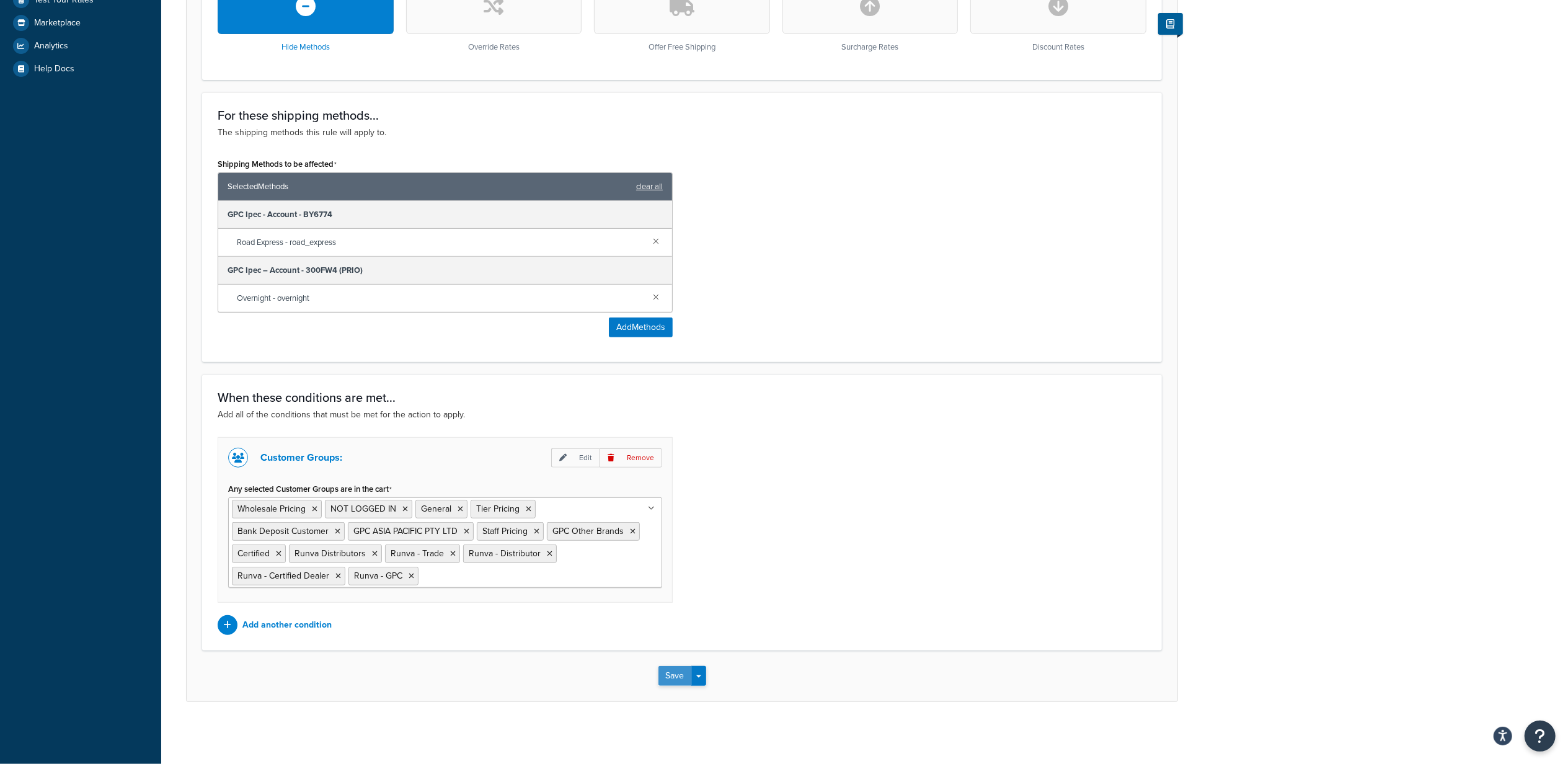
click at [680, 679] on button "Save" at bounding box center [674, 675] width 33 height 20
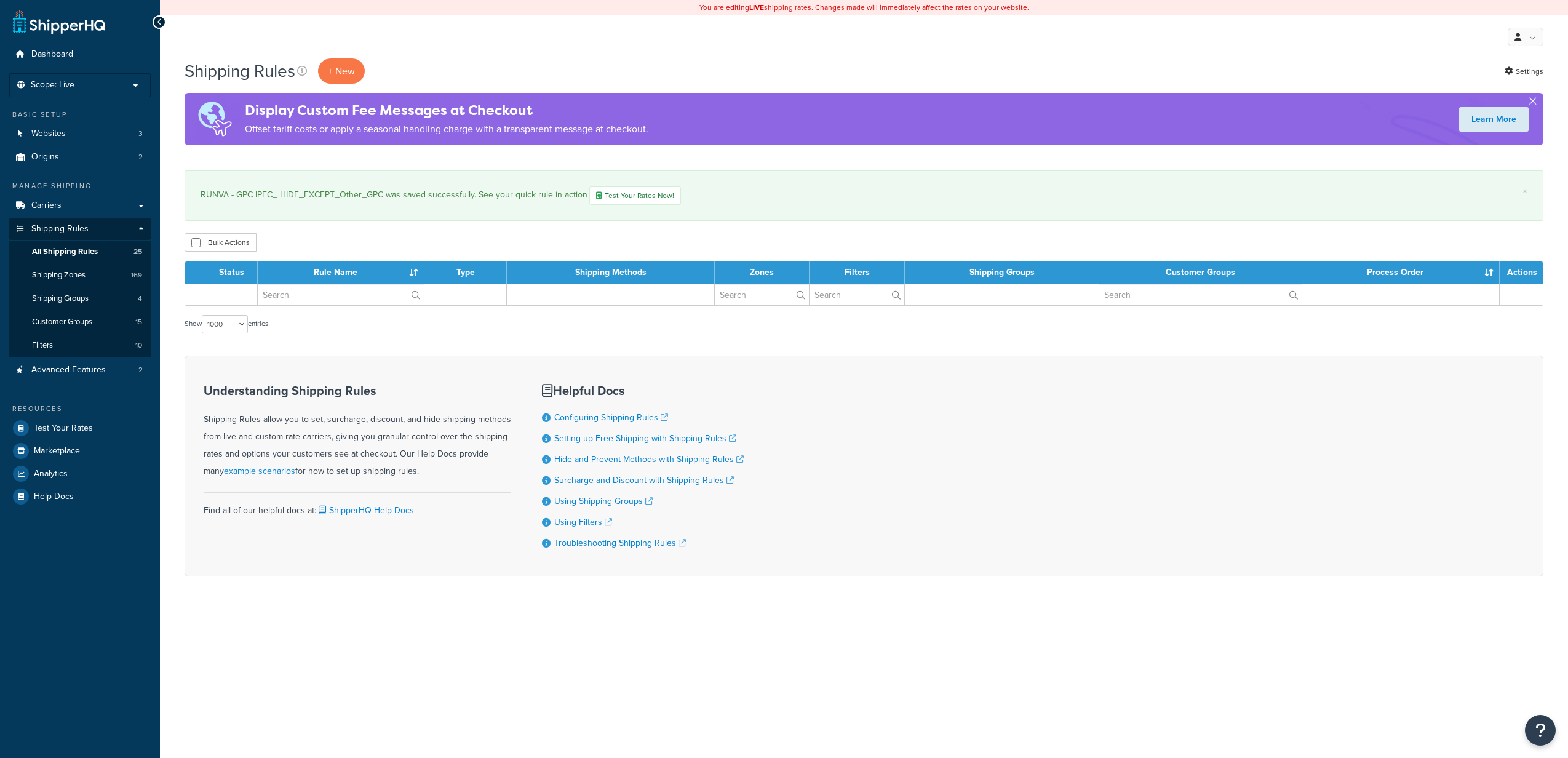
select select "1000"
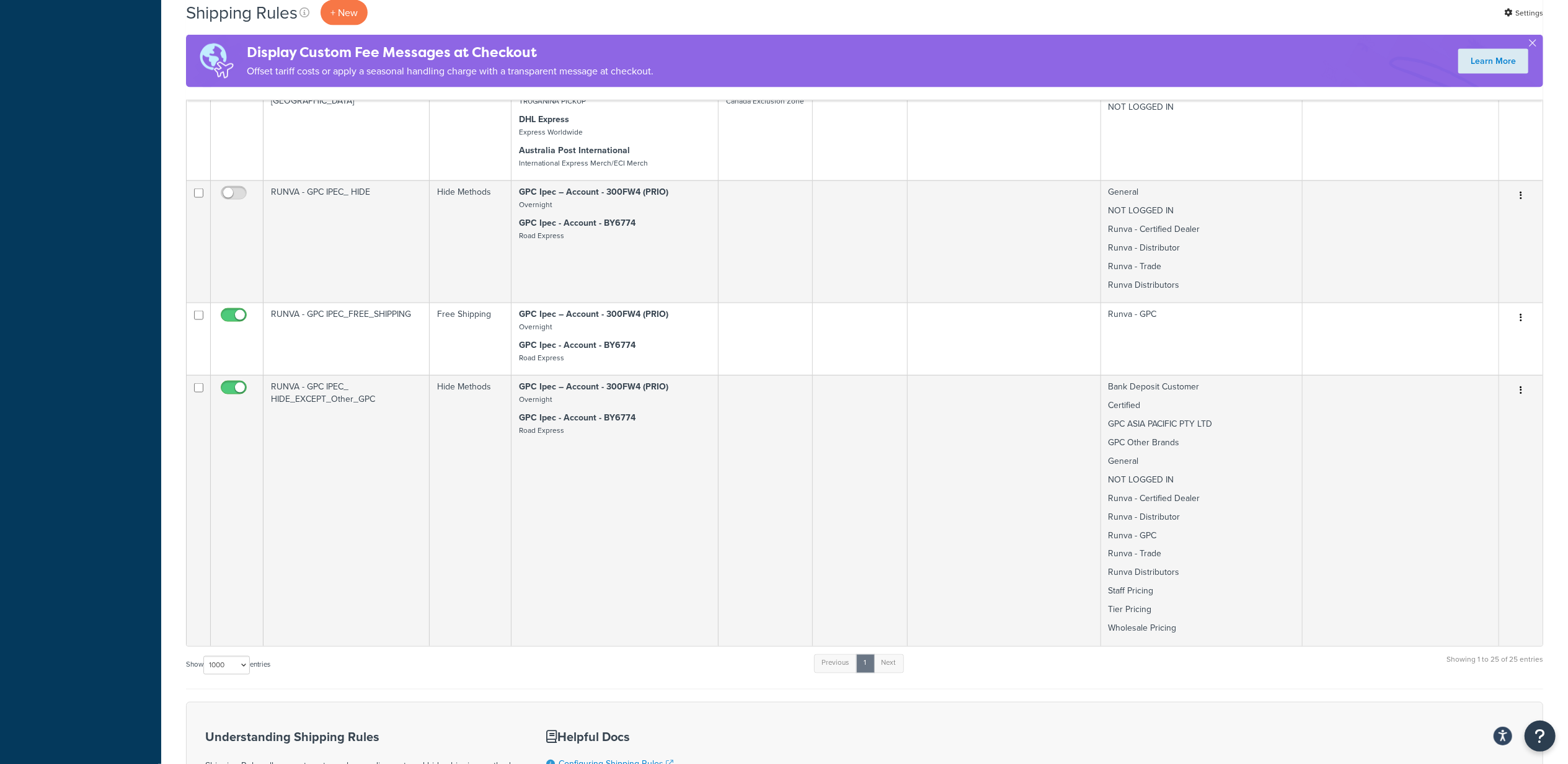
scroll to position [1799, 0]
